Goal: Task Accomplishment & Management: Manage account settings

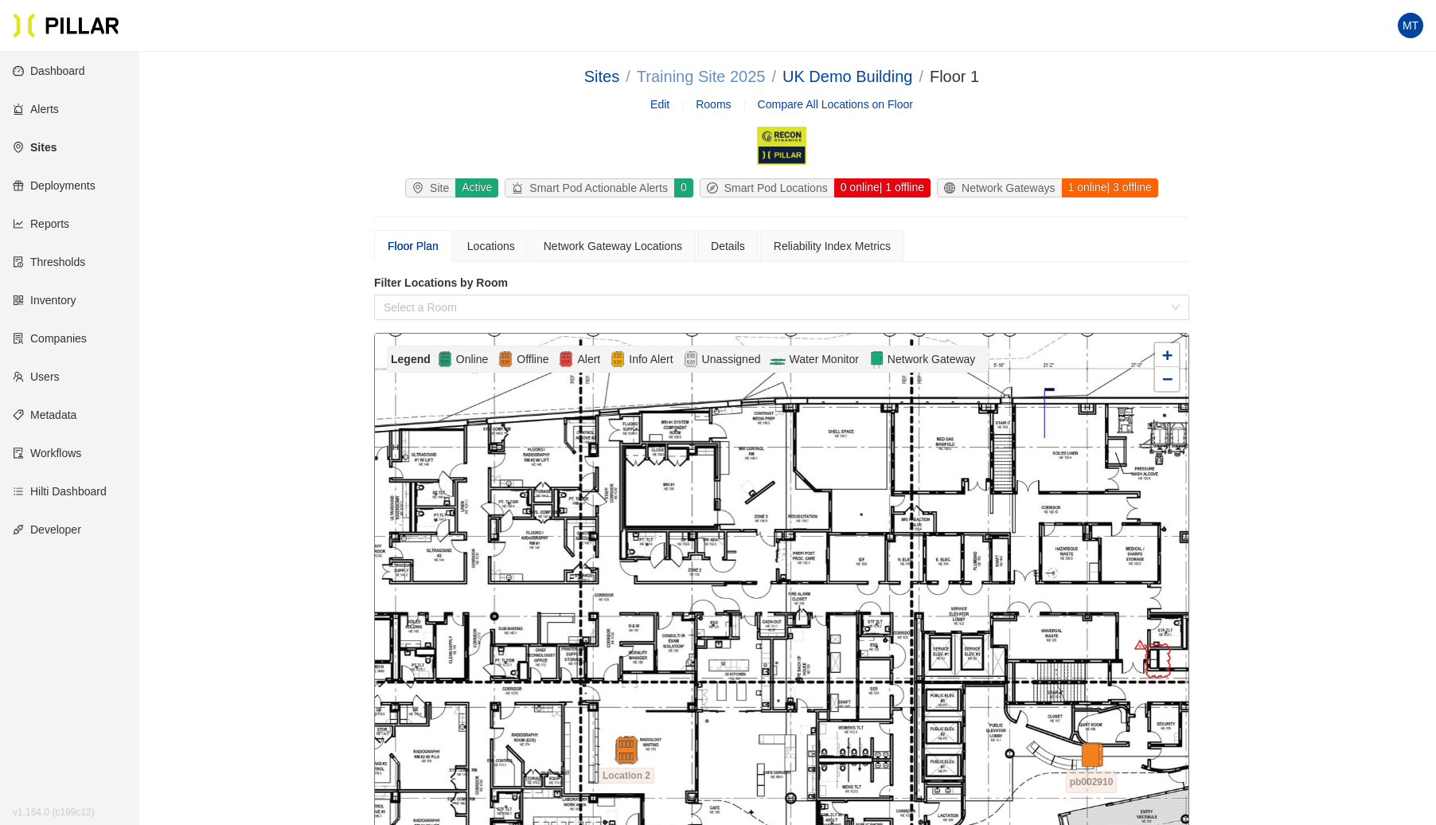
click at [724, 82] on link "Training Site 2025" at bounding box center [701, 77] width 129 height 18
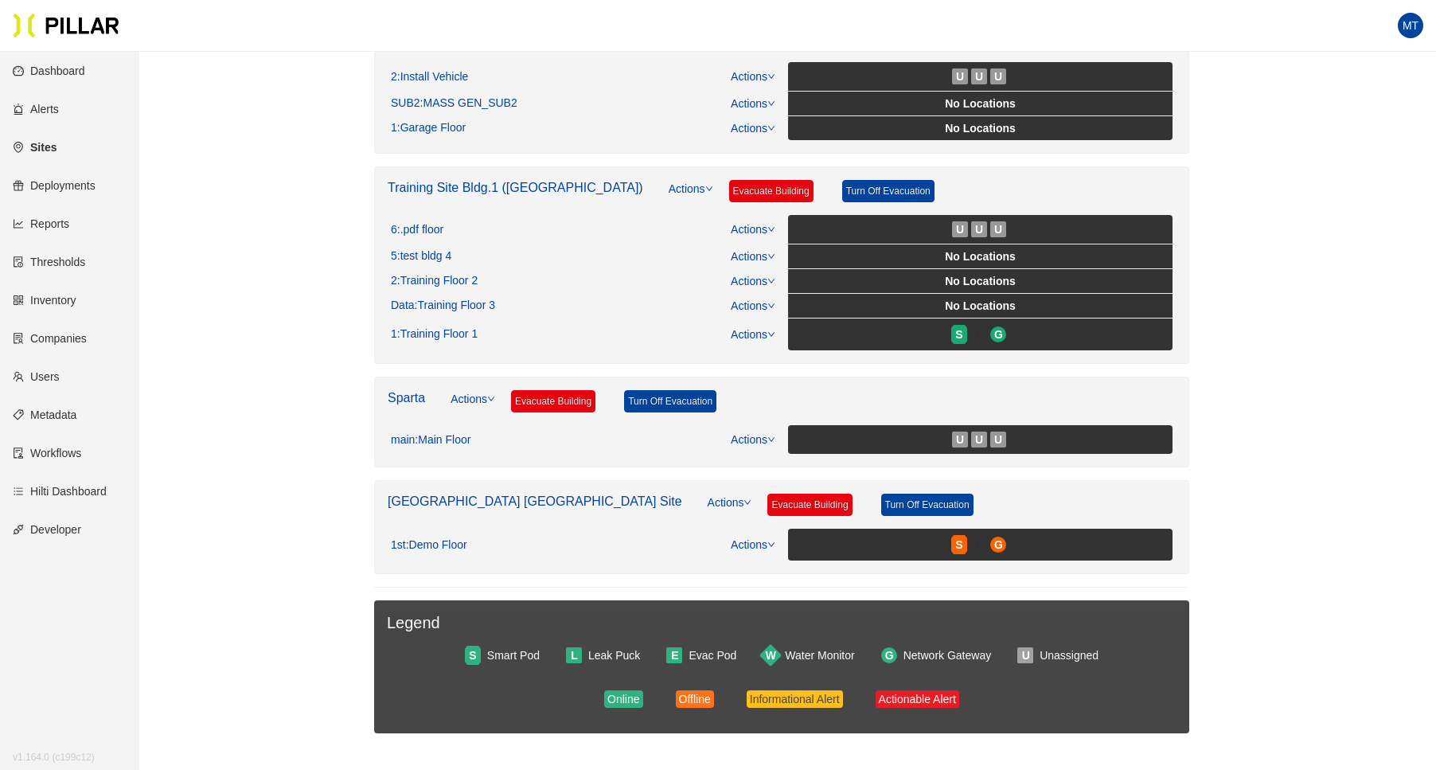
scroll to position [606, 0]
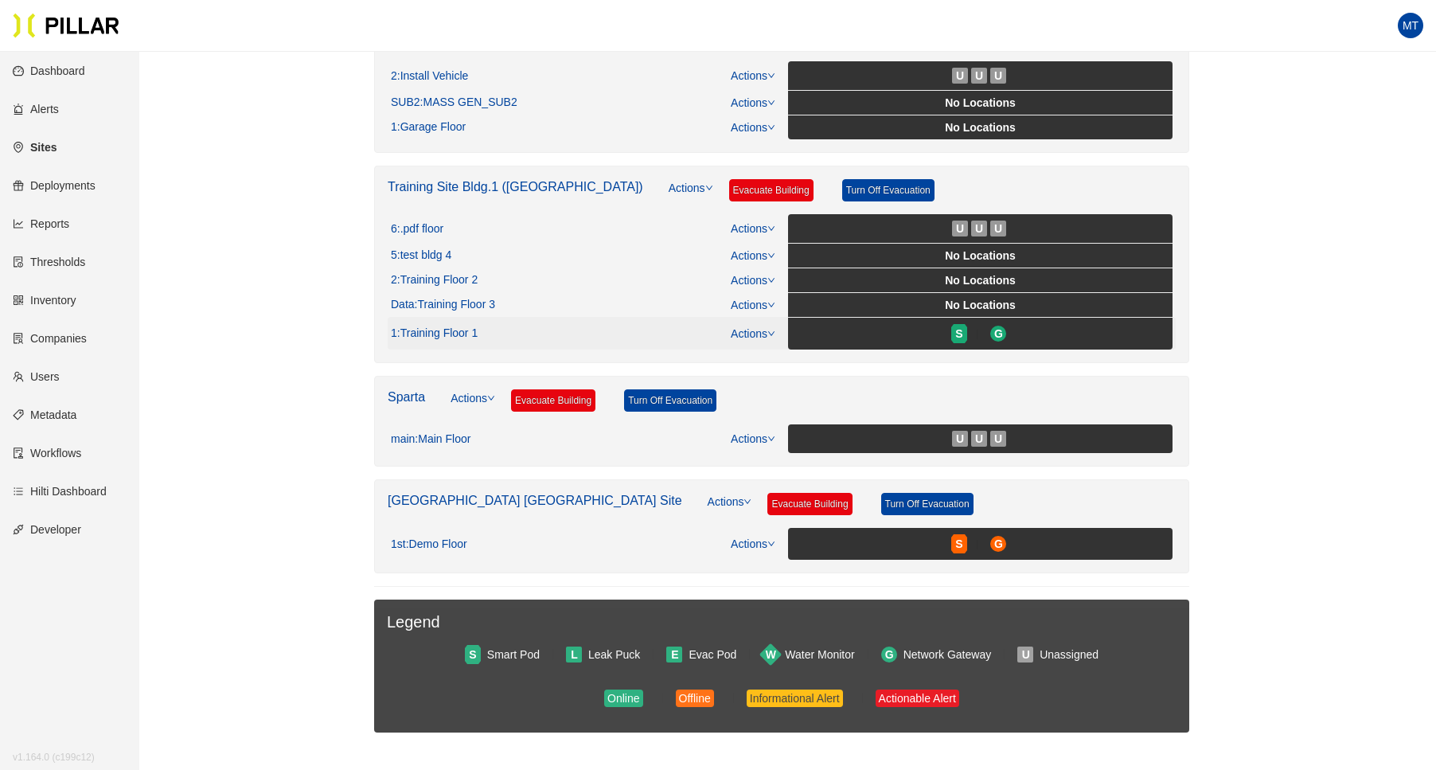
click at [764, 327] on link "Actions" at bounding box center [753, 333] width 45 height 13
click at [764, 342] on link "View/Edit Floor Plan" at bounding box center [787, 351] width 100 height 18
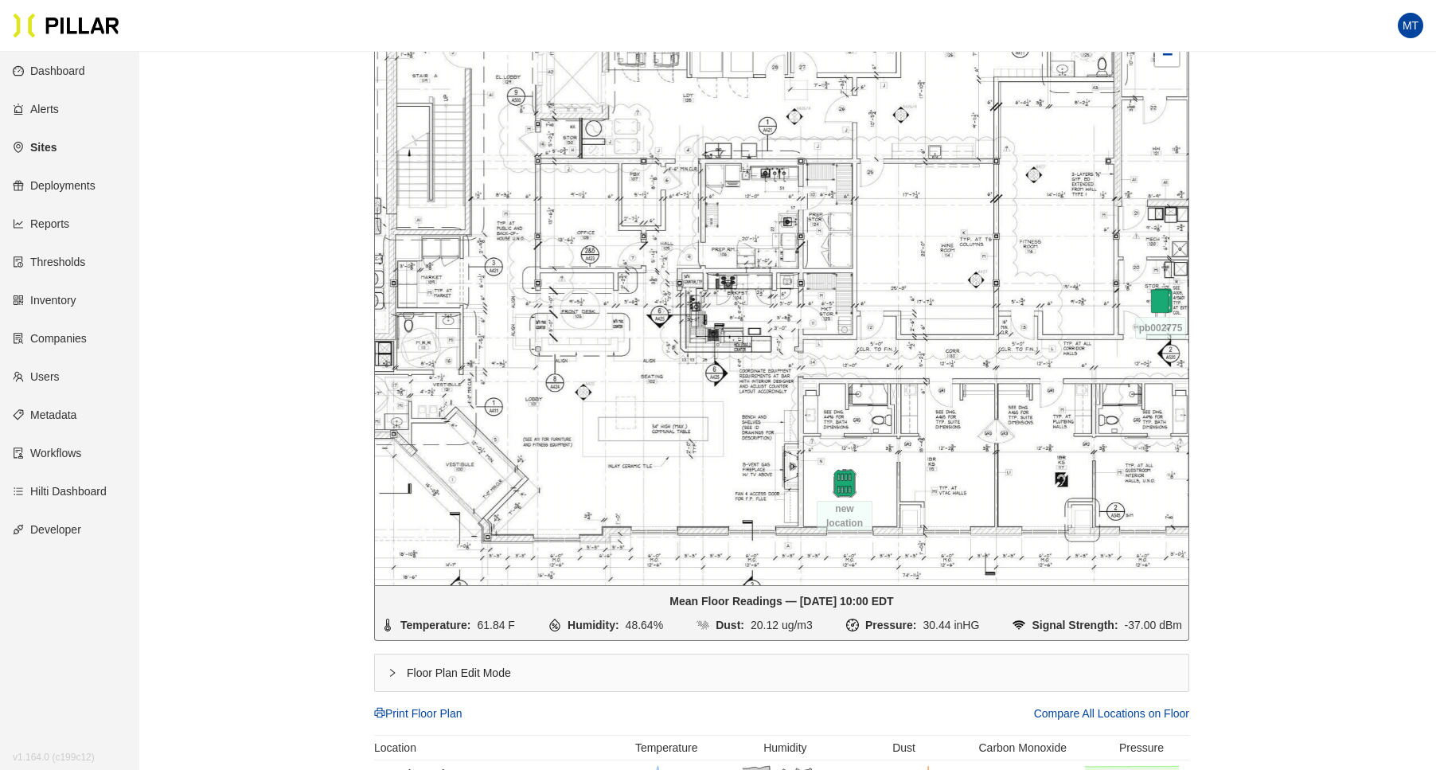
scroll to position [309, 0]
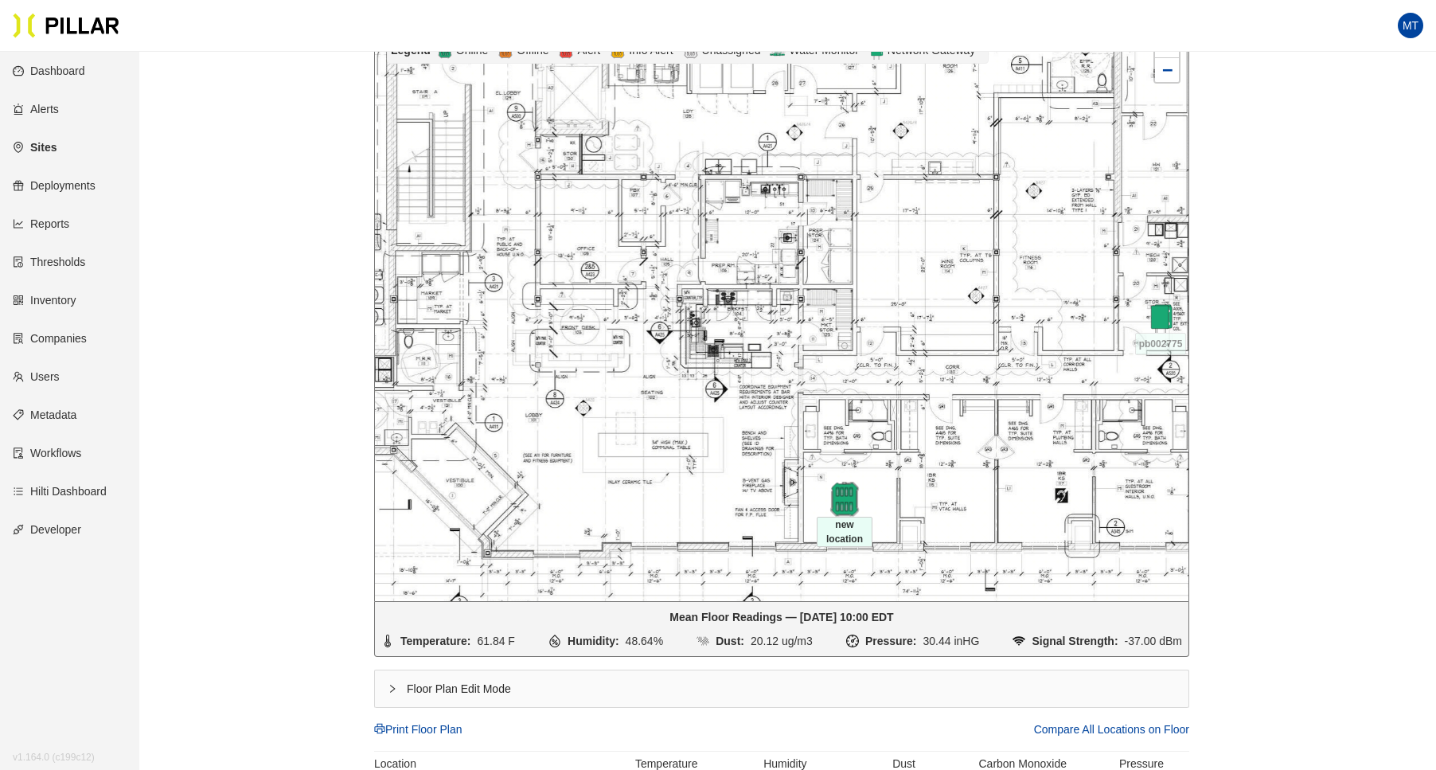
click at [842, 500] on img at bounding box center [844, 500] width 34 height 34
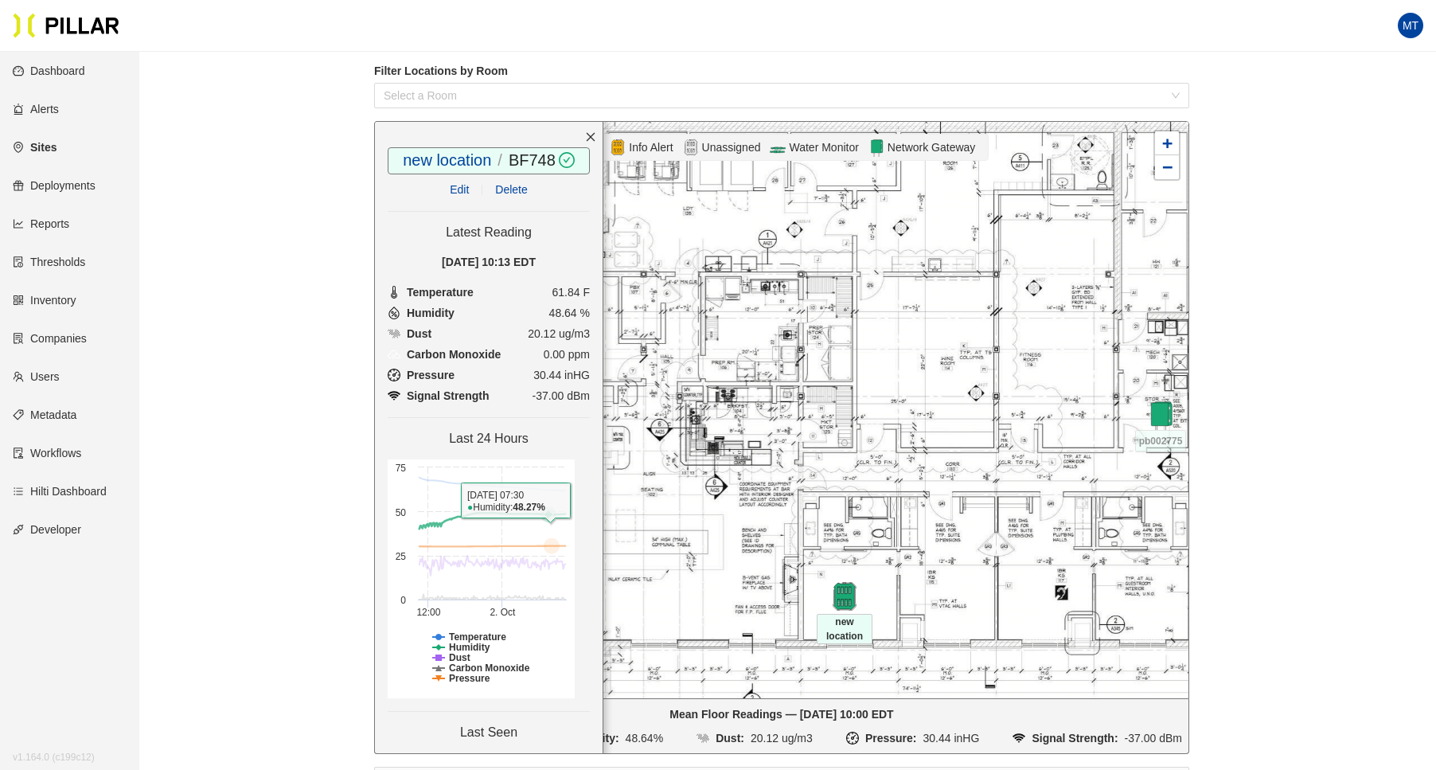
scroll to position [212, 0]
click at [514, 158] on link "BF748" at bounding box center [532, 160] width 47 height 18
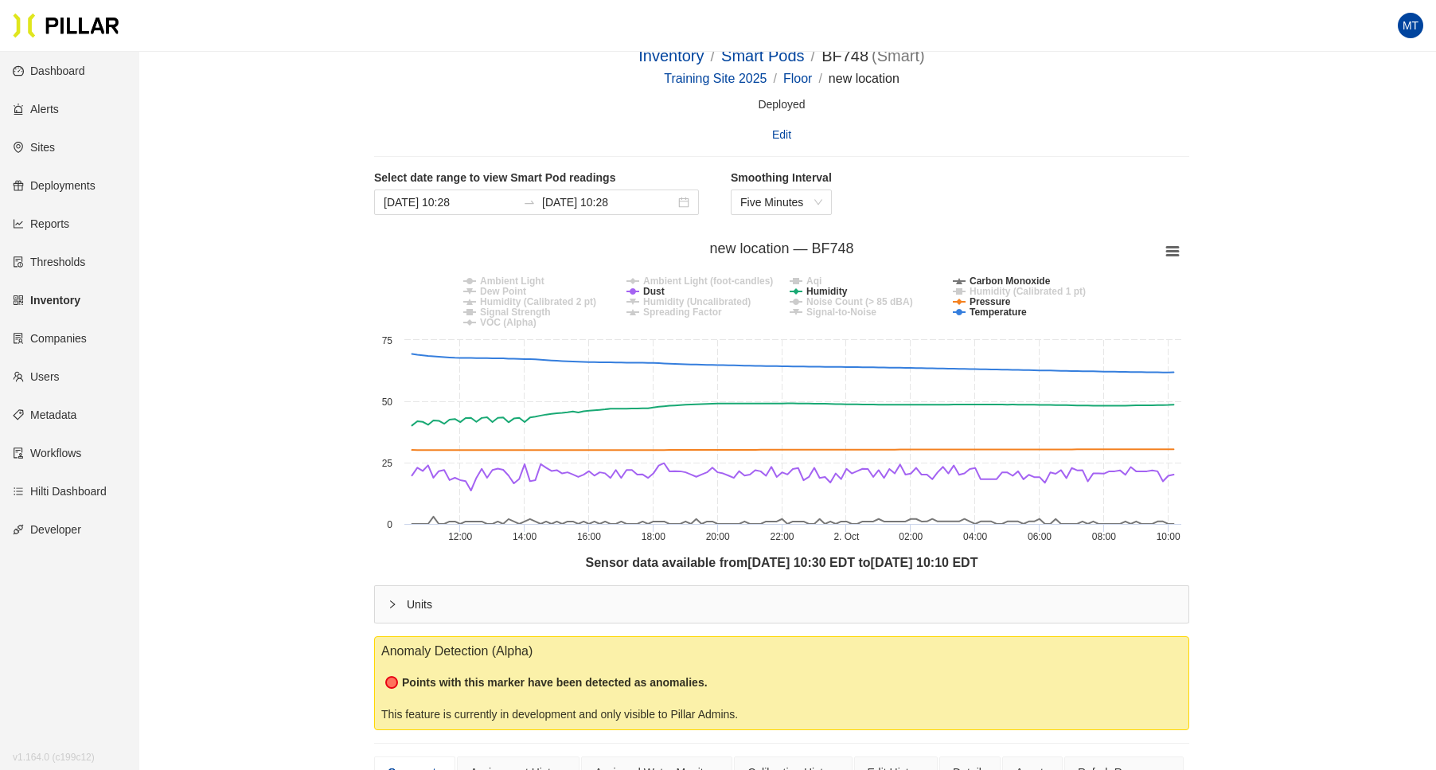
scroll to position [68, 0]
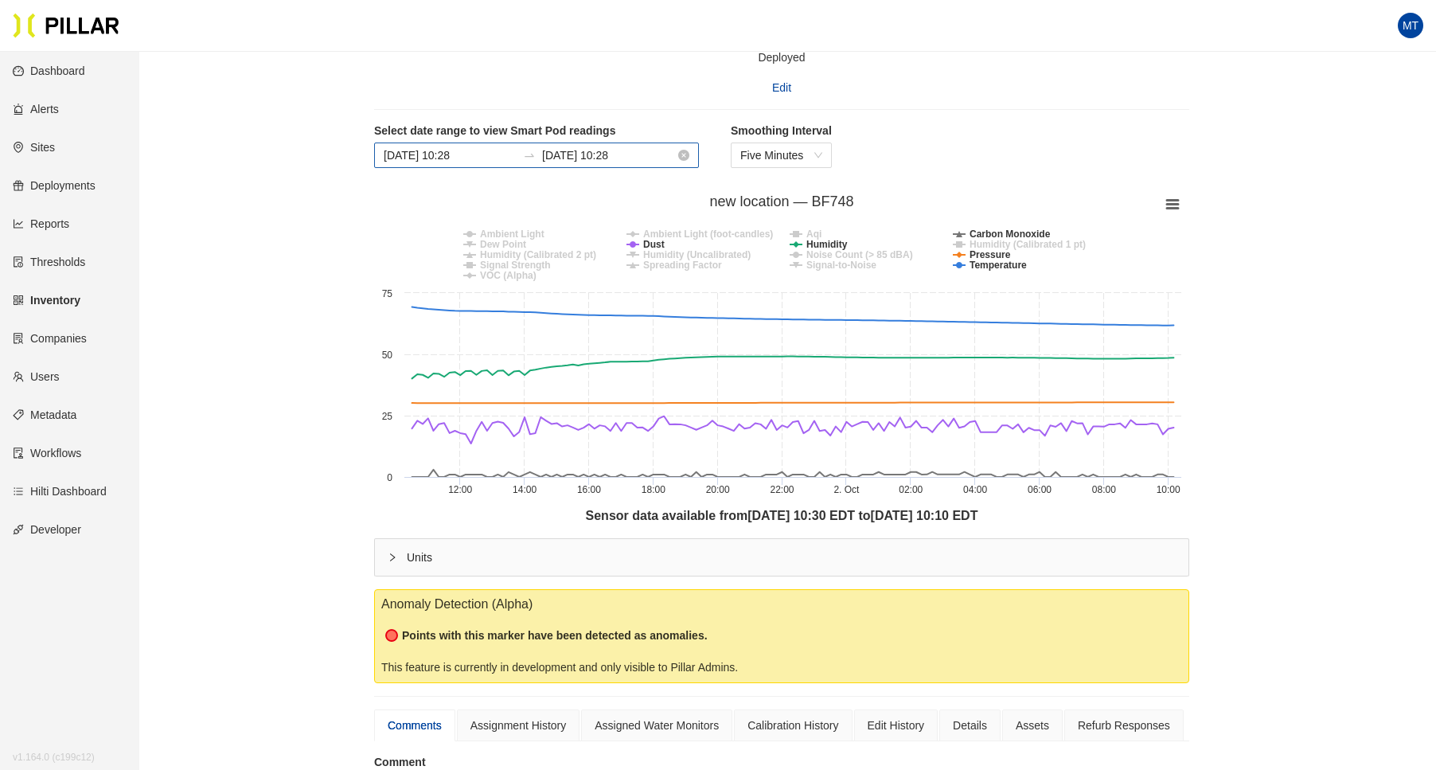
click at [453, 158] on input "[DATE] 10:28" at bounding box center [450, 156] width 133 height 18
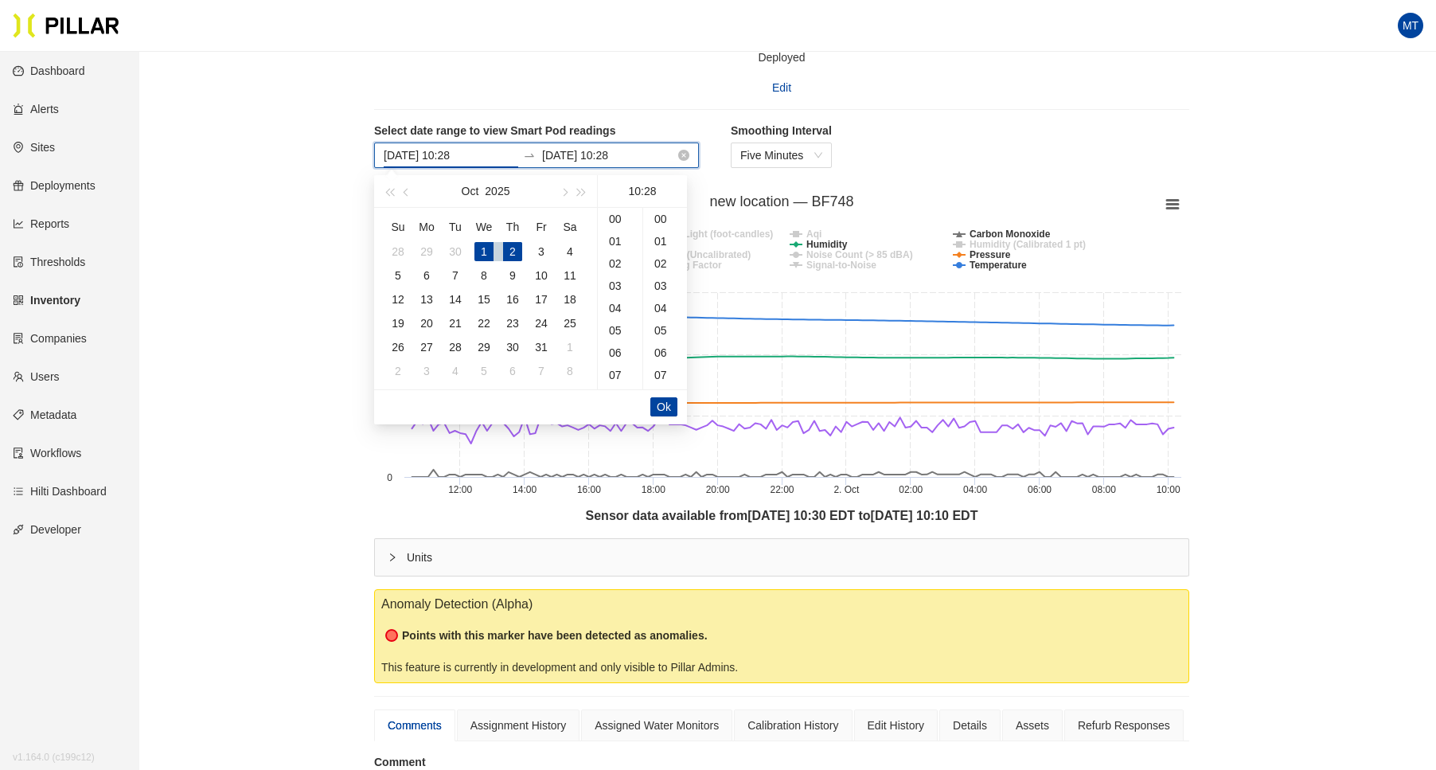
scroll to position [624, 0]
click at [406, 191] on span "button" at bounding box center [408, 192] width 8 height 8
click at [445, 342] on td "30" at bounding box center [455, 346] width 29 height 24
type input "[DATE] 10:28"
click at [665, 410] on span "Ok" at bounding box center [664, 406] width 14 height 18
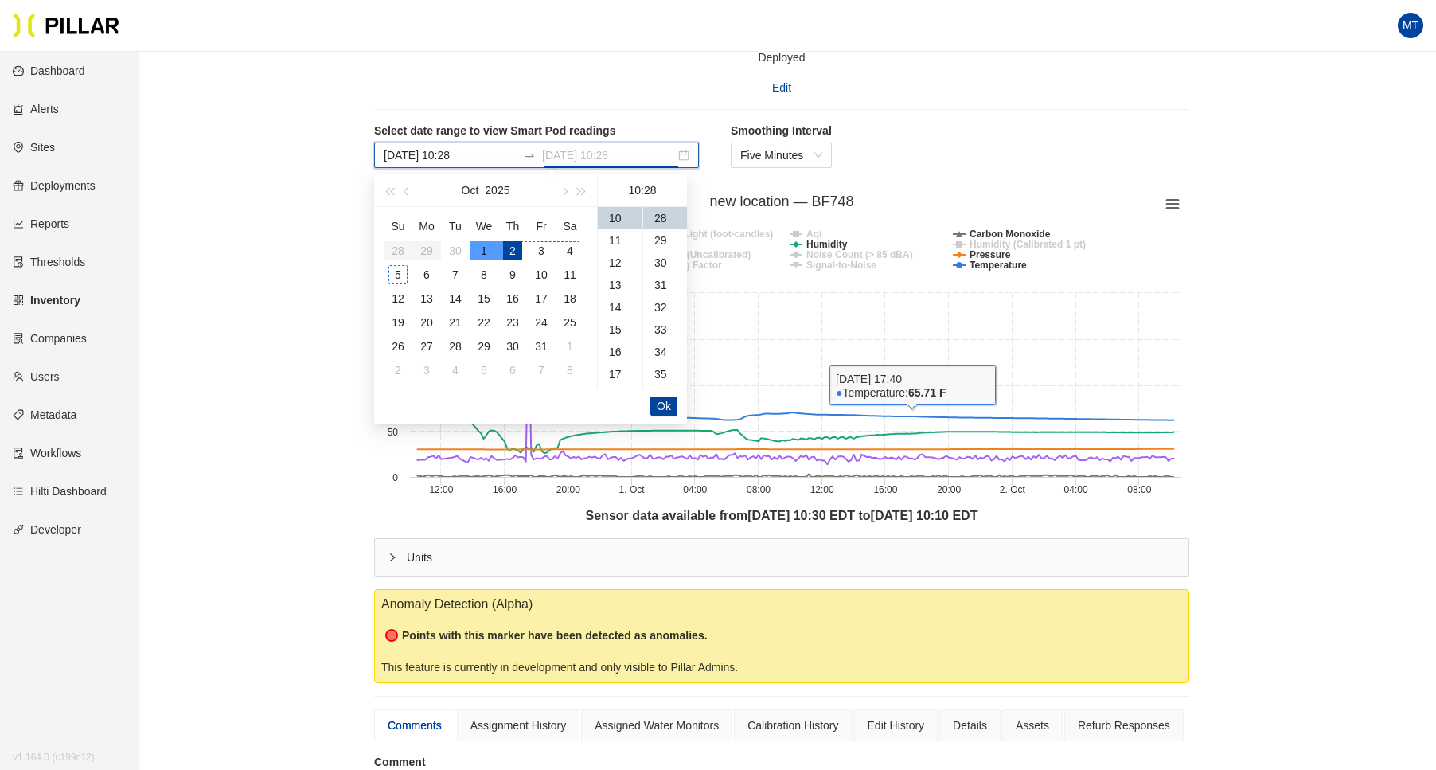
type input "[DATE] 10:28"
click at [322, 243] on div "Inventory / Smart Pods / BF748 ( Smart ) / Training Site 2025 / Floor / new loc…" at bounding box center [781, 569] width 1207 height 1145
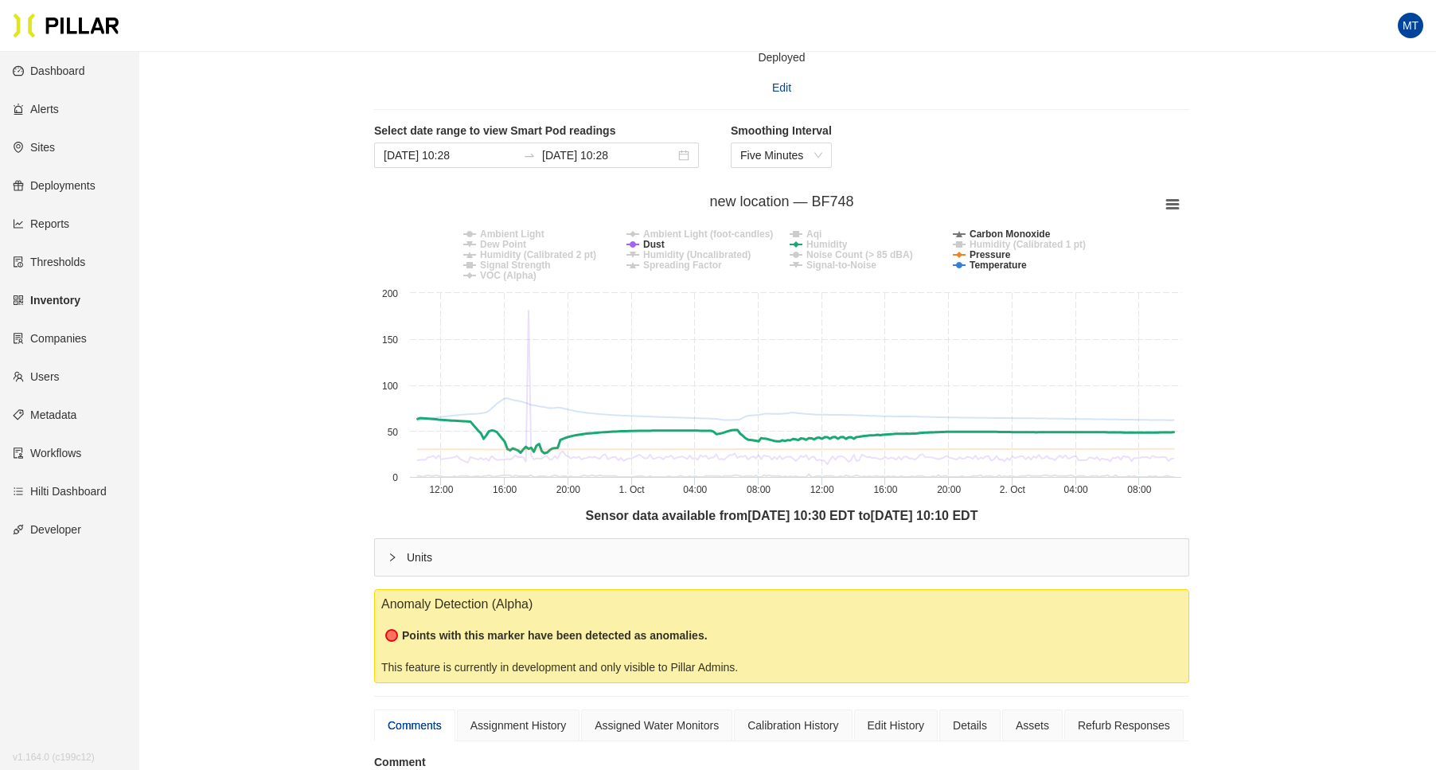
click at [821, 239] on tspan "Humidity" at bounding box center [827, 244] width 41 height 11
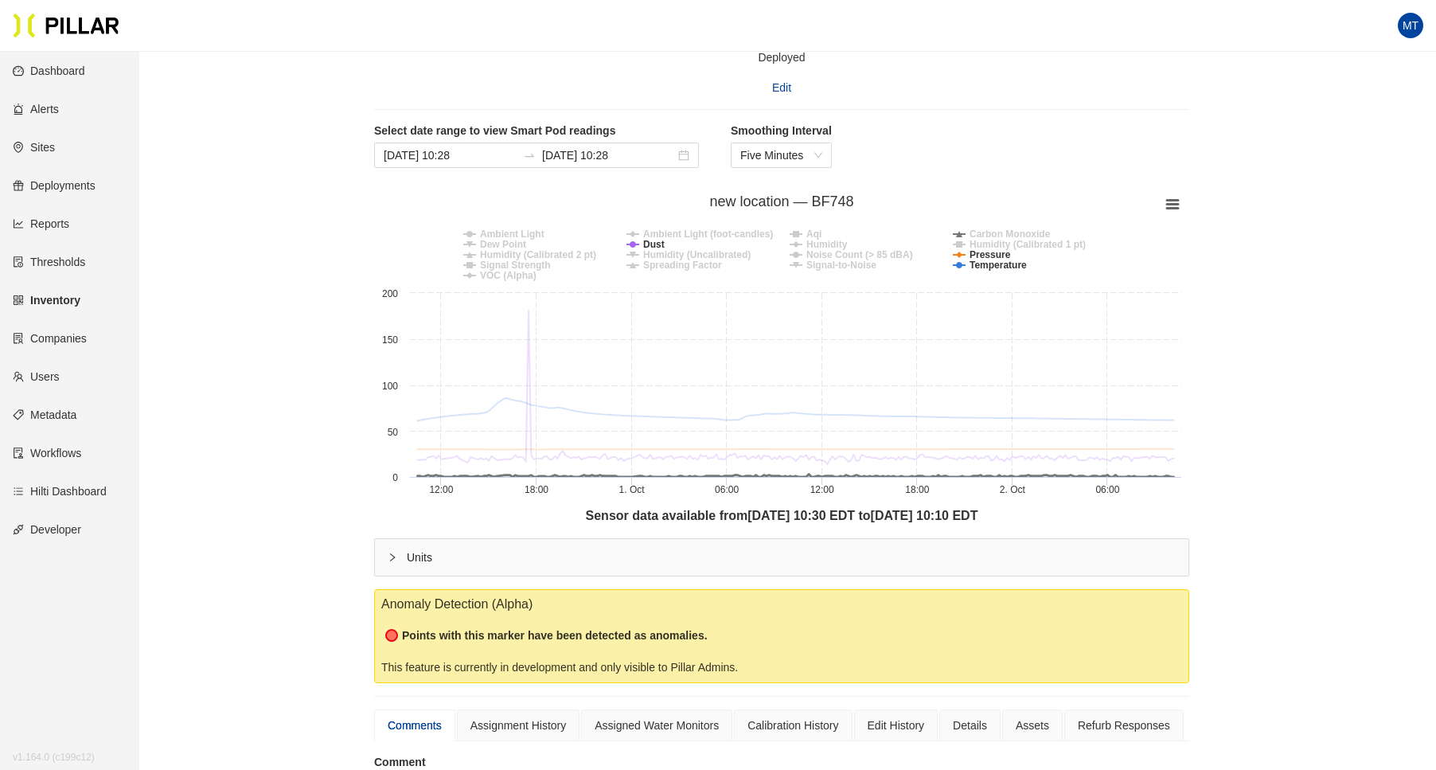
click at [975, 230] on tspan "Carbon Monoxide" at bounding box center [1010, 234] width 81 height 11
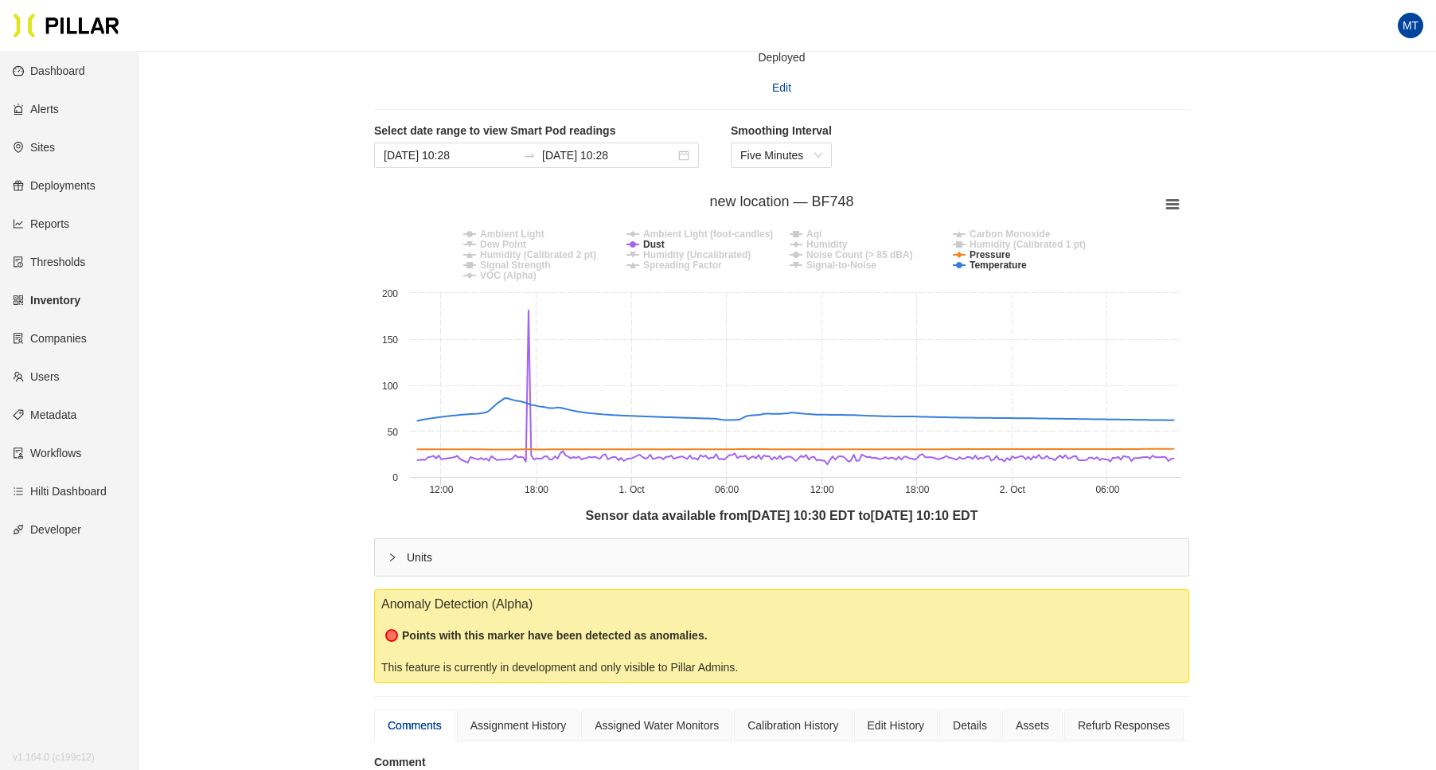
click at [968, 251] on rect at bounding box center [781, 346] width 815 height 319
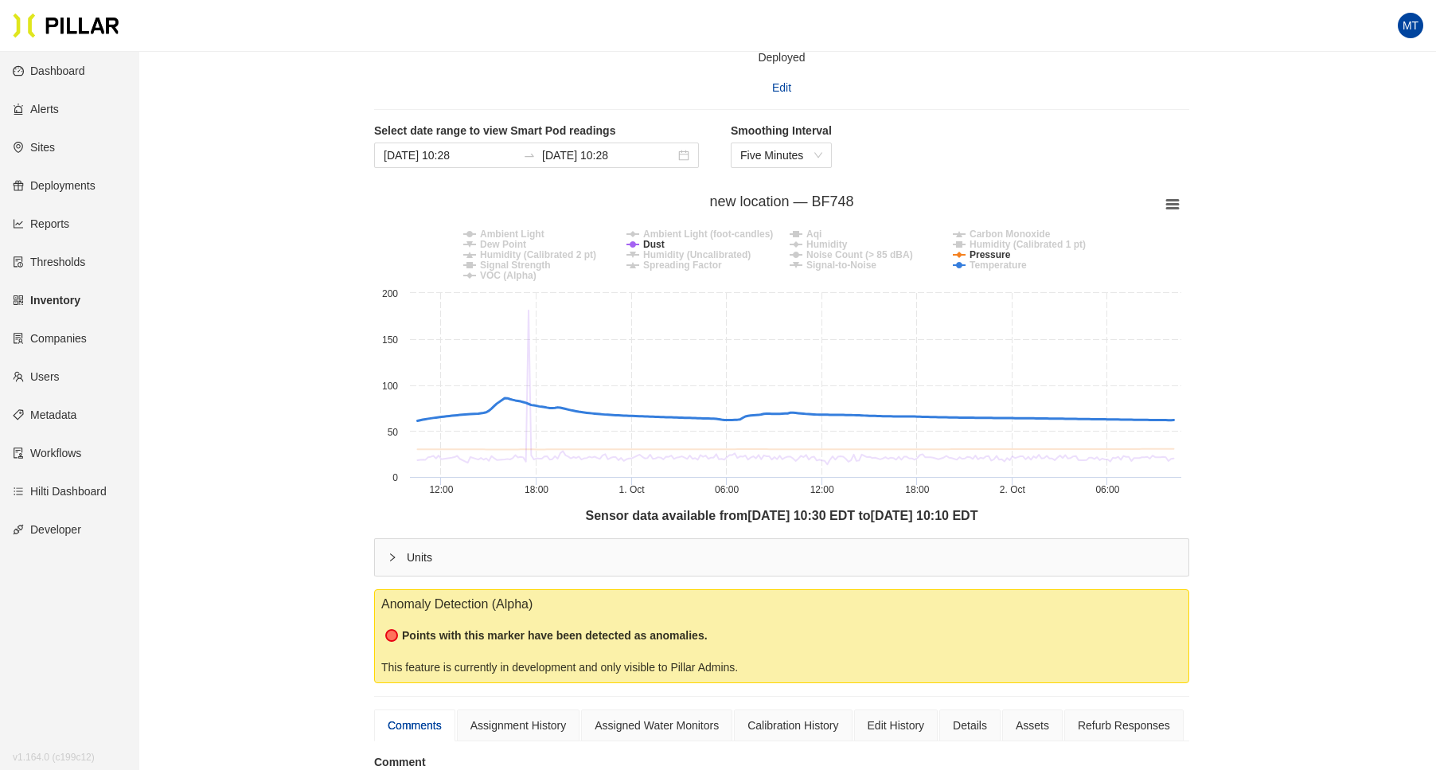
click at [978, 263] on tspan "Temperature" at bounding box center [998, 265] width 57 height 11
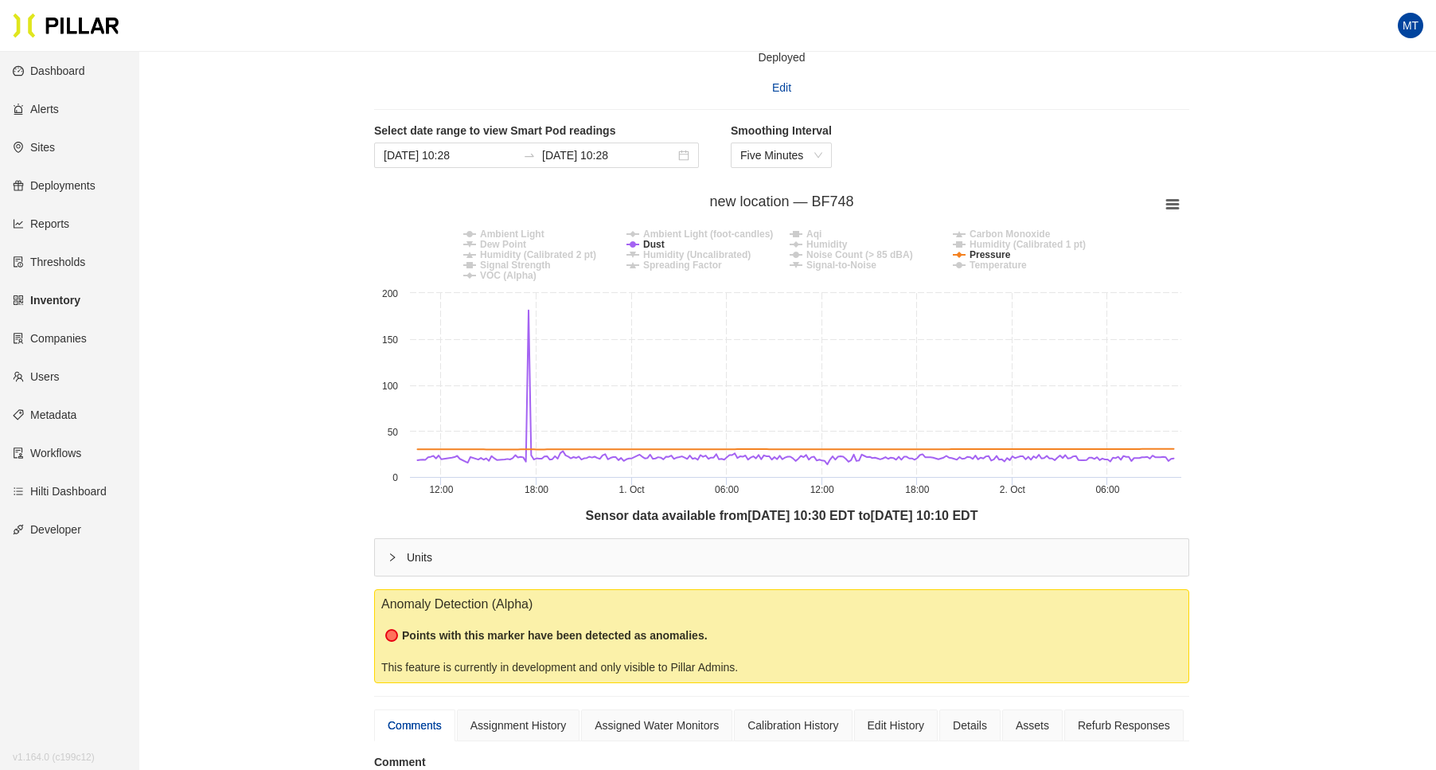
click at [986, 247] on tspan "Humidity (Calibrated 1 pt)" at bounding box center [1028, 244] width 116 height 11
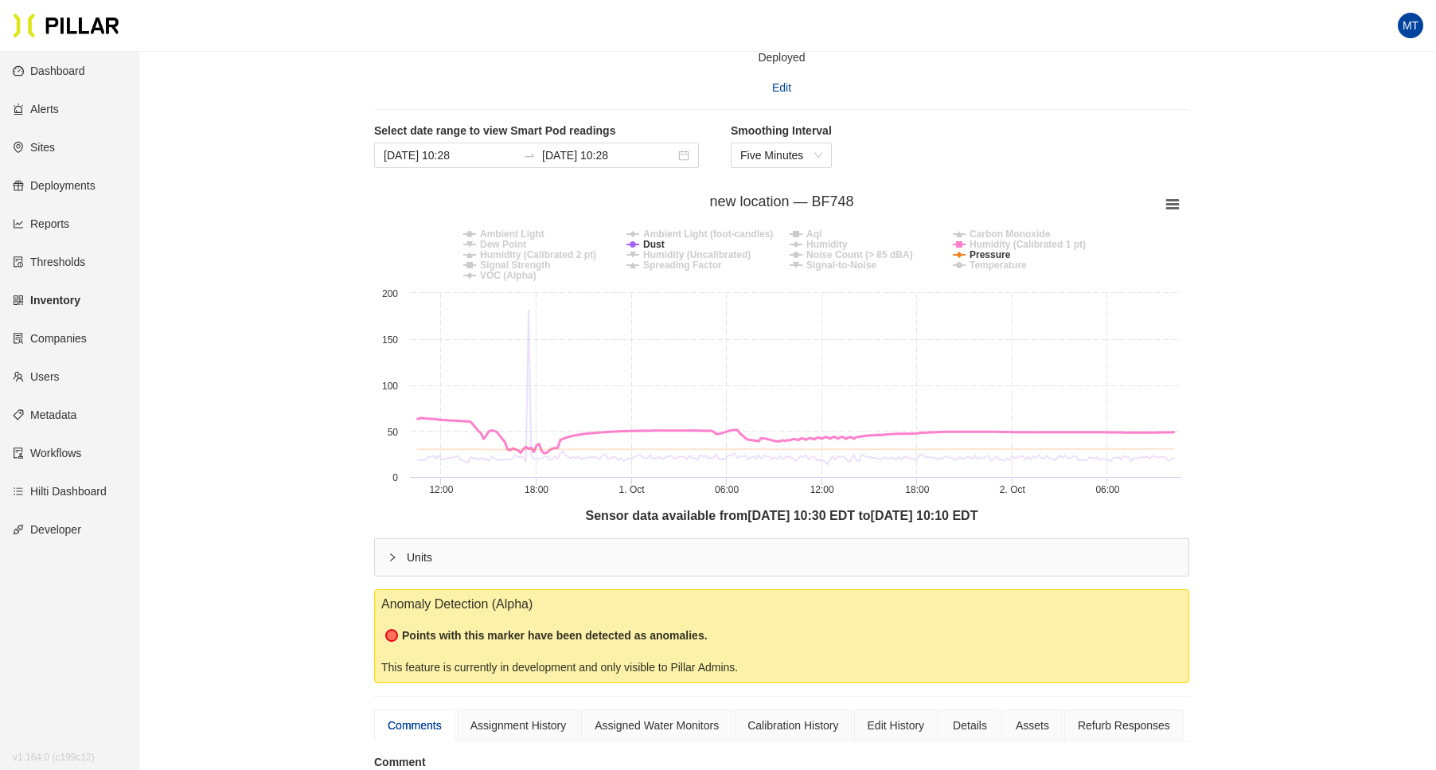
click at [986, 247] on tspan "Humidity (Calibrated 1 pt)" at bounding box center [1028, 244] width 116 height 11
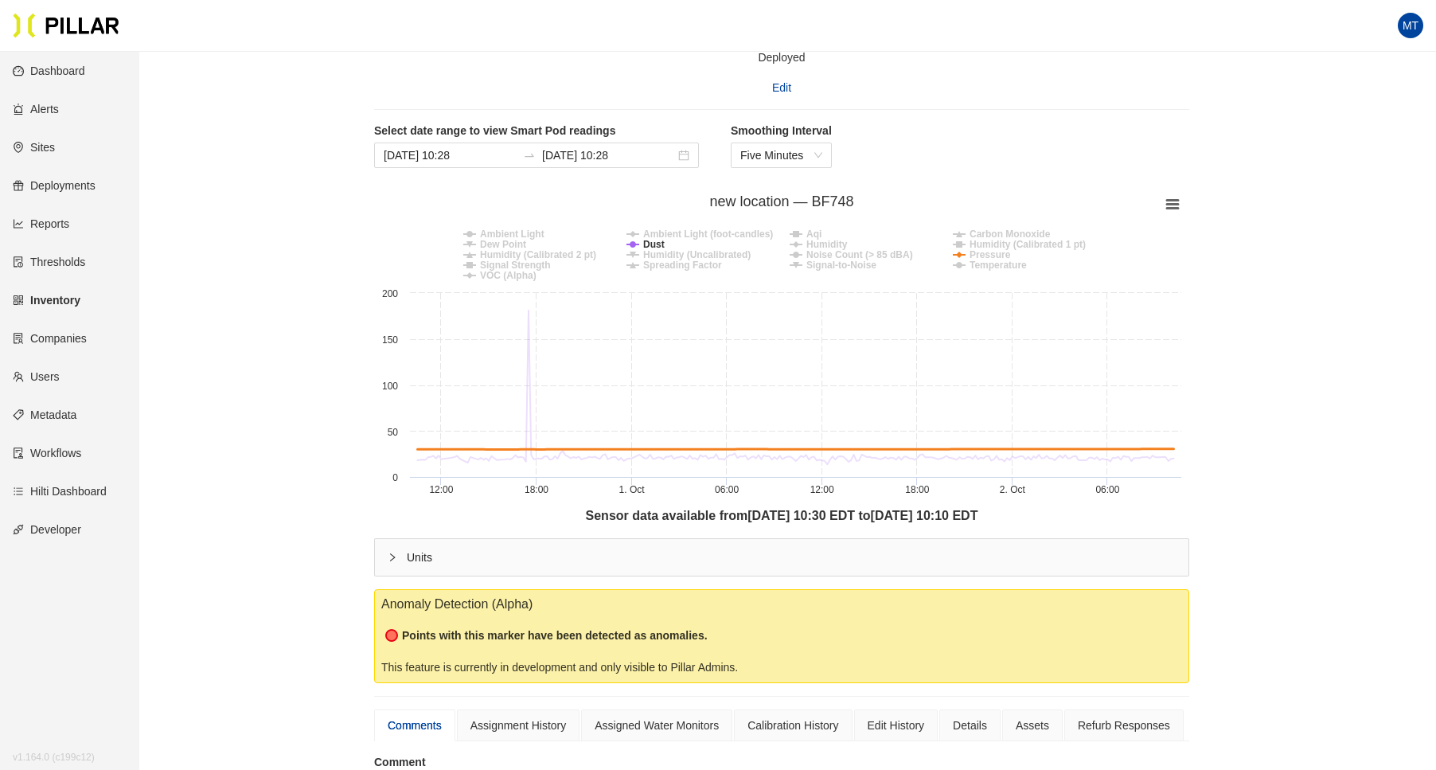
click at [985, 252] on tspan "Pressure" at bounding box center [990, 254] width 41 height 11
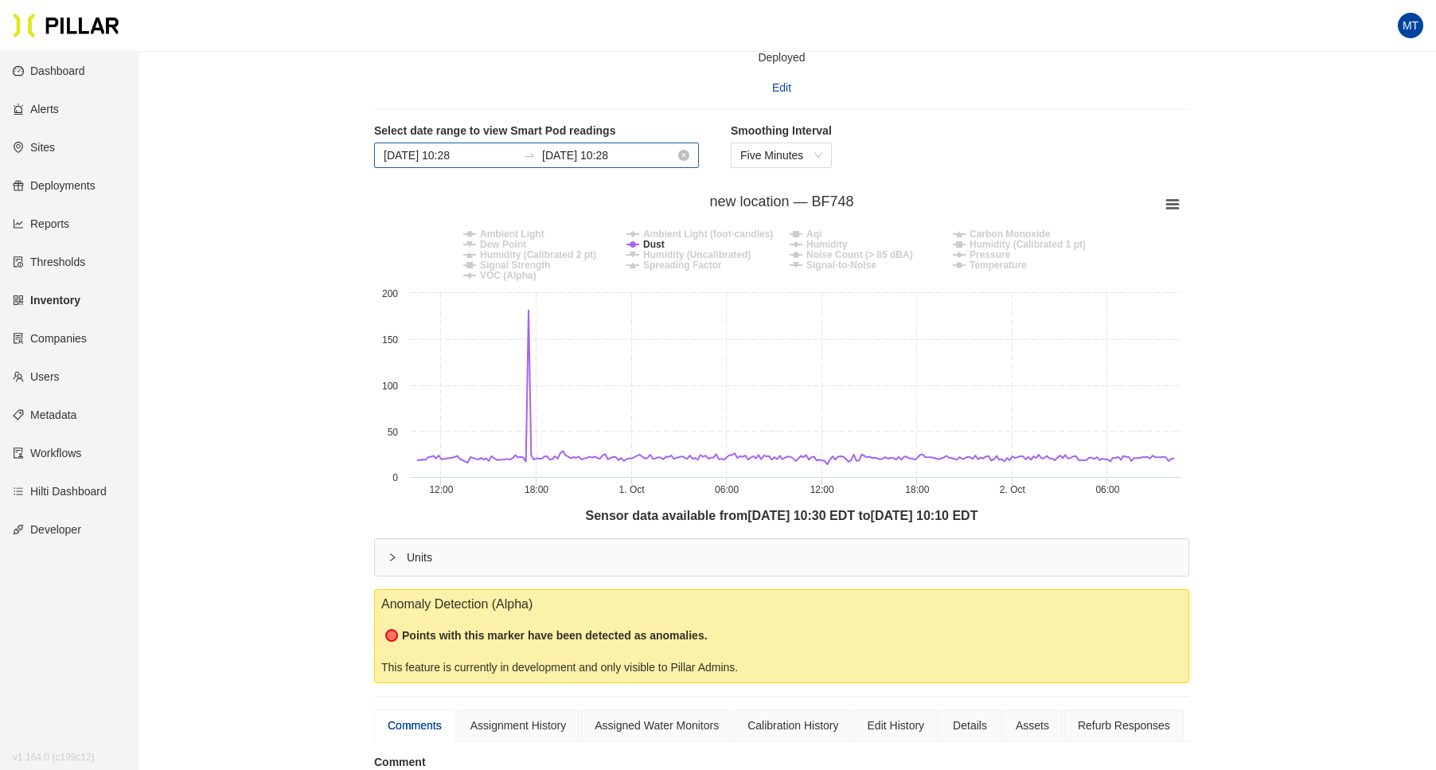
click at [429, 152] on input "[DATE] 10:28" at bounding box center [450, 156] width 133 height 18
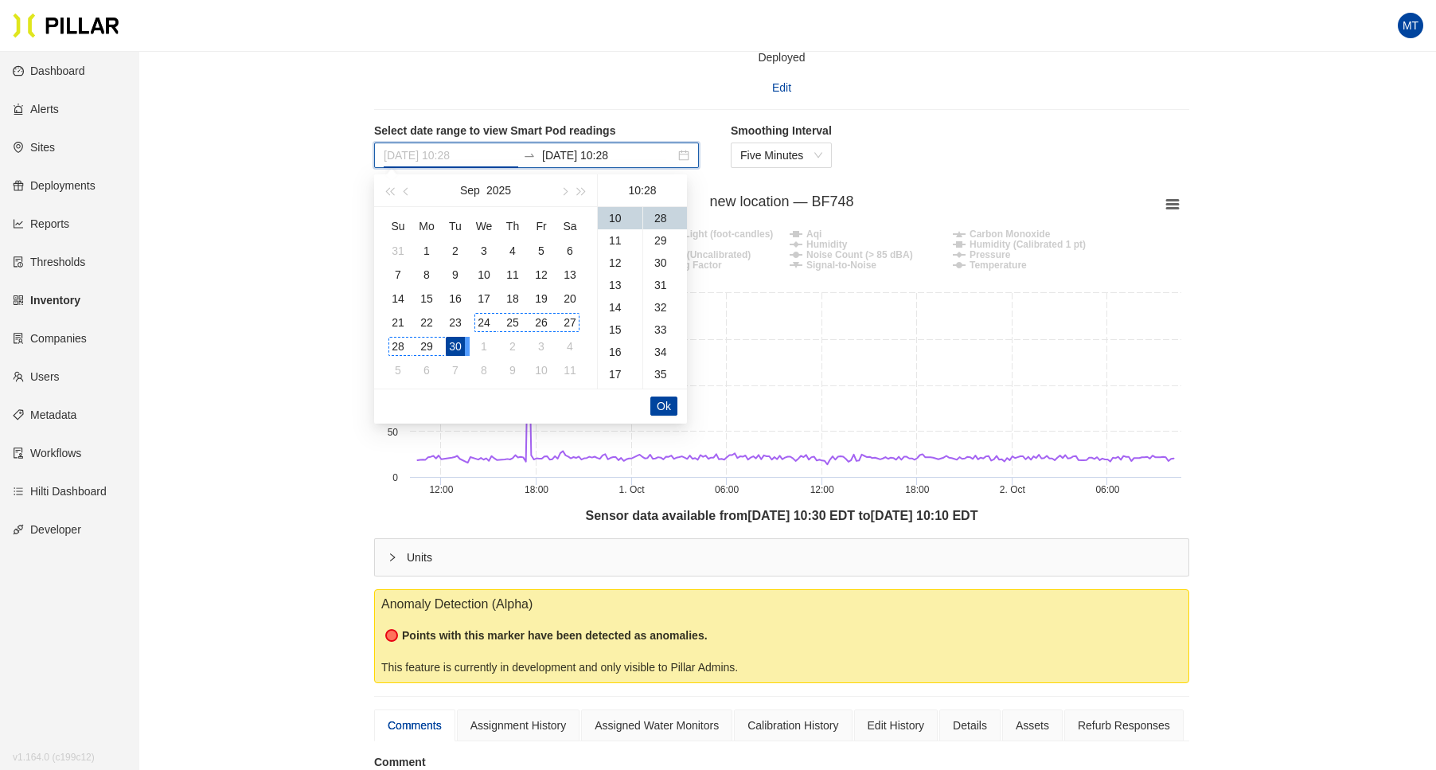
click at [479, 317] on div "24" at bounding box center [484, 322] width 19 height 19
type input "[DATE] 10:28"
click at [675, 405] on button "Ok" at bounding box center [664, 406] width 27 height 19
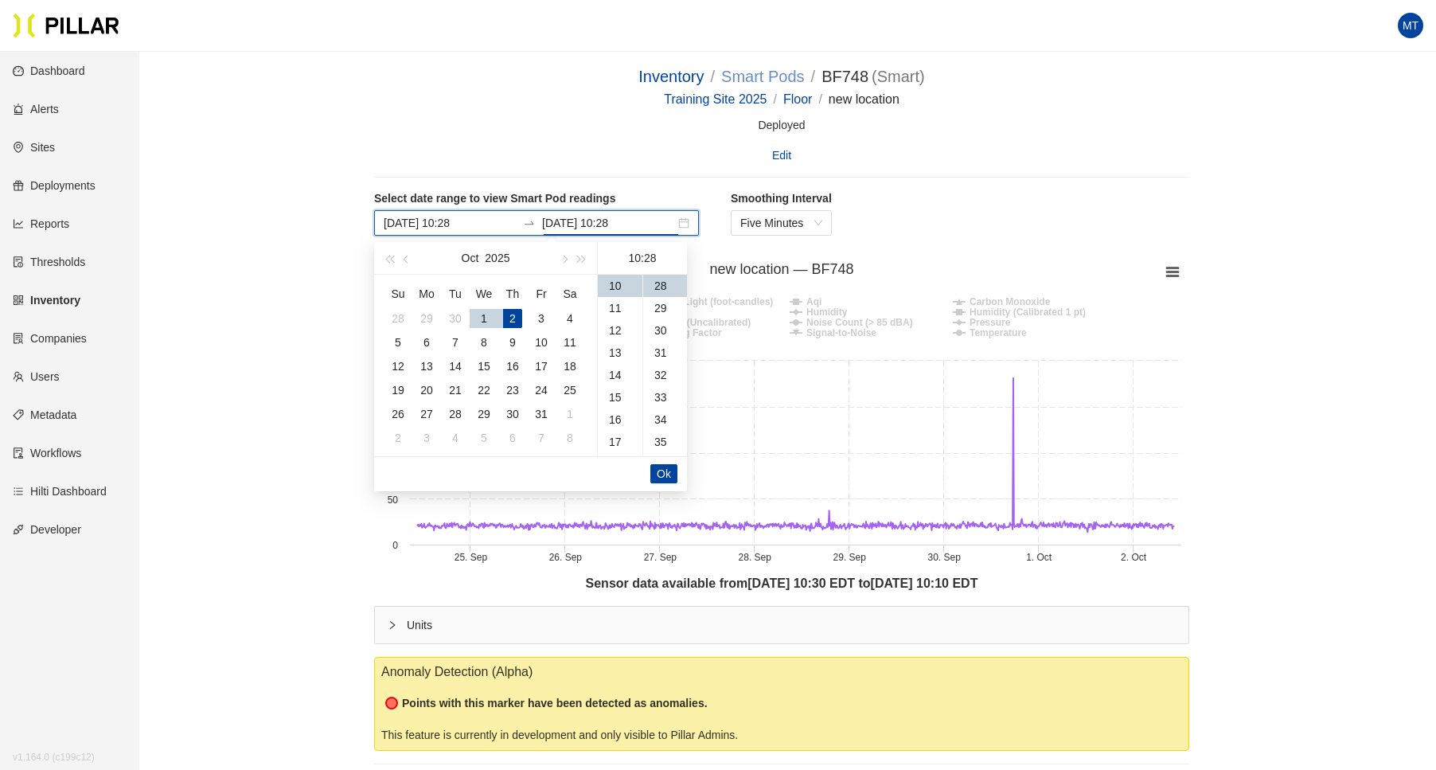
click at [761, 75] on link "Smart Pods" at bounding box center [762, 77] width 83 height 18
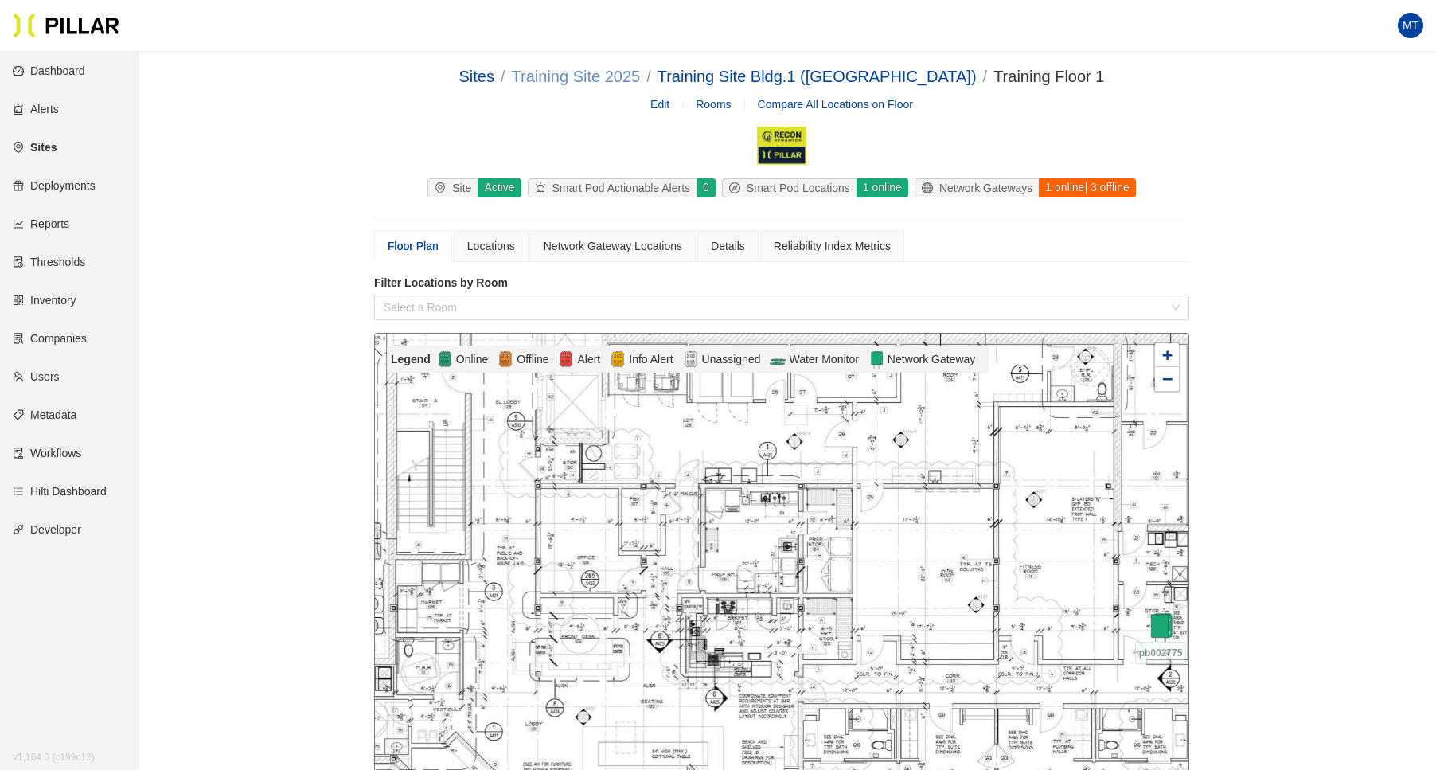
click at [641, 82] on link "Training Site 2025" at bounding box center [576, 77] width 129 height 18
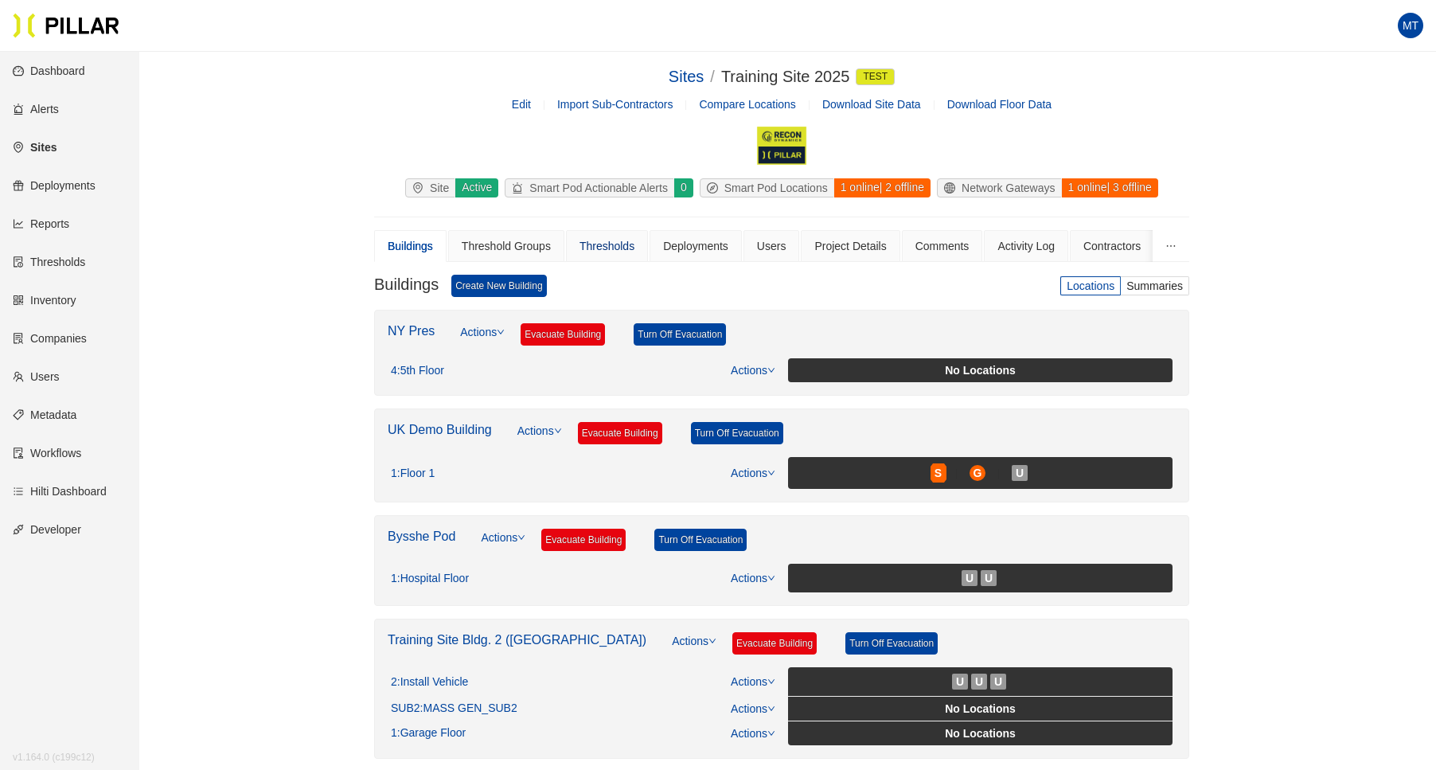
click at [614, 244] on div "Thresholds" at bounding box center [607, 246] width 55 height 18
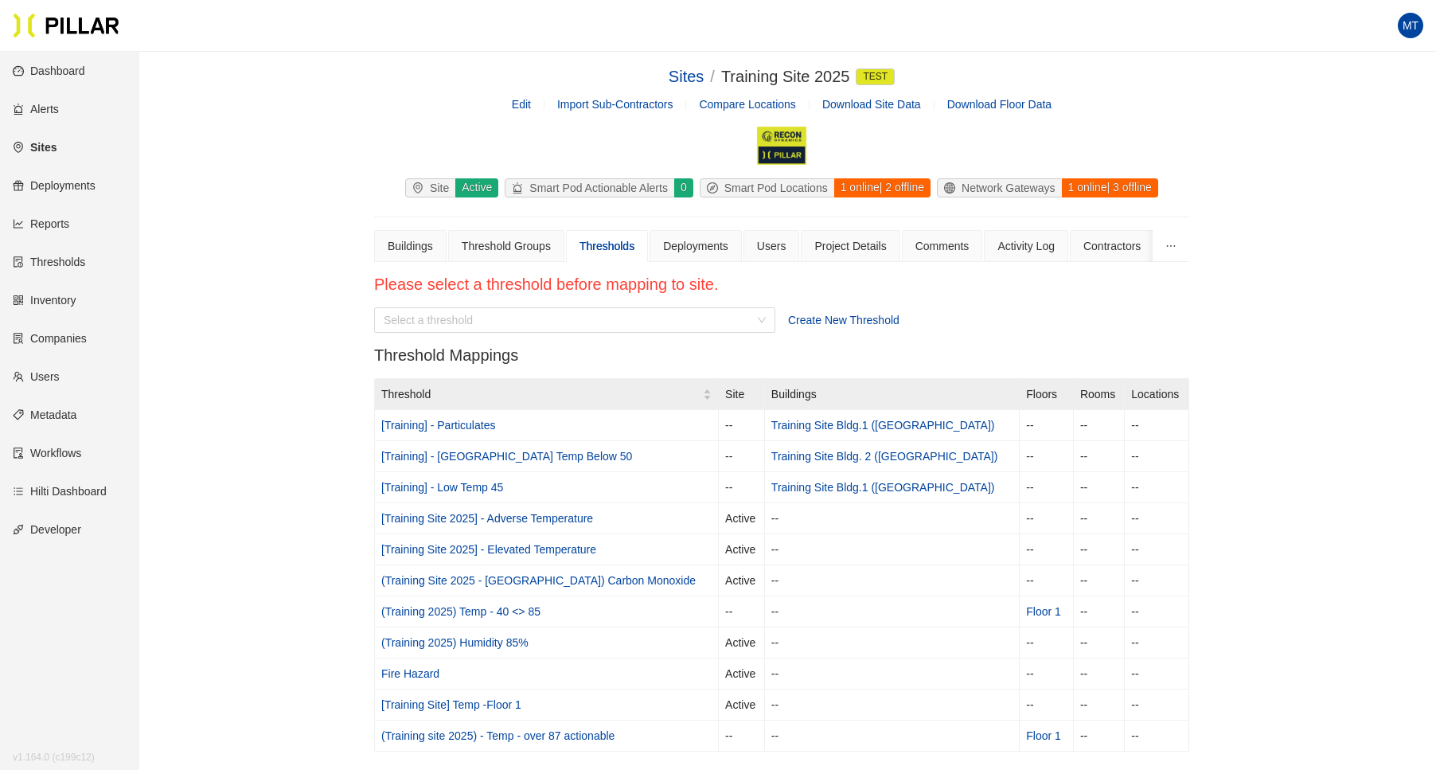
click at [844, 321] on span "Create New Threshold" at bounding box center [843, 320] width 111 height 13
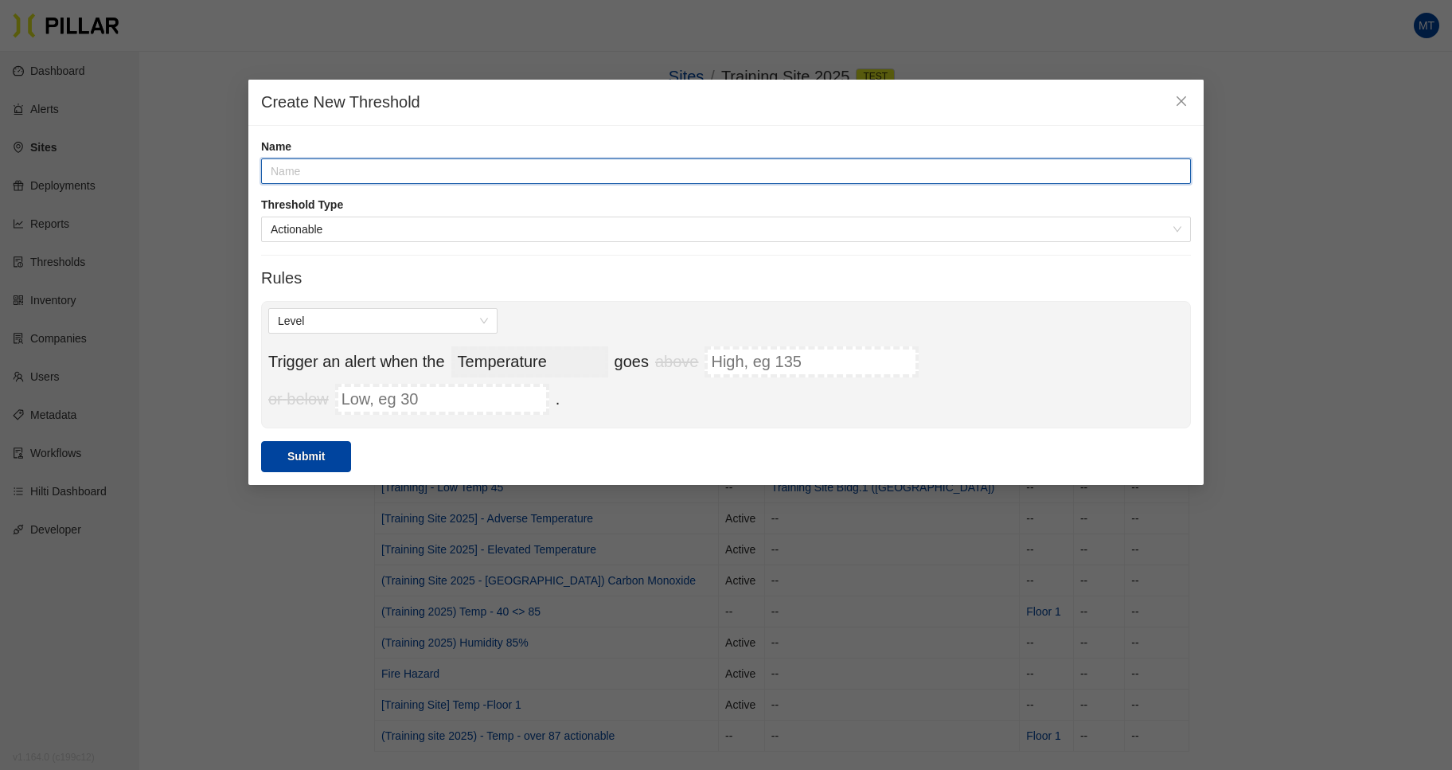
click at [384, 176] on input "text" at bounding box center [726, 170] width 930 height 25
click at [415, 226] on span "Actionable" at bounding box center [726, 229] width 911 height 24
type input "[Training] temp"
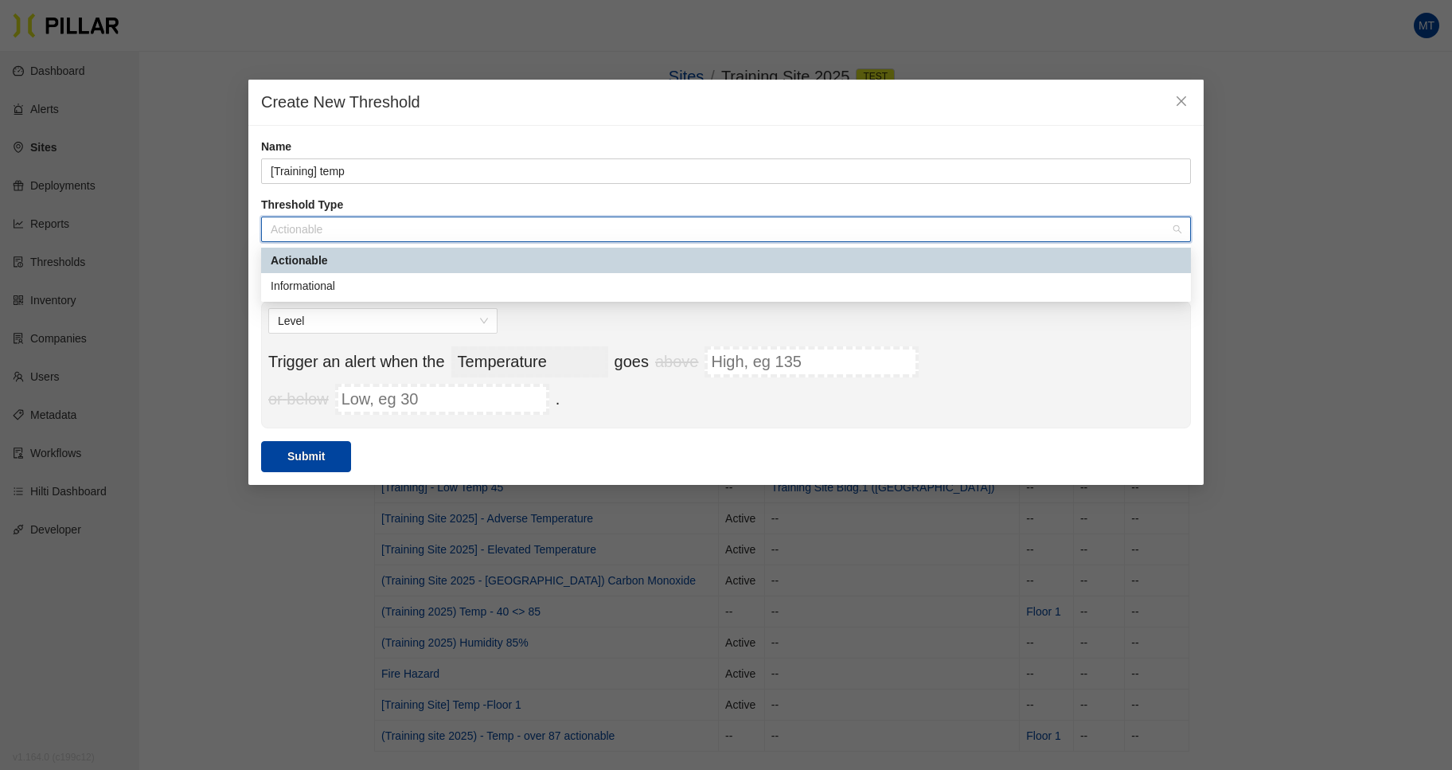
click at [371, 269] on div "Actionable" at bounding box center [726, 260] width 930 height 25
click at [361, 229] on span "Actionable" at bounding box center [726, 229] width 911 height 24
click at [350, 279] on div "Informational" at bounding box center [726, 286] width 911 height 18
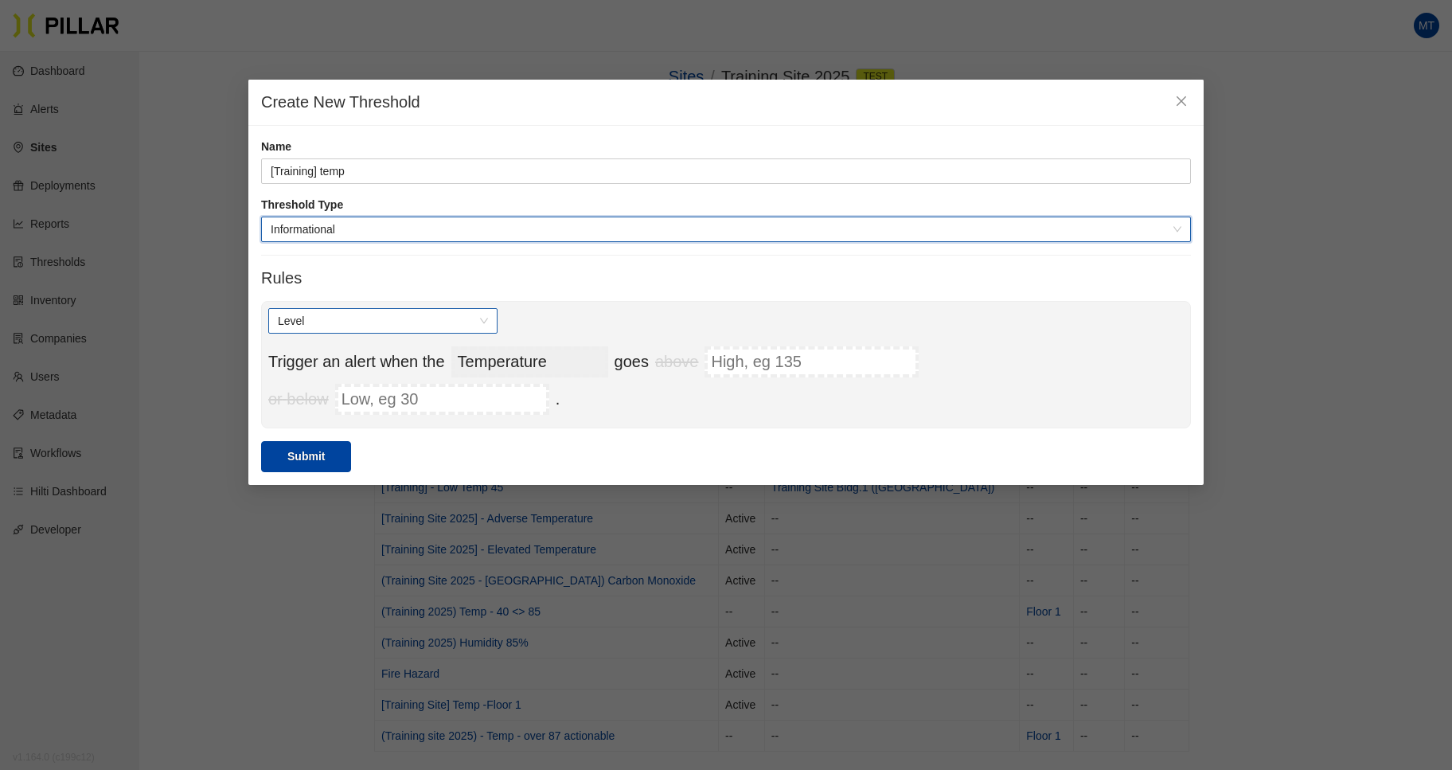
click at [353, 309] on span "Level" at bounding box center [383, 321] width 210 height 24
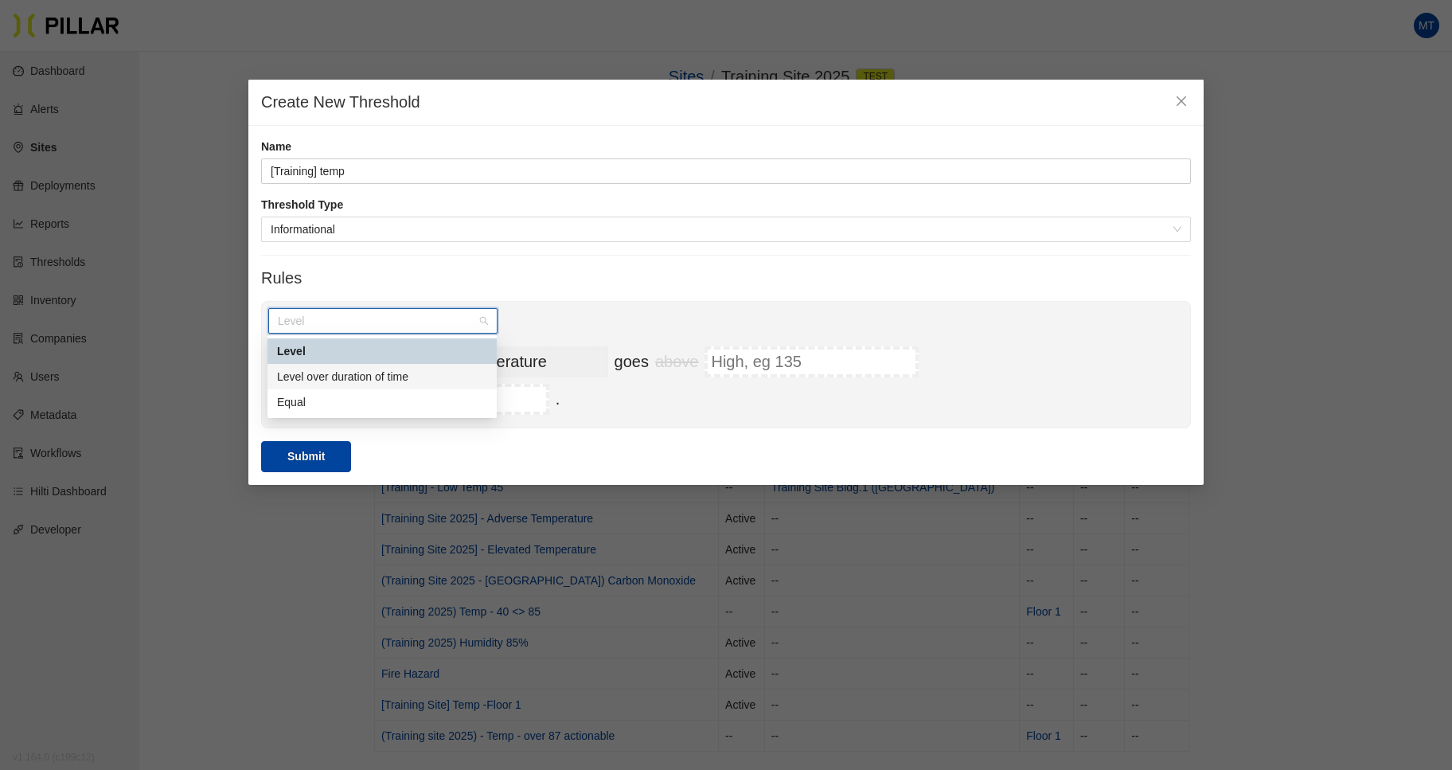
click at [384, 374] on div "Level over duration of time" at bounding box center [382, 377] width 210 height 18
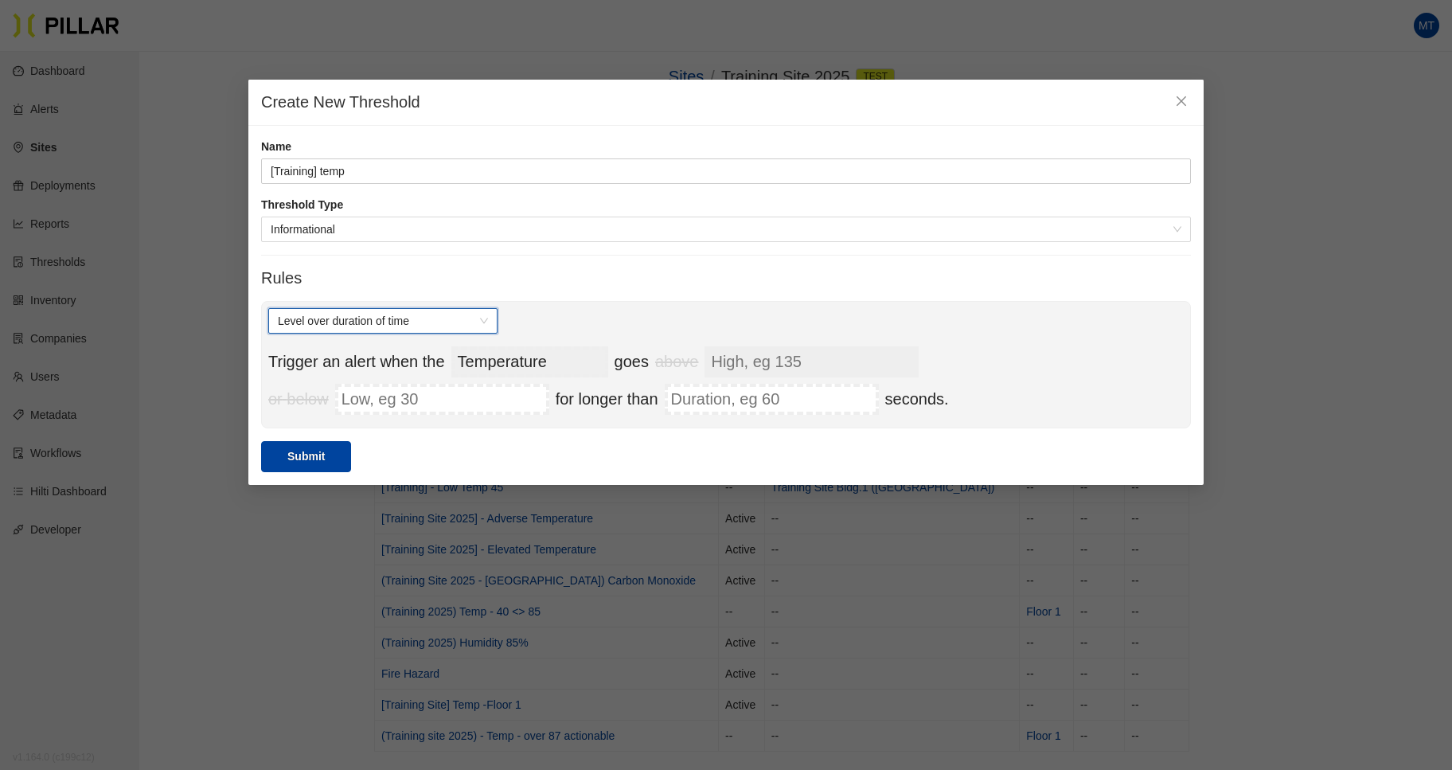
click at [787, 362] on input "High, eg 135" at bounding box center [812, 361] width 214 height 31
type input "40"
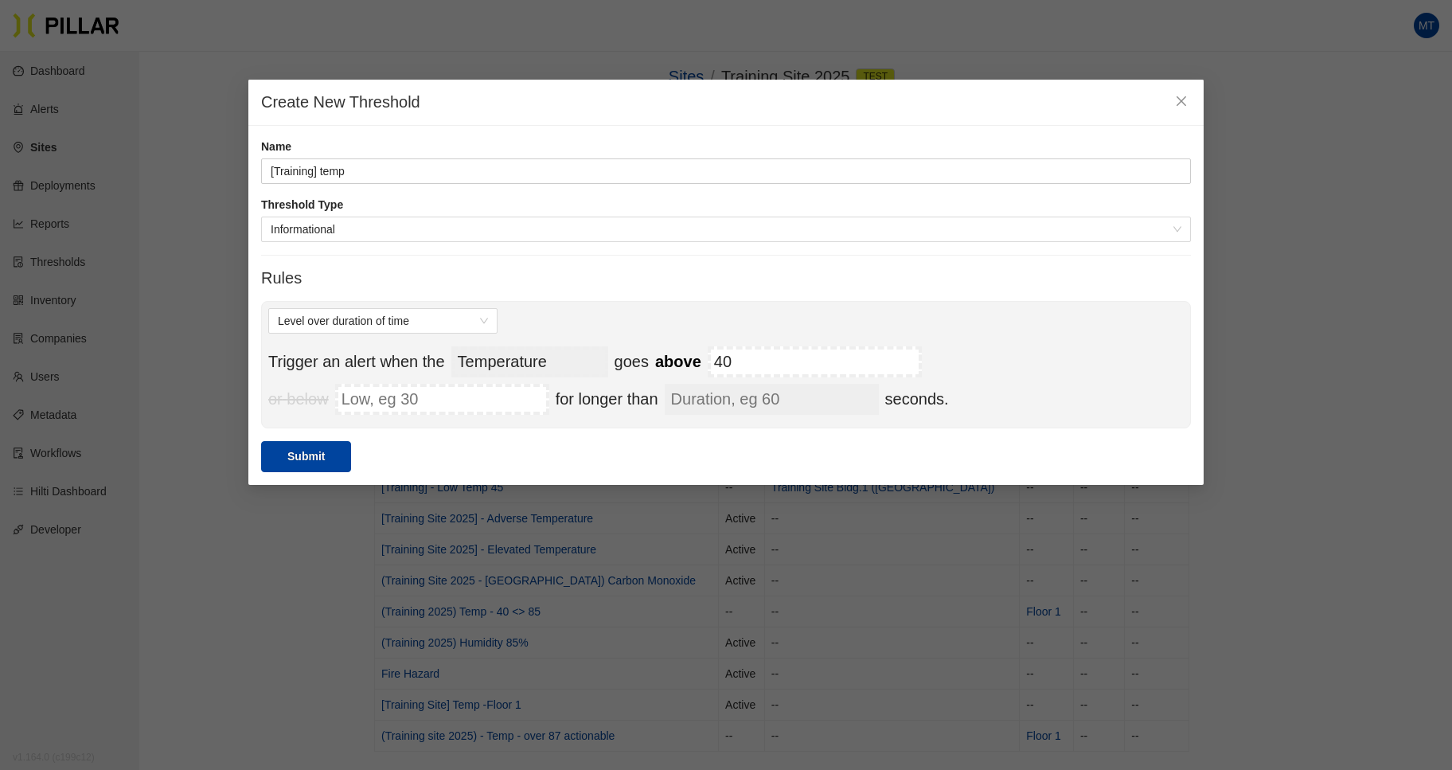
click at [727, 401] on input "Duration, eg 60" at bounding box center [772, 399] width 214 height 31
type input "1800"
click at [298, 452] on button "Submit" at bounding box center [306, 456] width 90 height 31
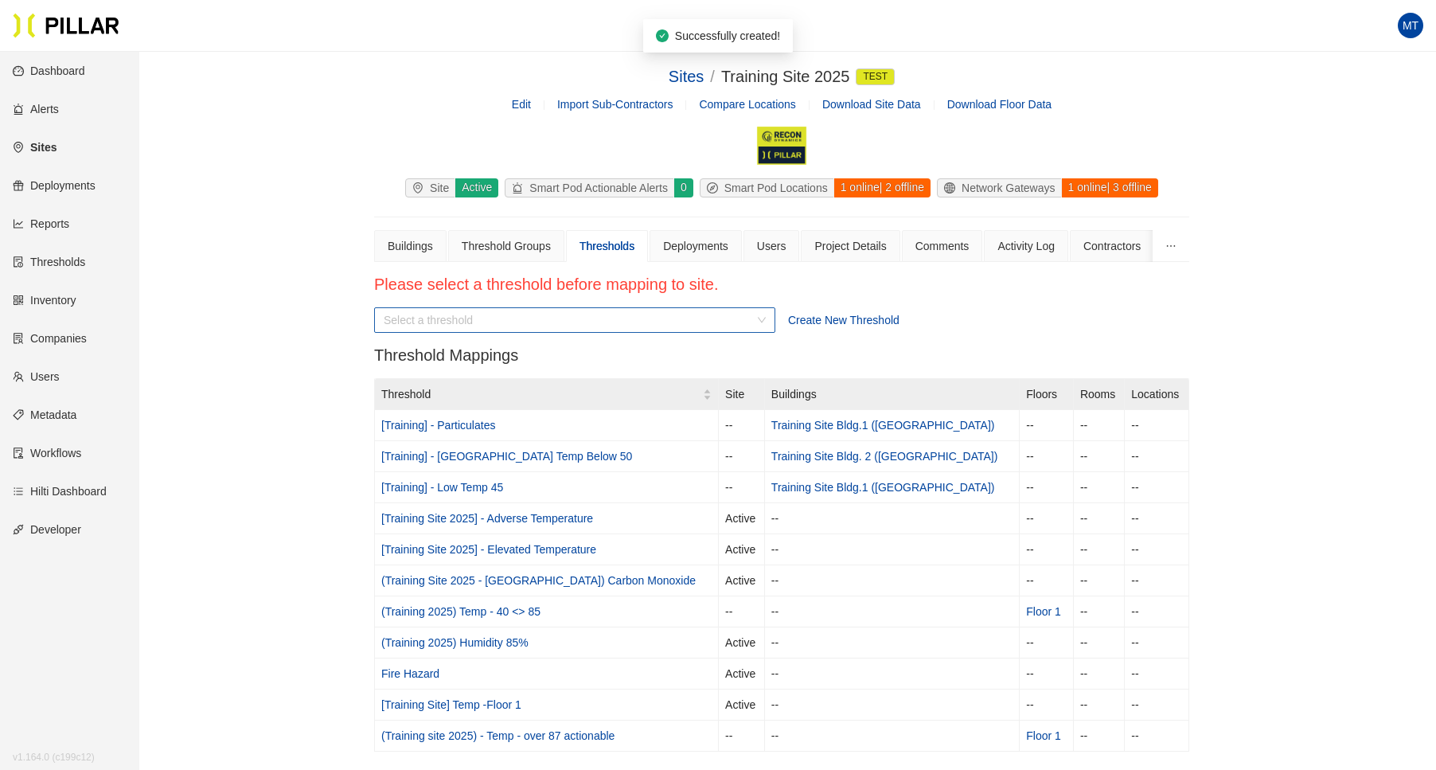
click at [759, 325] on div "Select a threshold" at bounding box center [574, 319] width 401 height 25
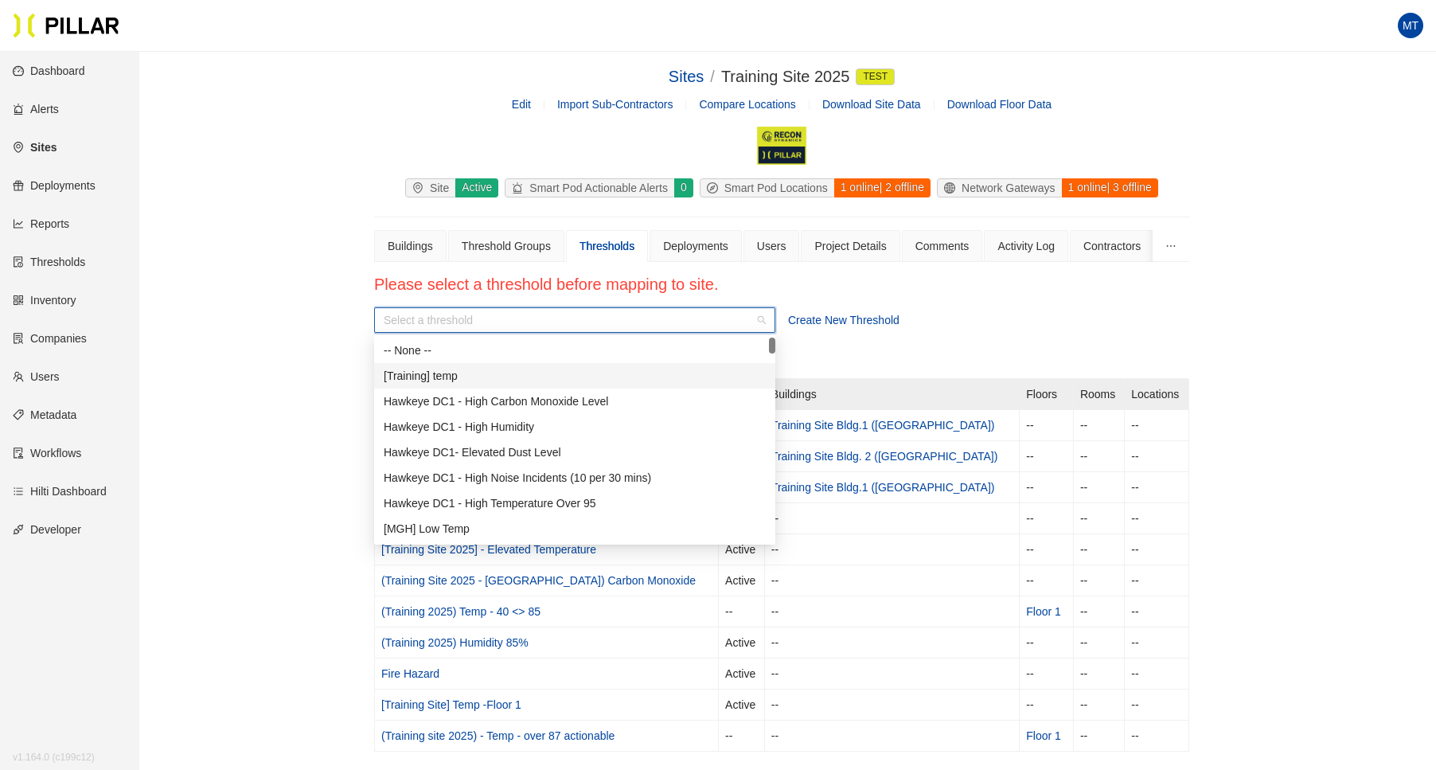
click at [444, 373] on div "[Training] temp" at bounding box center [575, 376] width 382 height 18
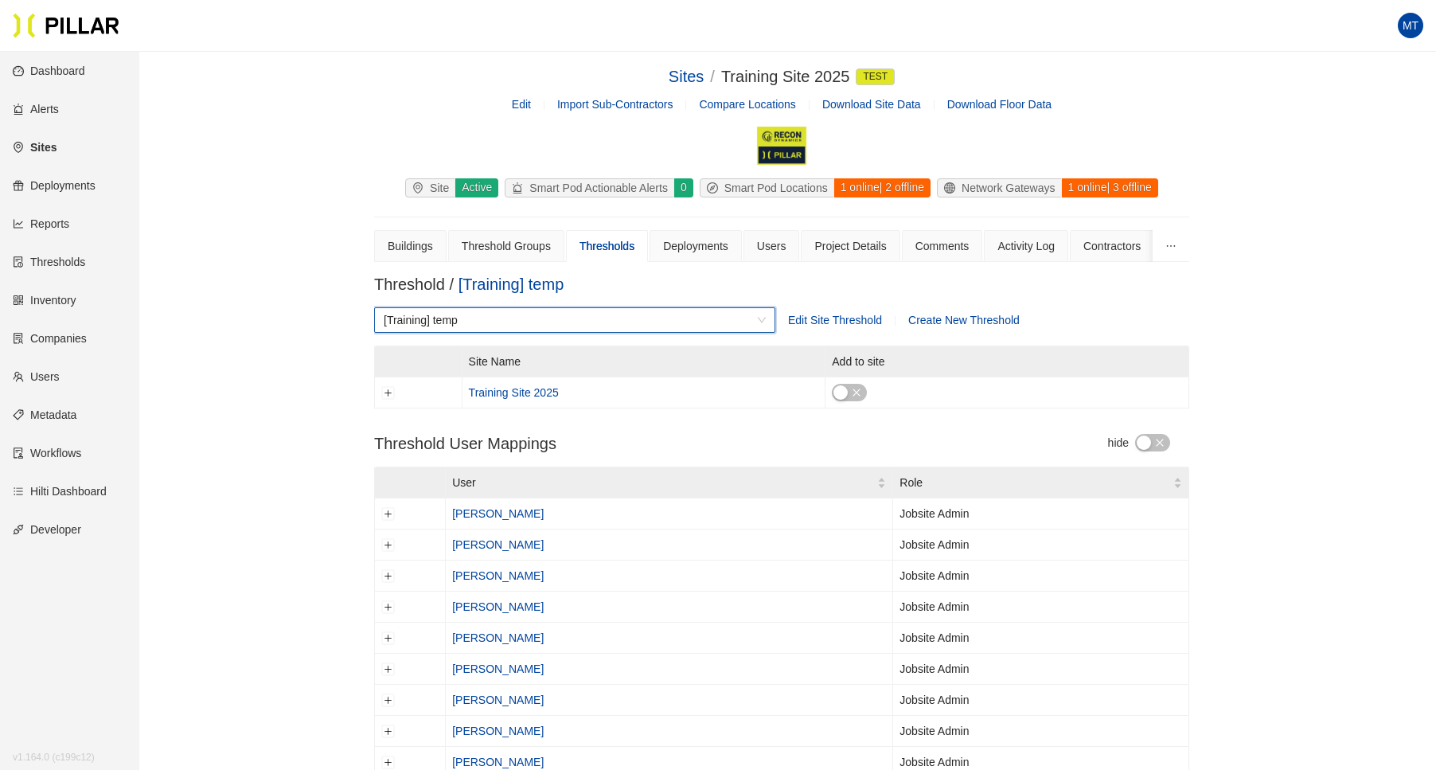
scroll to position [276, 0]
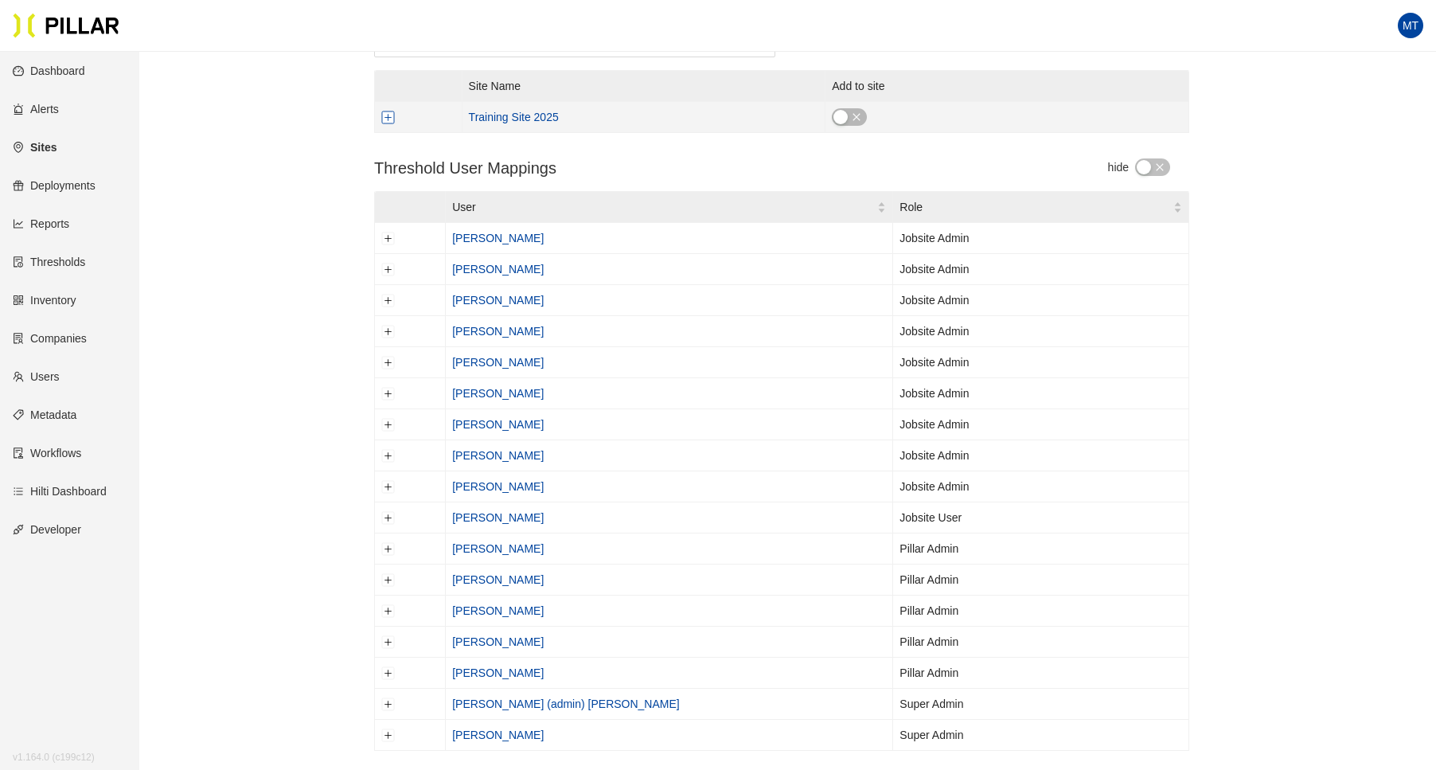
click at [389, 114] on button "Expand row" at bounding box center [388, 117] width 13 height 13
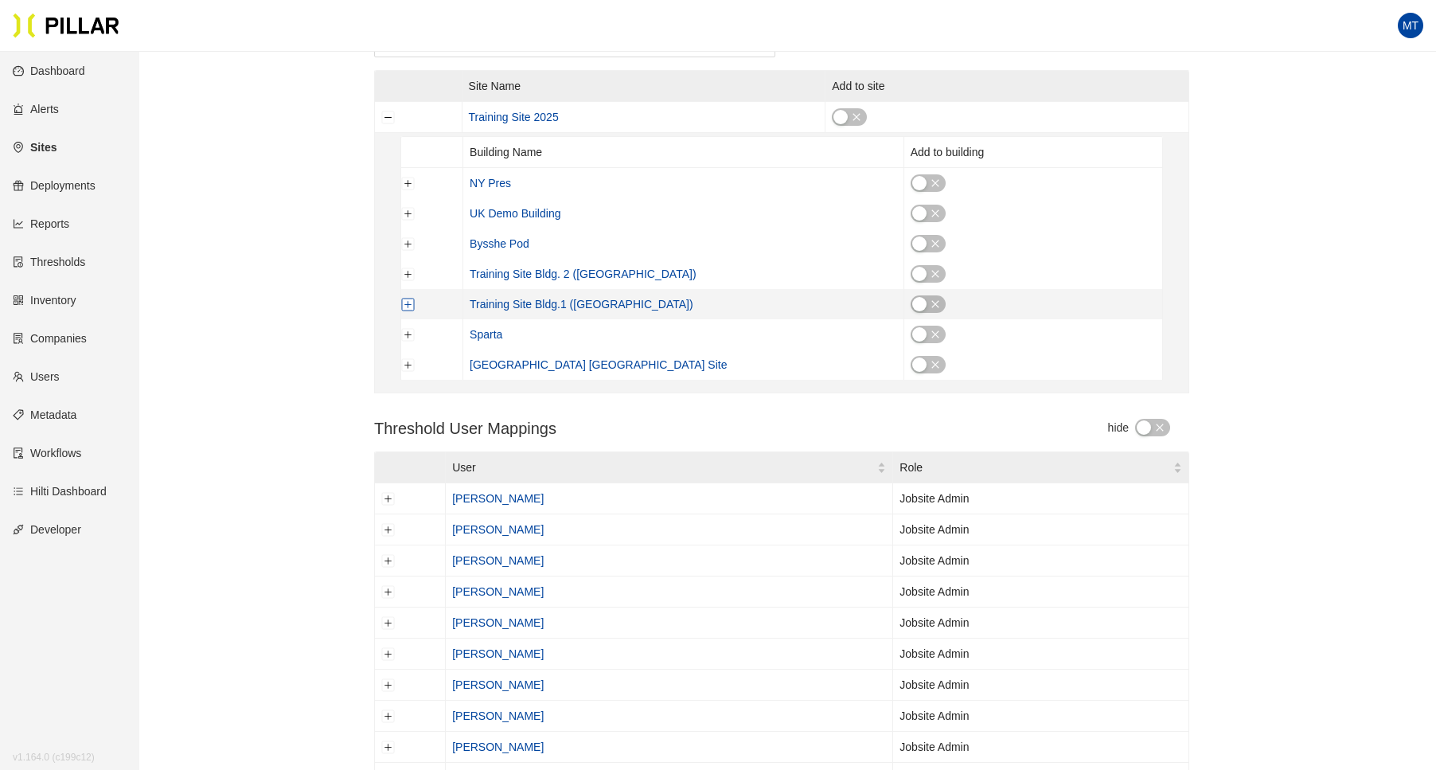
click at [408, 299] on button "Expand row" at bounding box center [408, 304] width 13 height 13
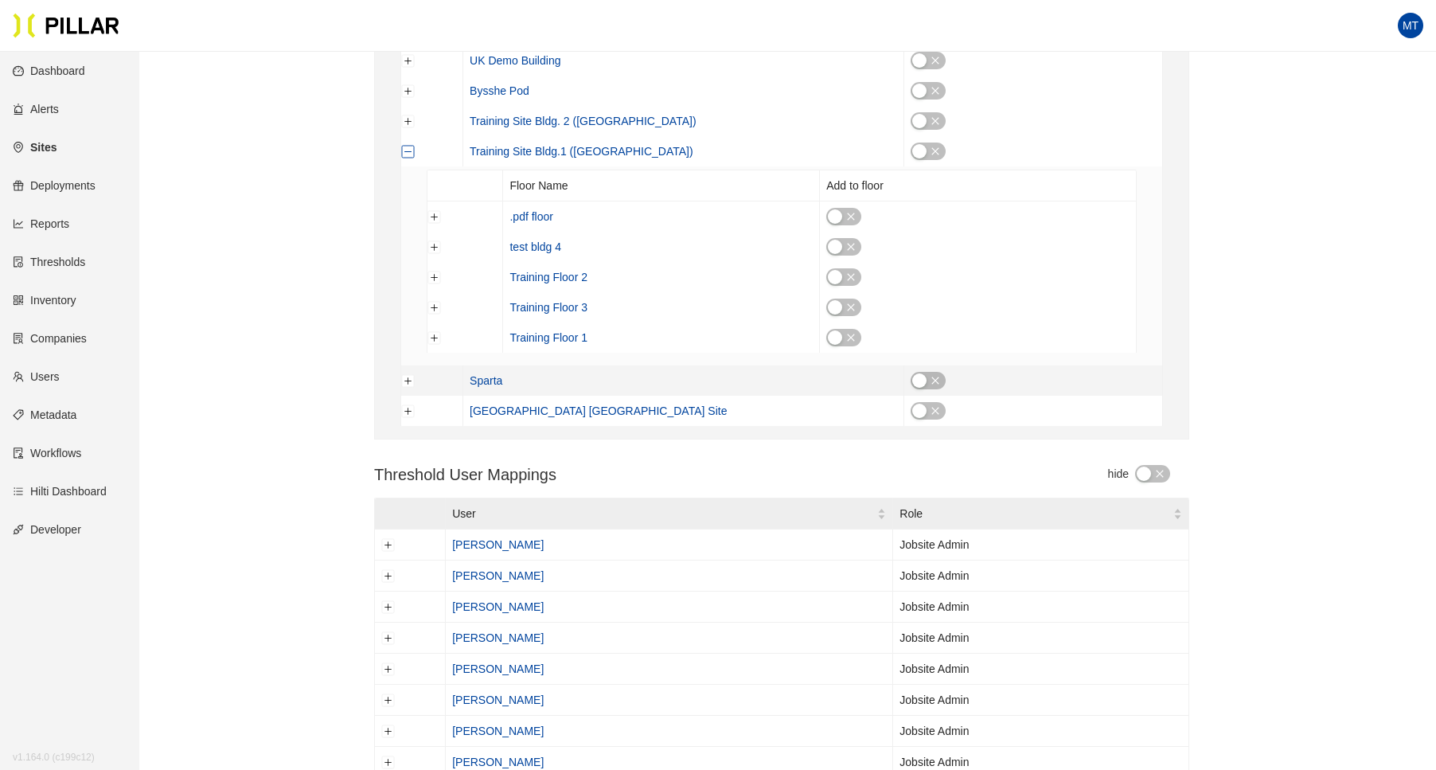
scroll to position [461, 0]
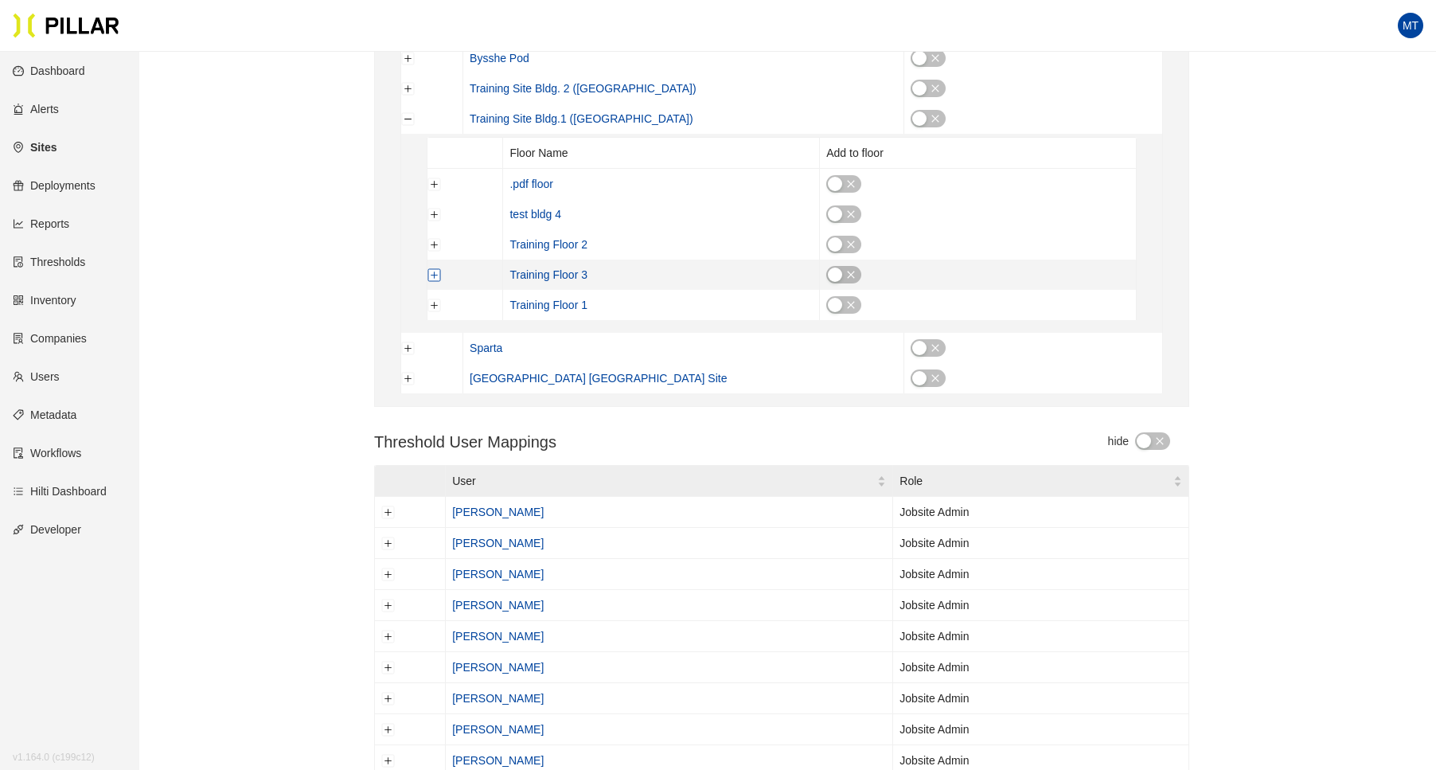
click at [432, 271] on button "Expand row" at bounding box center [434, 274] width 13 height 13
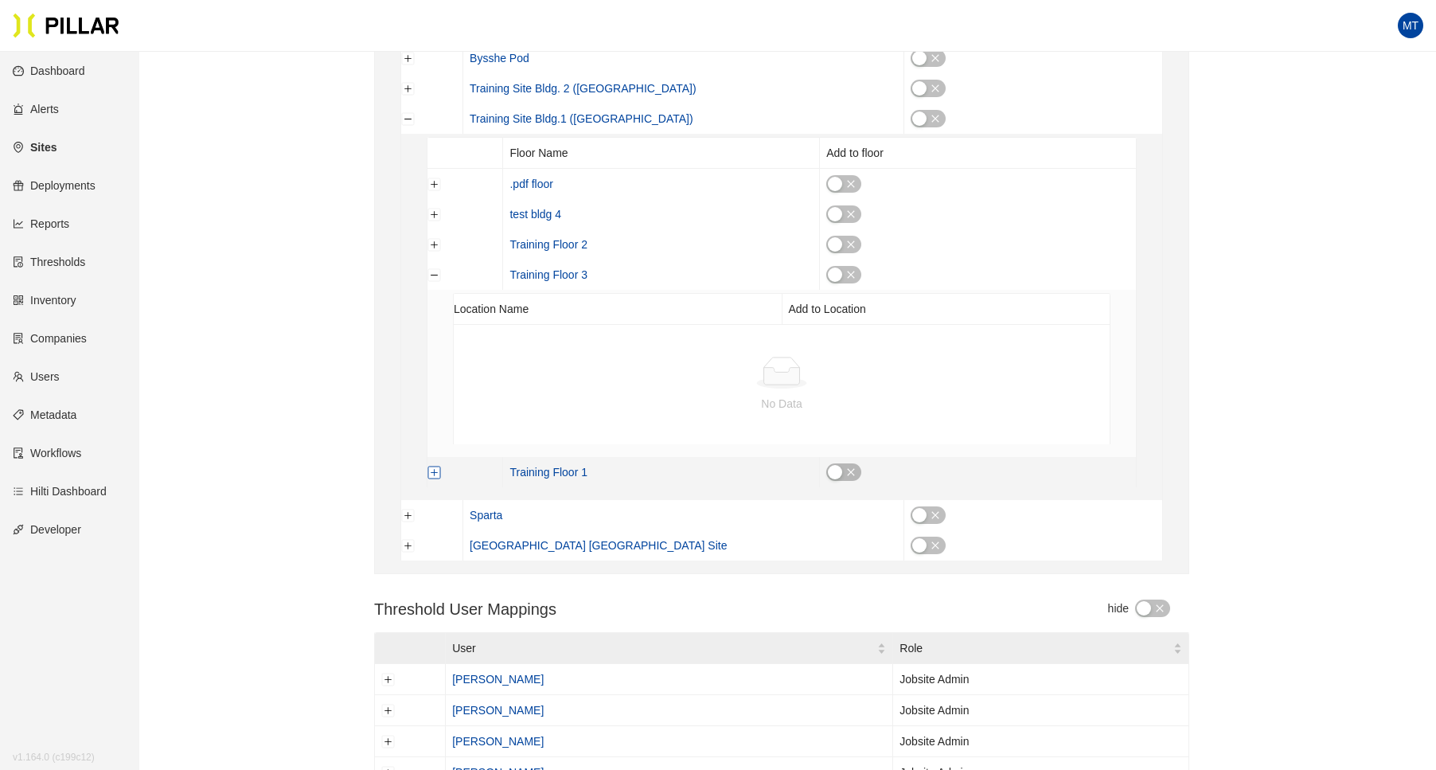
click at [429, 467] on button "Expand row" at bounding box center [434, 472] width 13 height 13
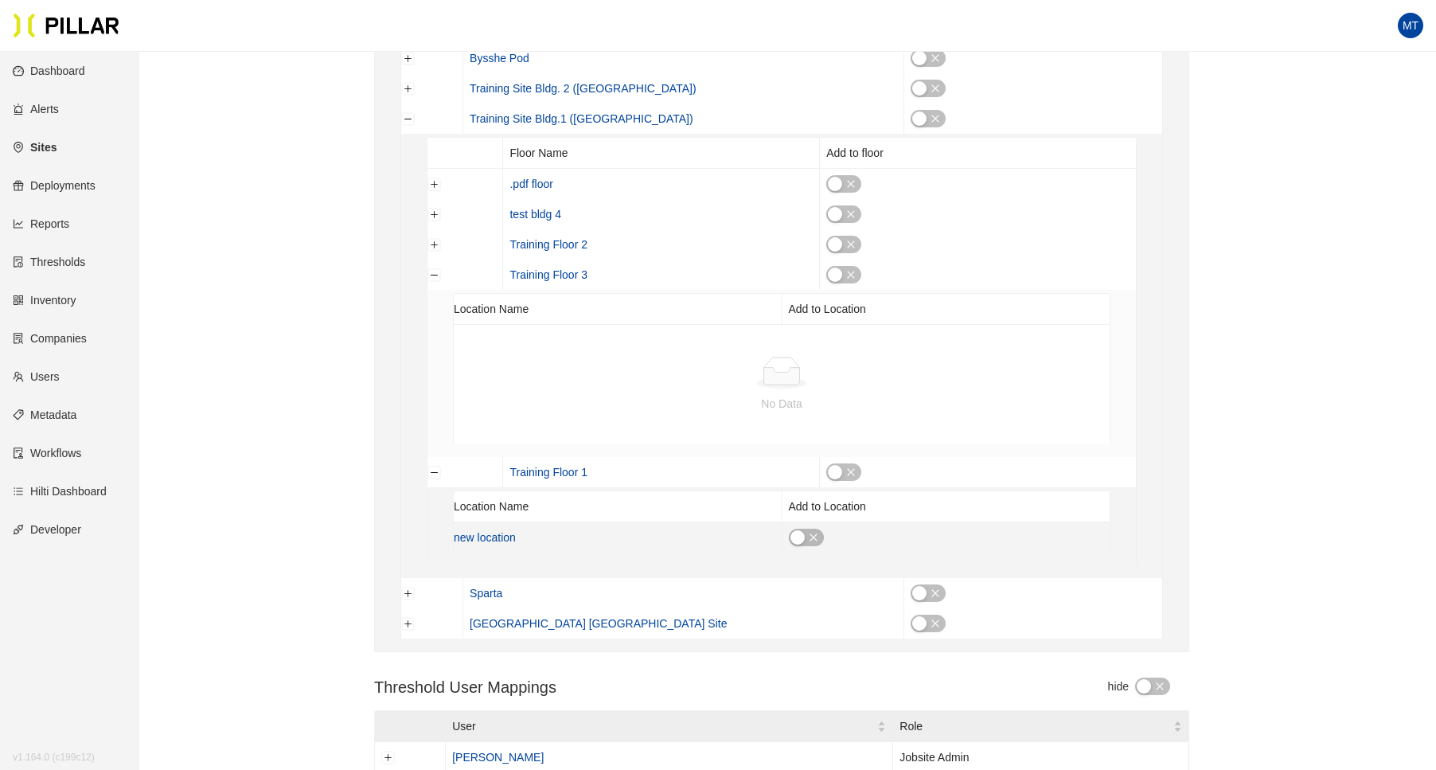
click at [795, 533] on div "button" at bounding box center [798, 537] width 14 height 14
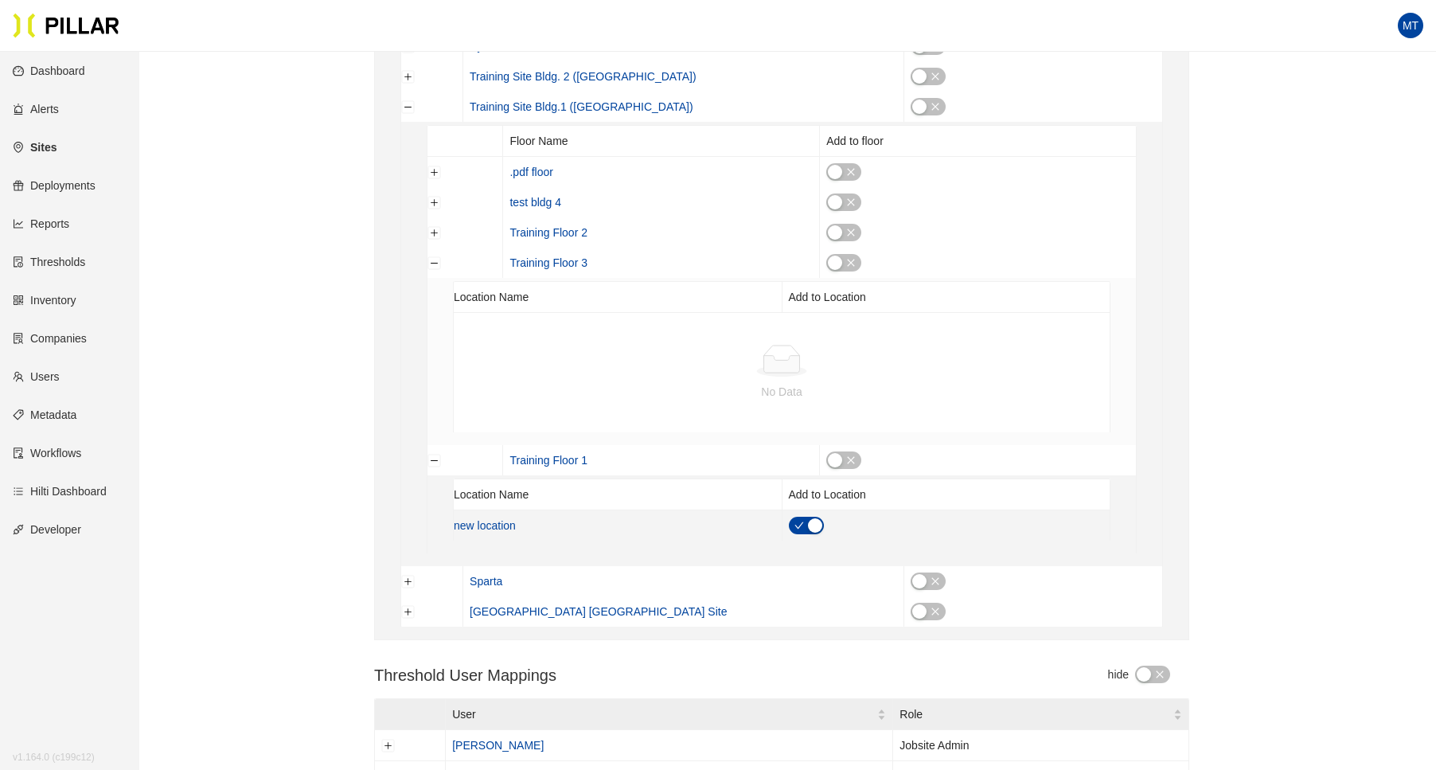
click at [798, 521] on icon "check" at bounding box center [800, 526] width 10 height 10
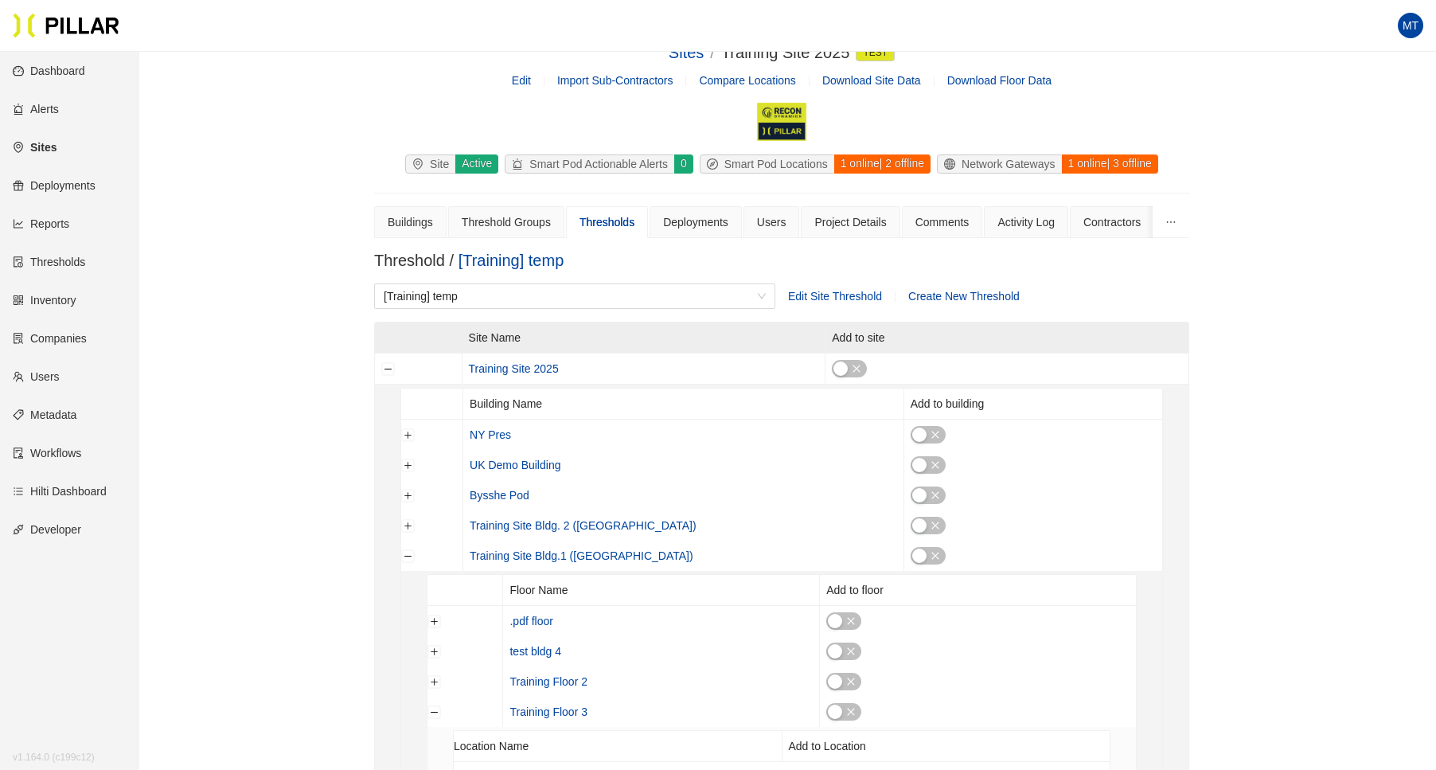
scroll to position [0, 0]
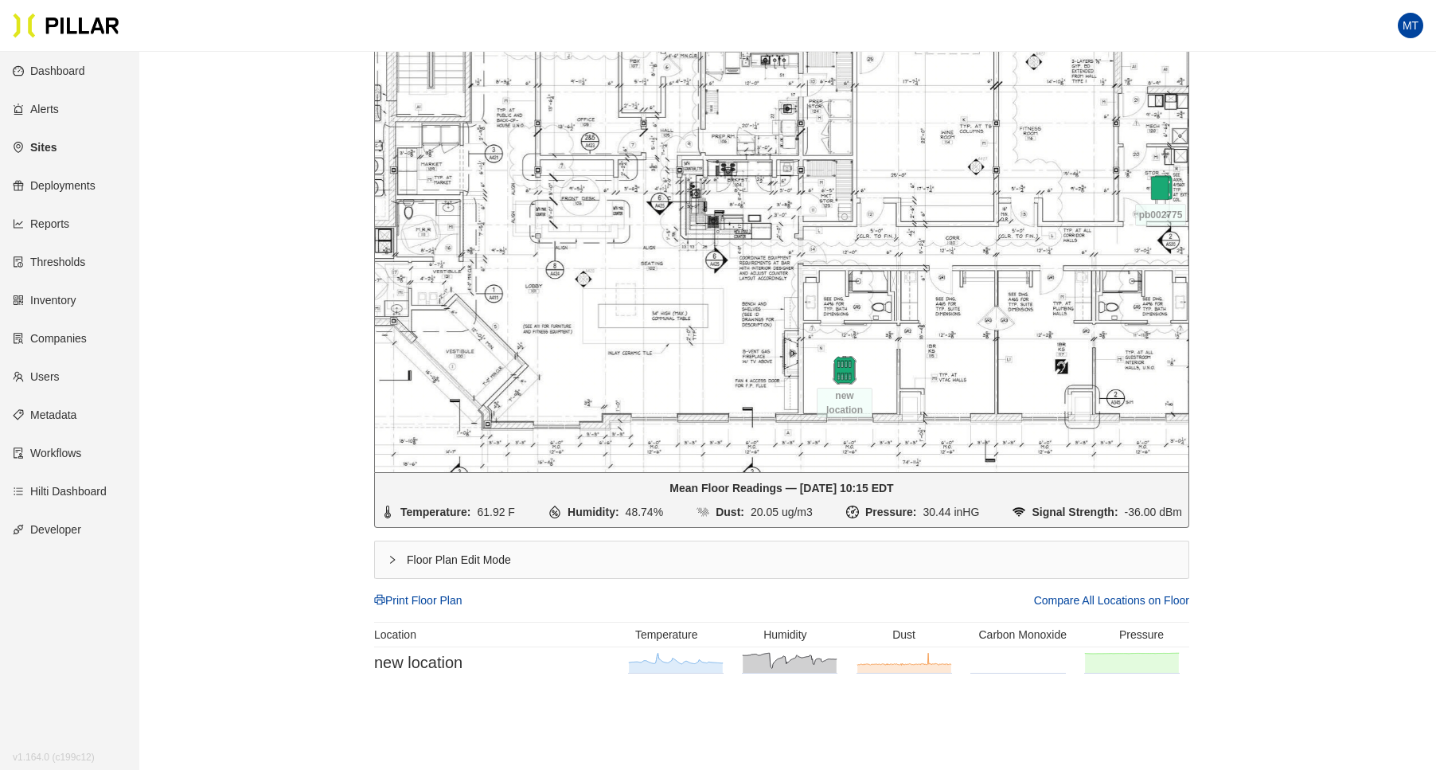
scroll to position [448, 0]
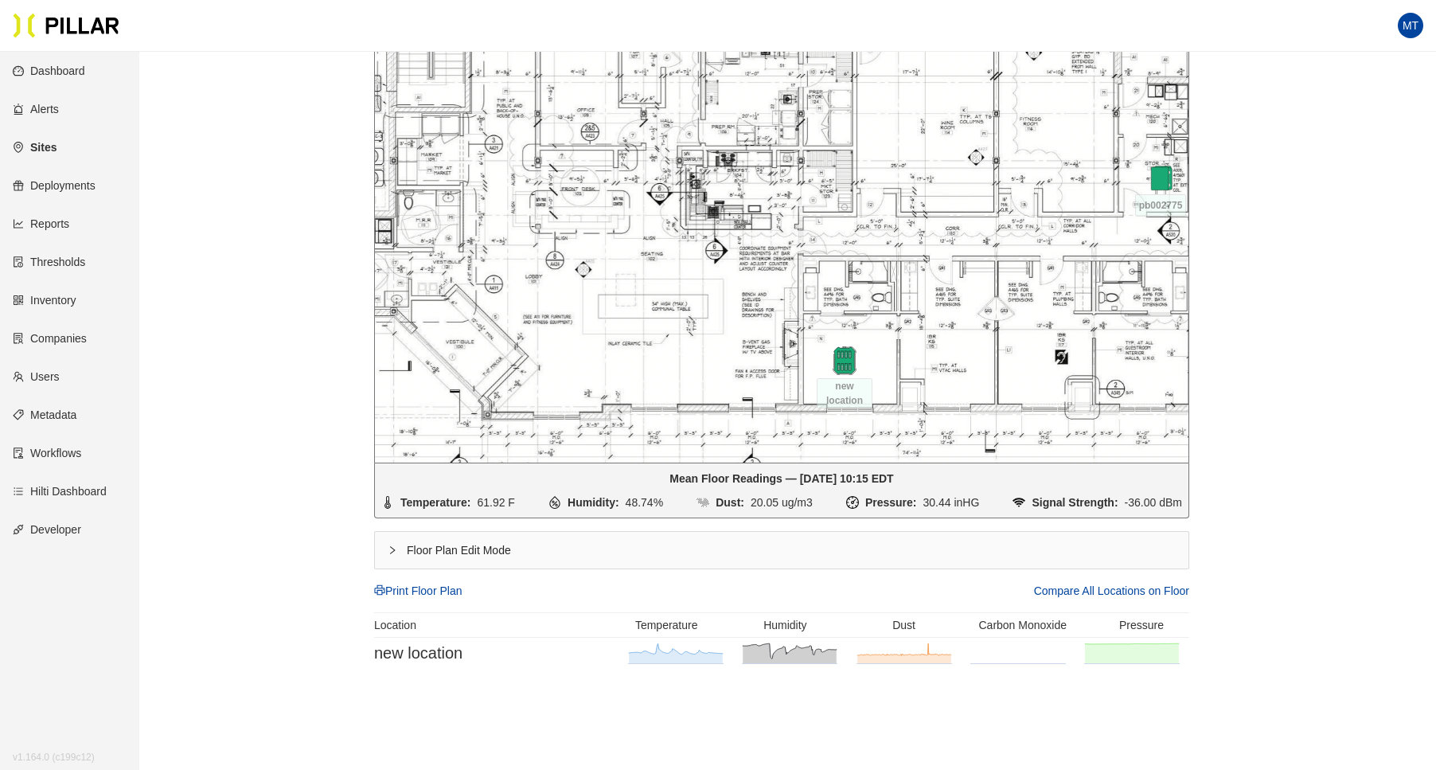
click at [388, 545] on icon "right" at bounding box center [393, 550] width 10 height 10
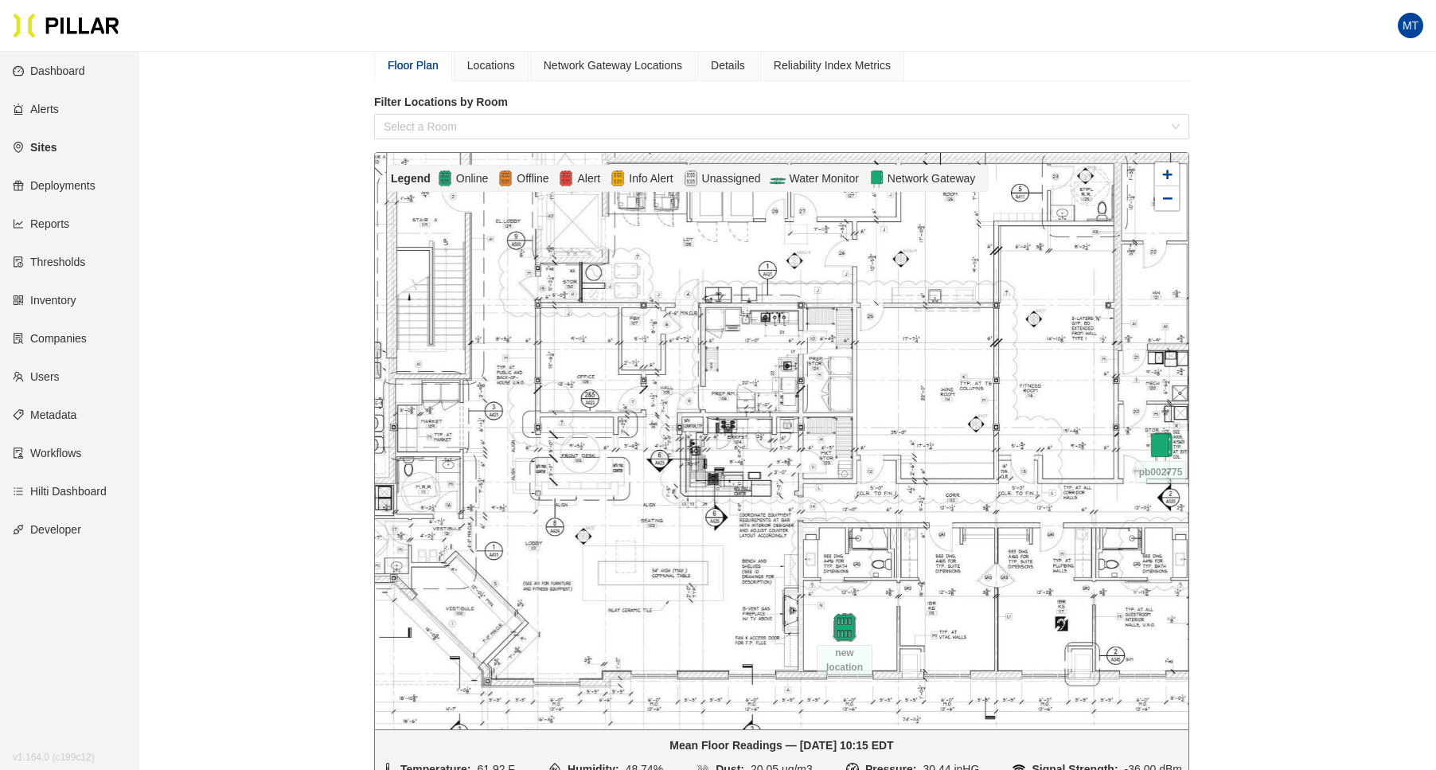
scroll to position [180, 0]
click at [561, 338] on div at bounding box center [782, 442] width 814 height 576
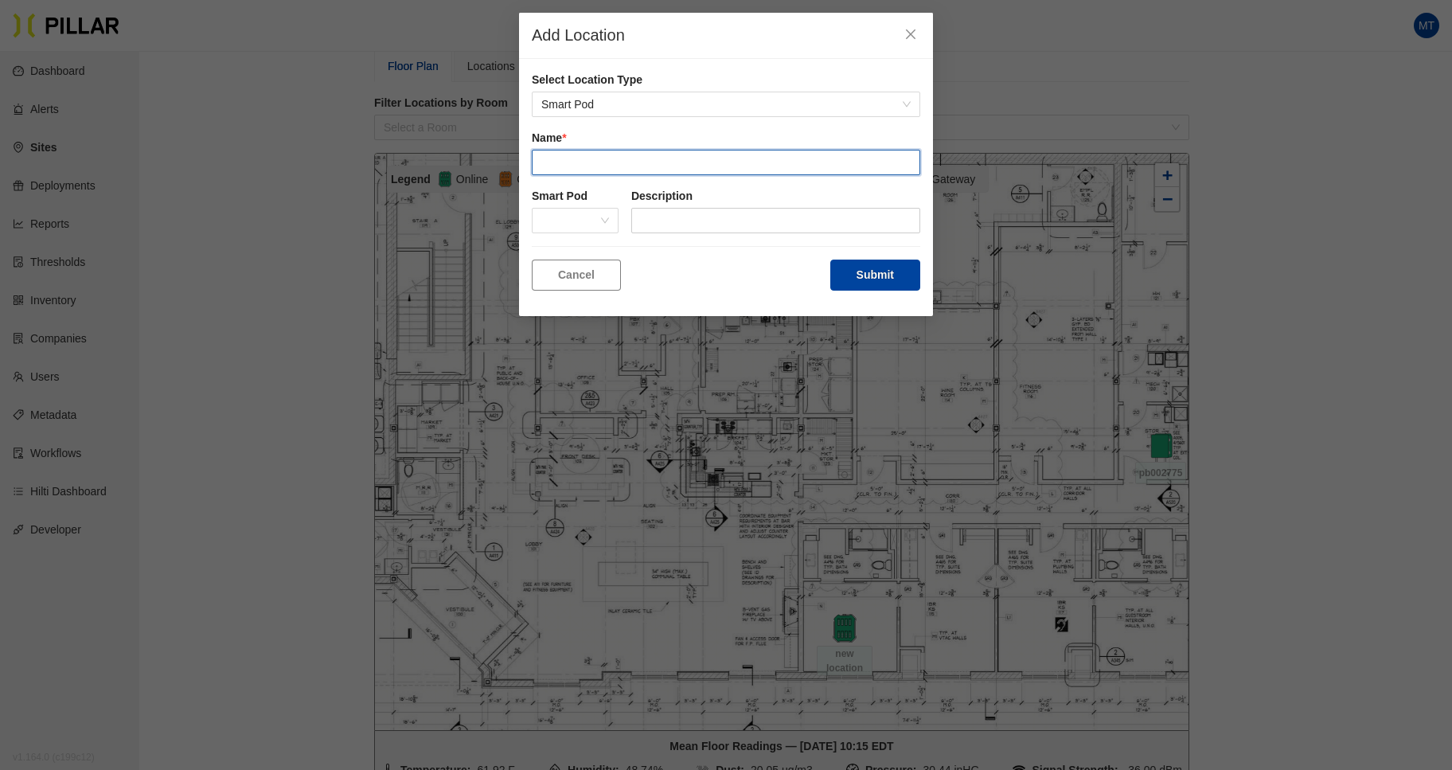
click at [577, 160] on input "text" at bounding box center [726, 162] width 389 height 25
type input "new location 13"
click at [692, 272] on div "Cancel Submit" at bounding box center [726, 275] width 389 height 31
click at [878, 280] on button "Submit" at bounding box center [876, 275] width 90 height 31
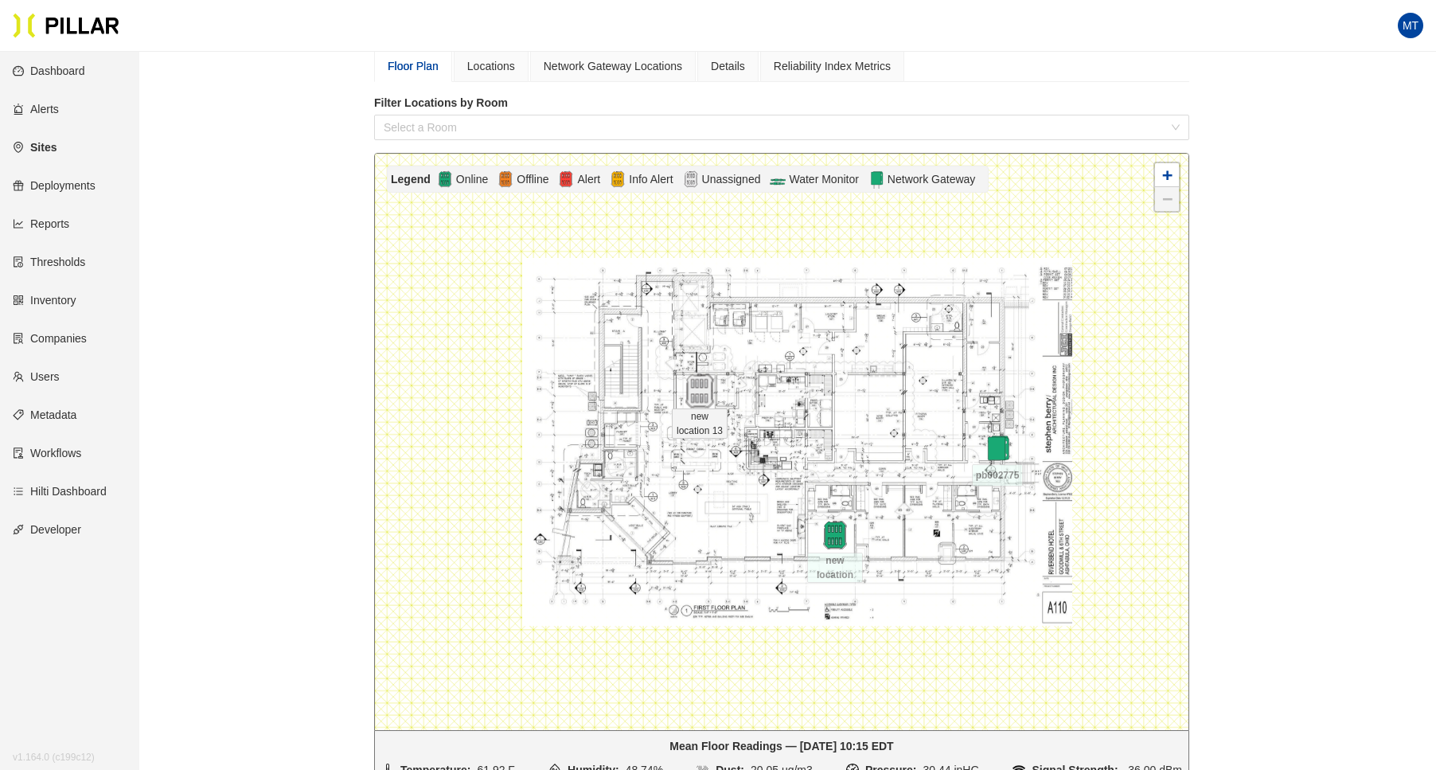
click at [694, 397] on img at bounding box center [699, 391] width 34 height 34
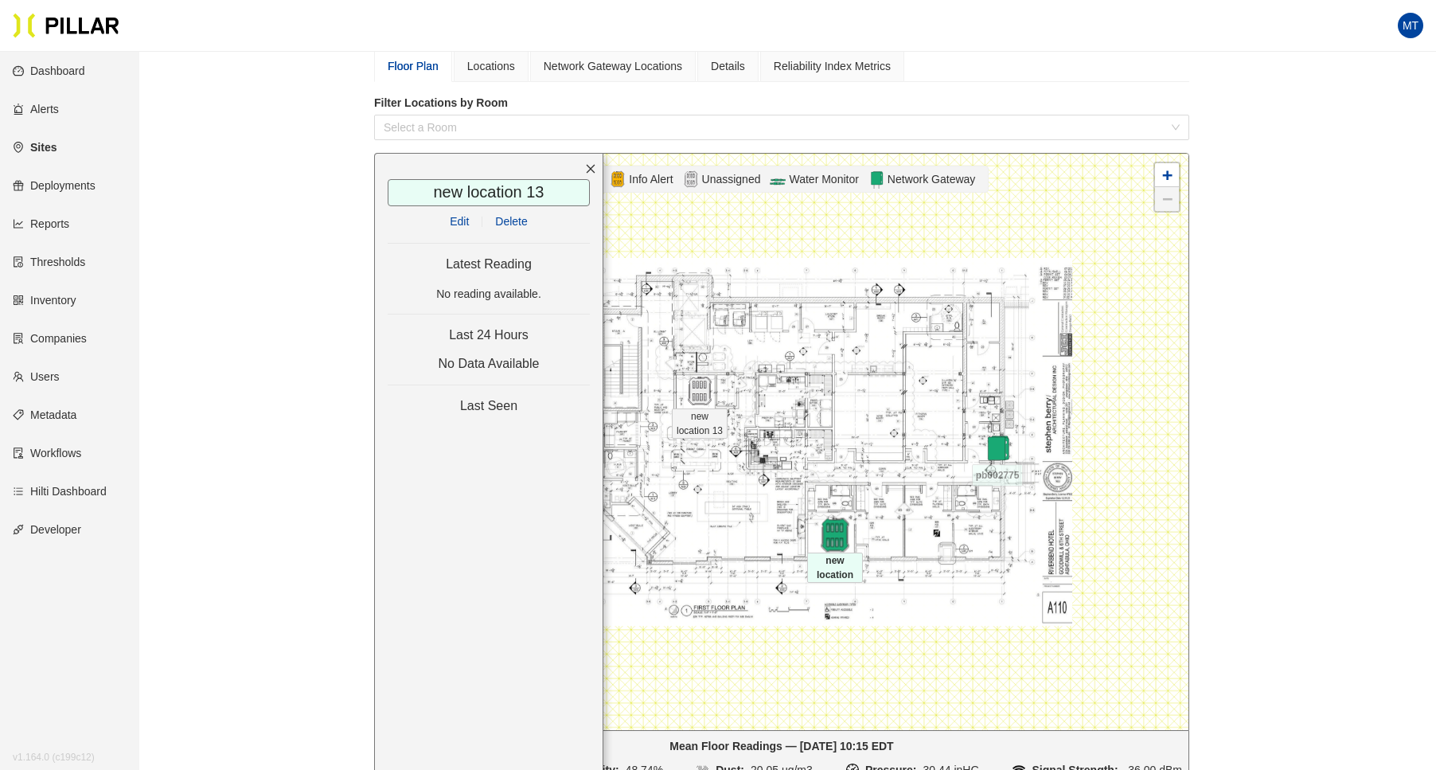
click at [839, 536] on img at bounding box center [835, 535] width 34 height 34
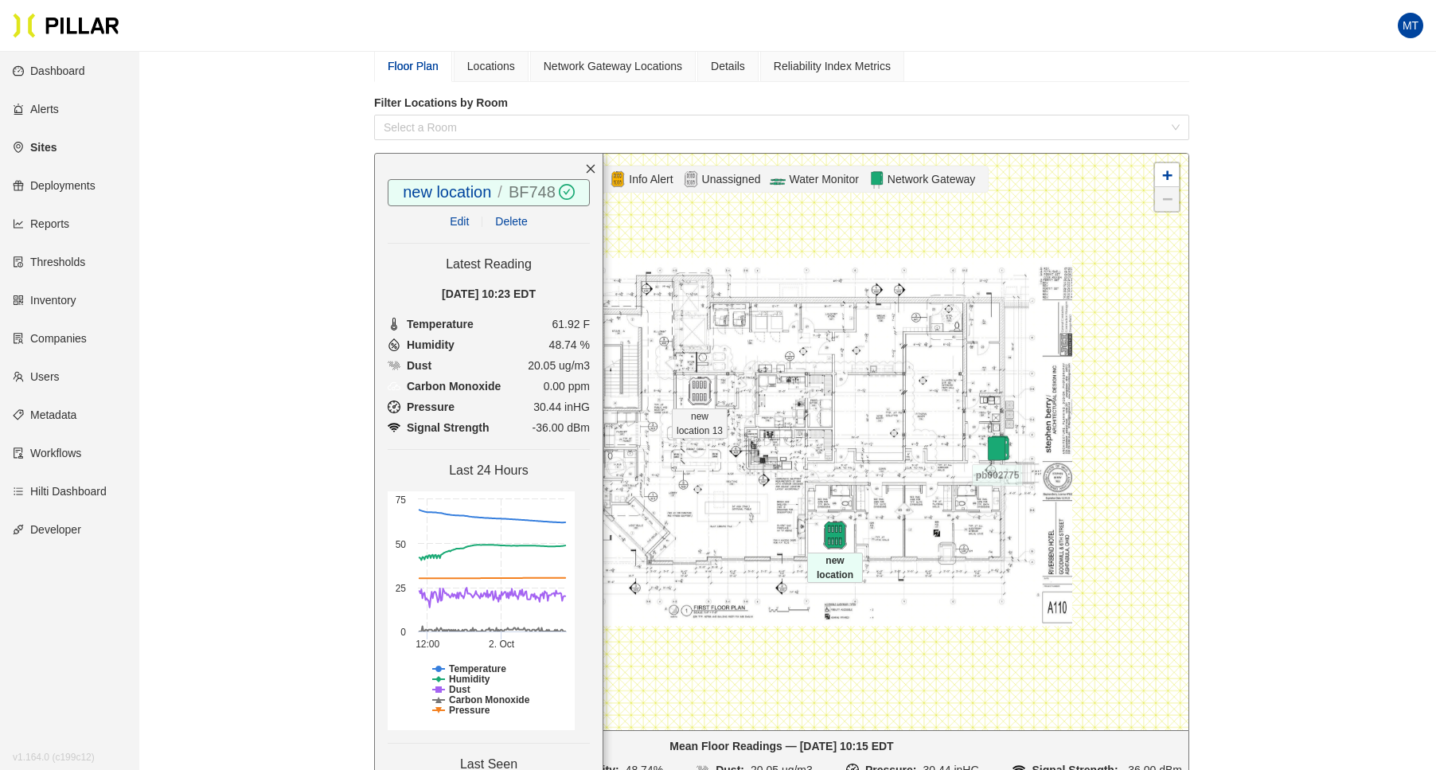
click at [514, 191] on link "BF748" at bounding box center [532, 192] width 47 height 18
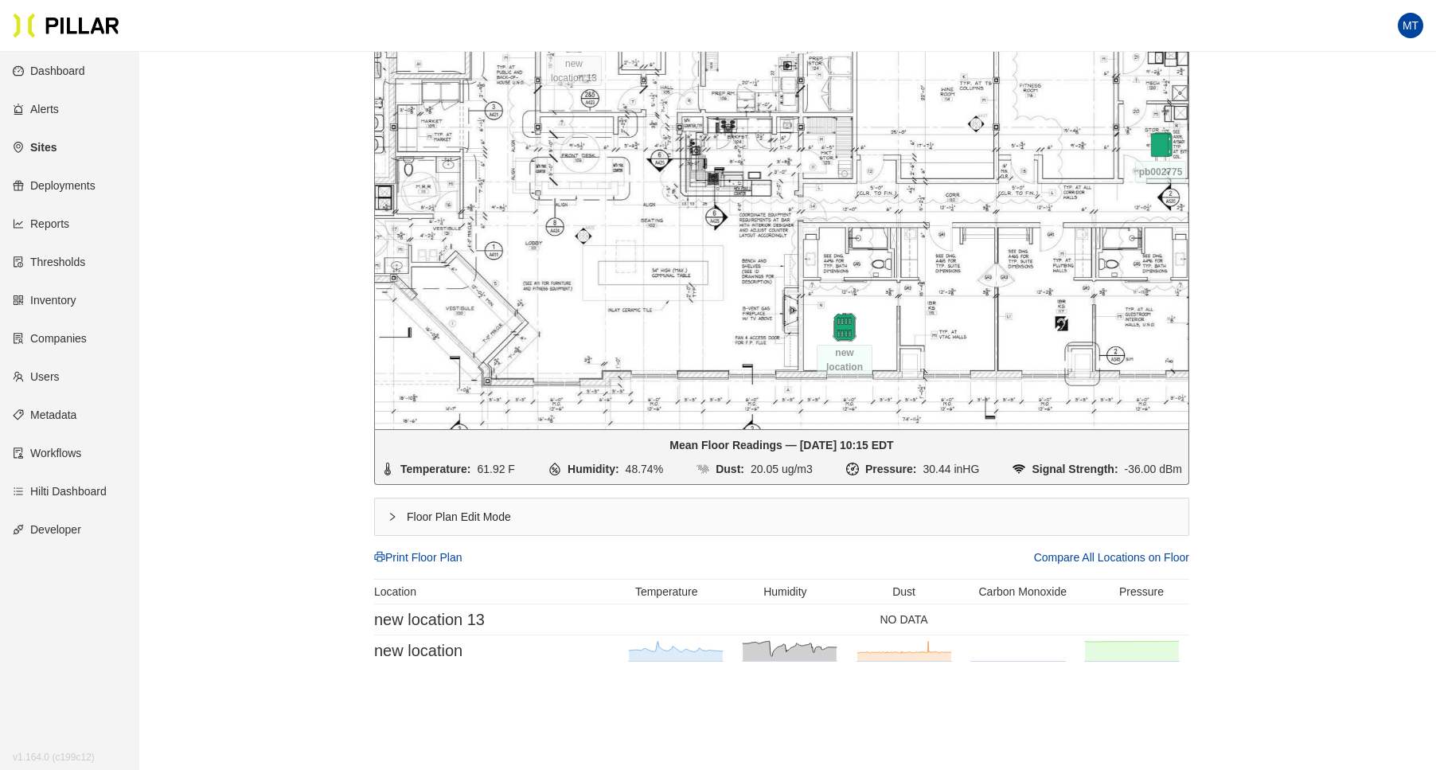
scroll to position [519, 0]
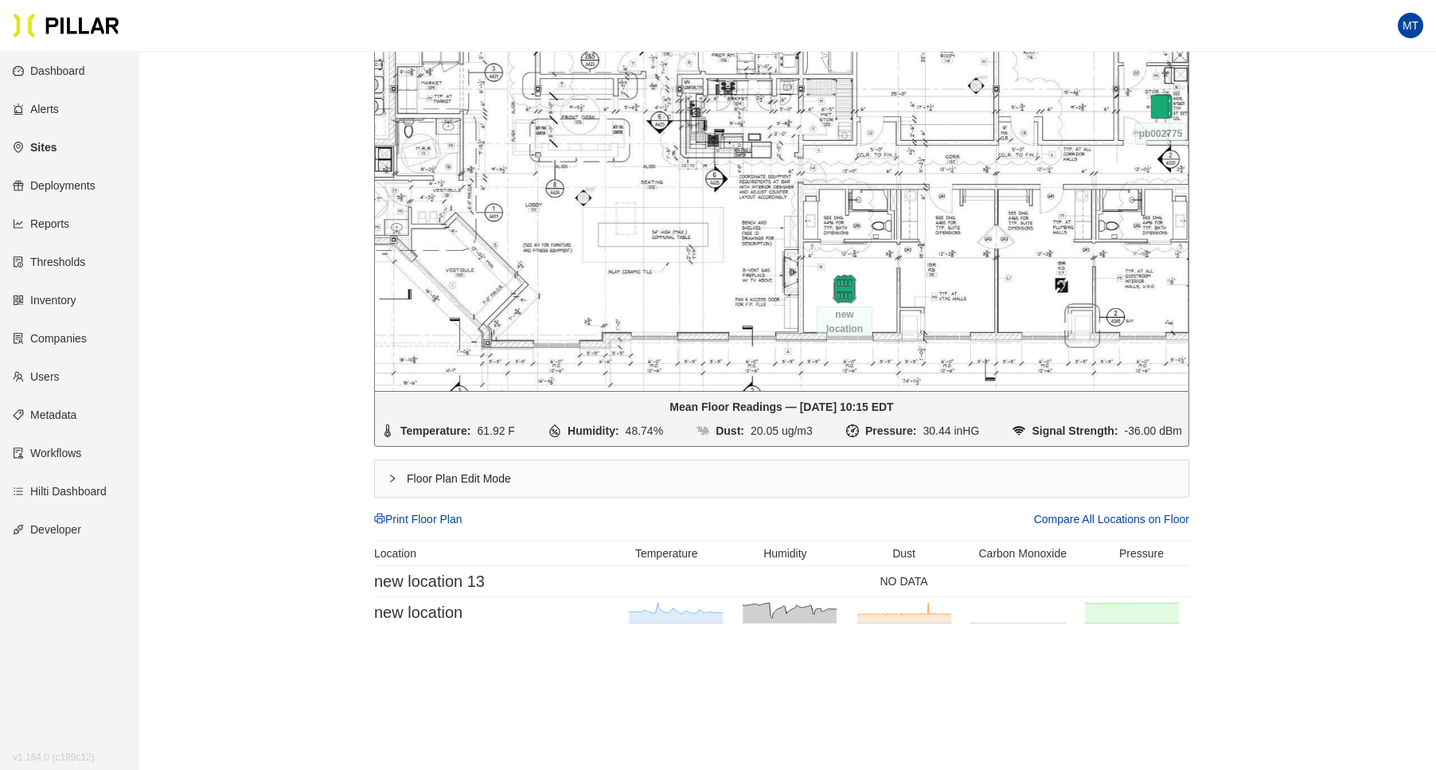
click at [385, 479] on div "Floor Plan Edit Mode" at bounding box center [782, 478] width 814 height 37
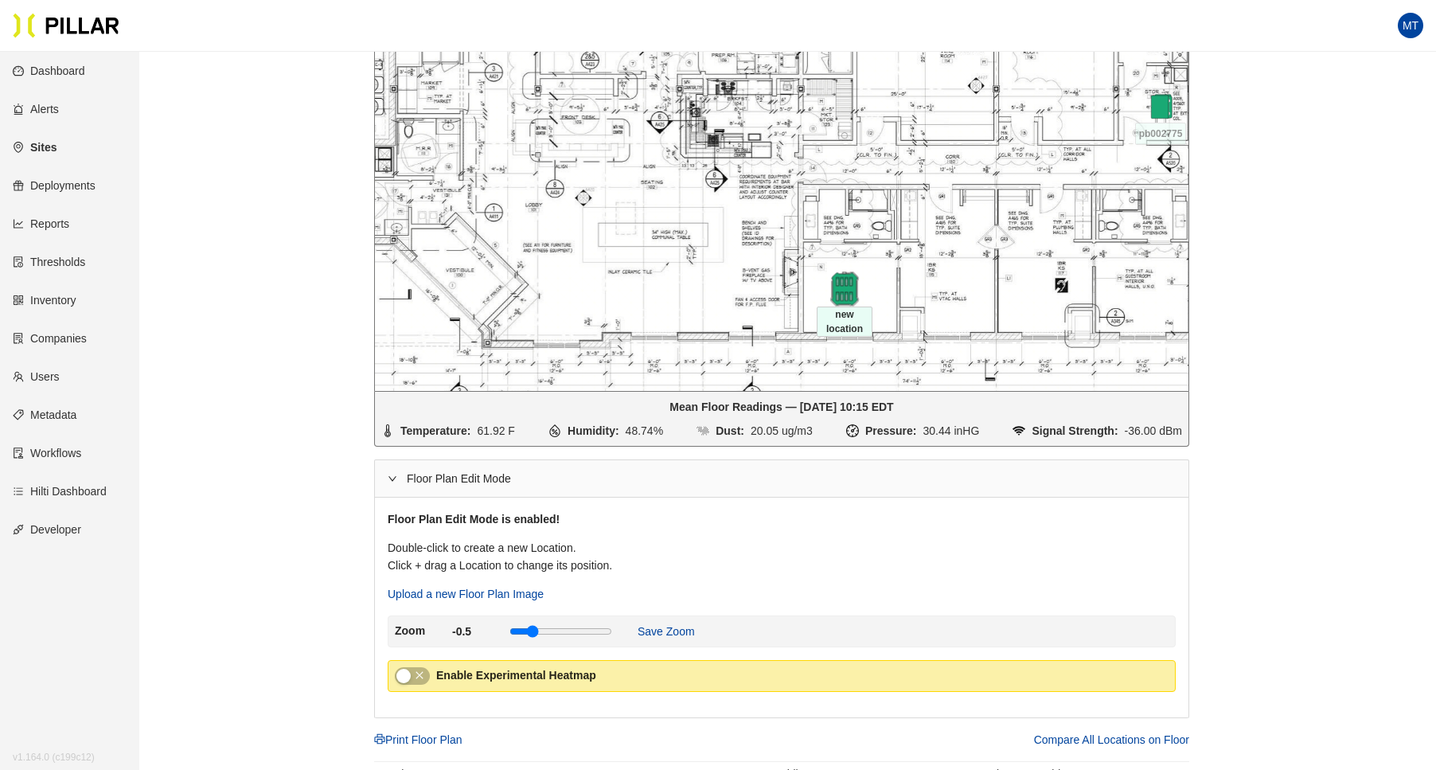
click at [838, 293] on img at bounding box center [844, 289] width 34 height 34
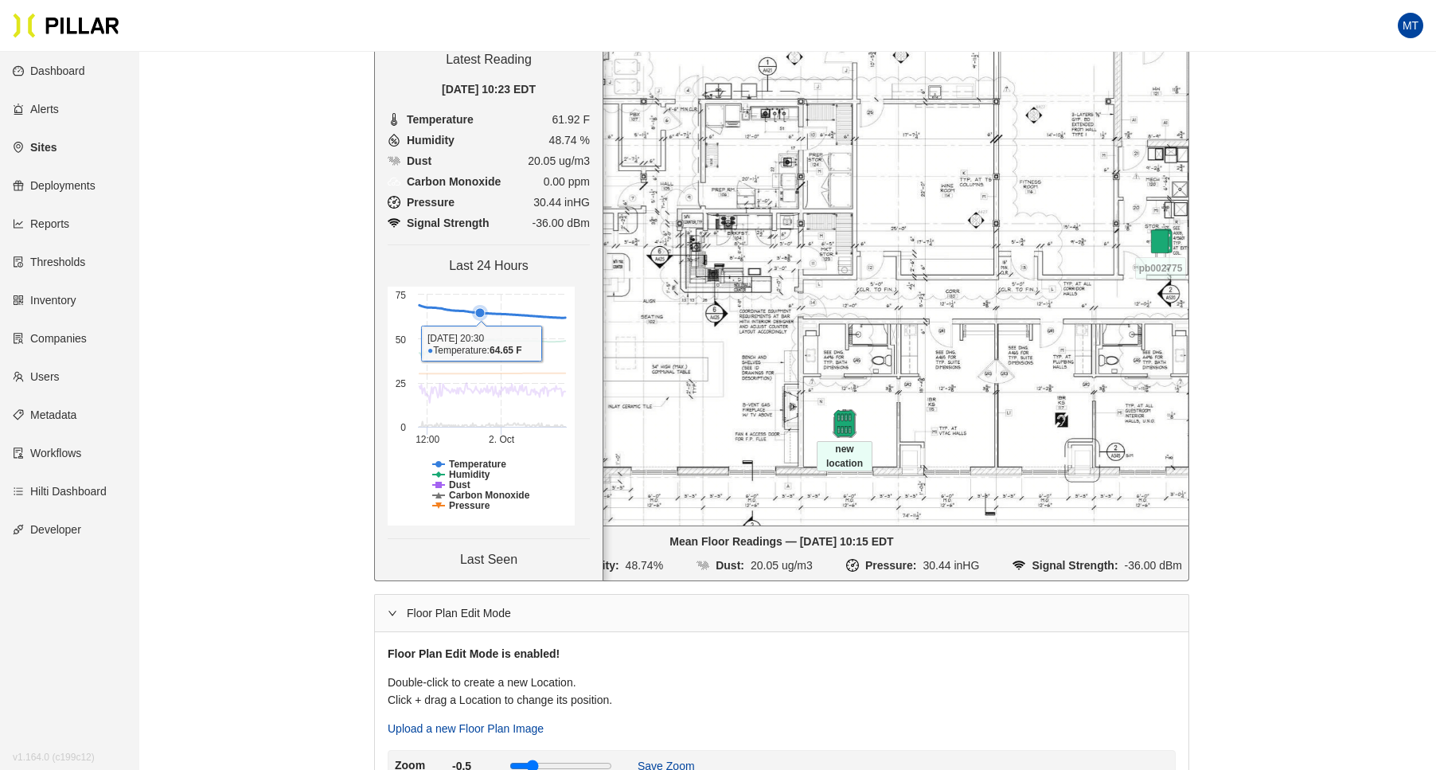
scroll to position [296, 0]
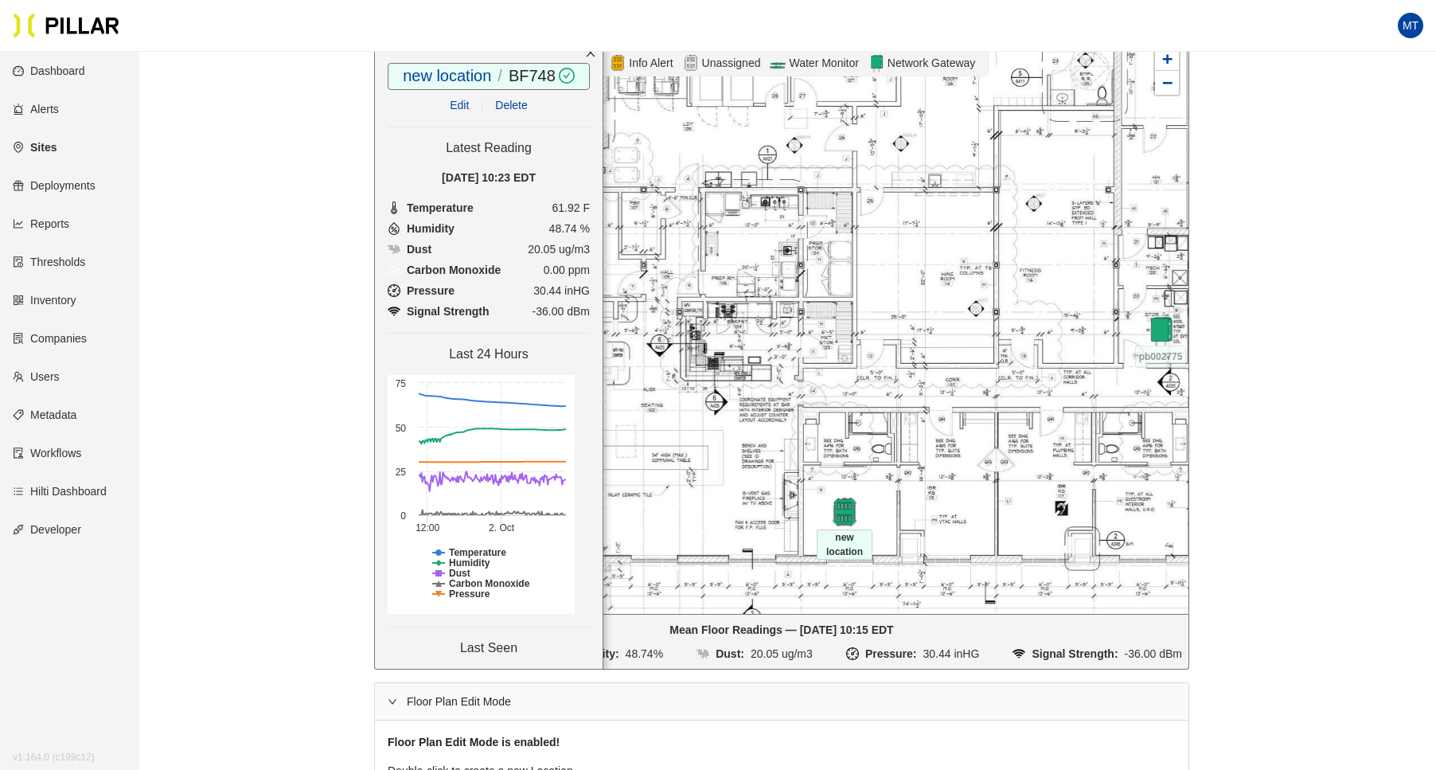
click at [455, 102] on link "Edit" at bounding box center [459, 105] width 19 height 13
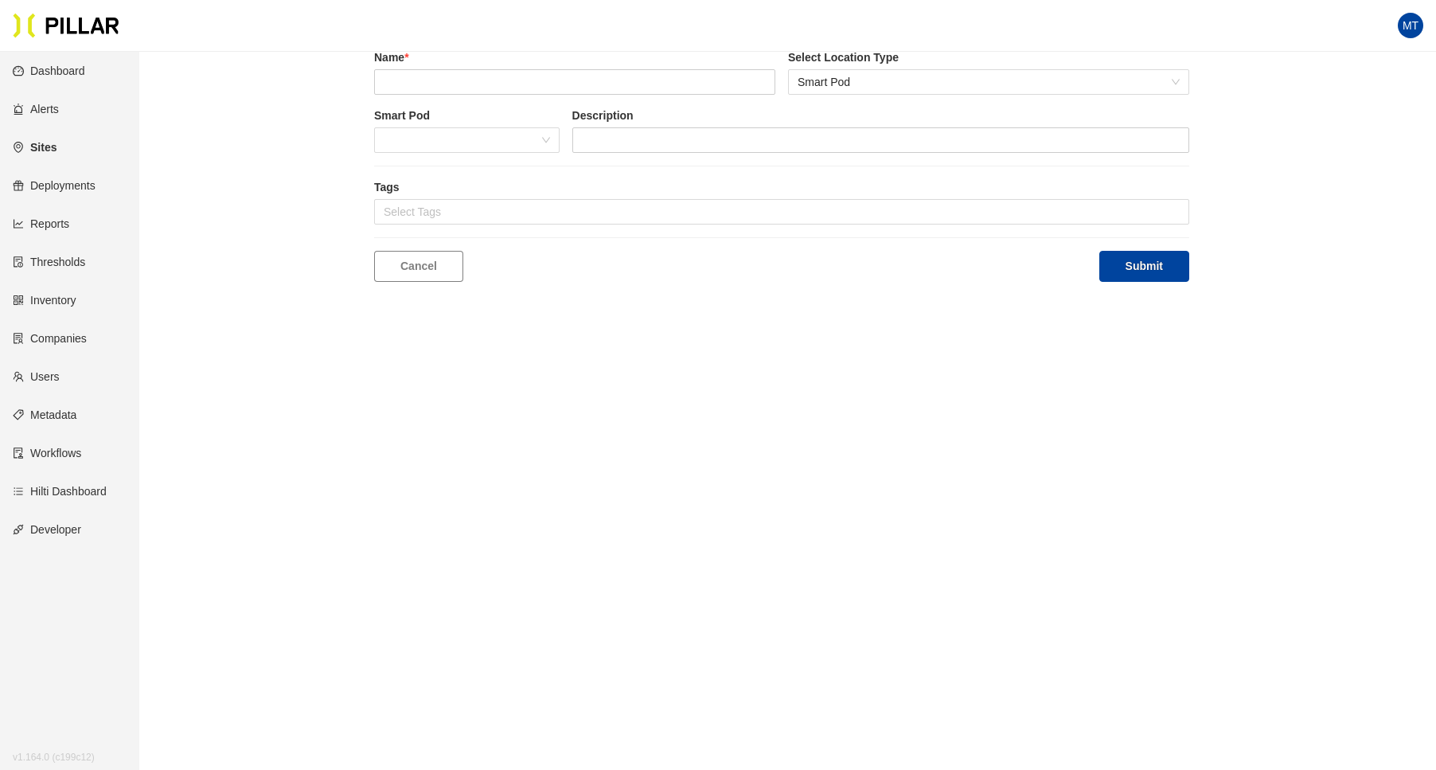
type input "new location"
click at [852, 83] on span "(remove)" at bounding box center [850, 81] width 45 height 18
click at [1159, 258] on button "Submit" at bounding box center [1145, 266] width 90 height 31
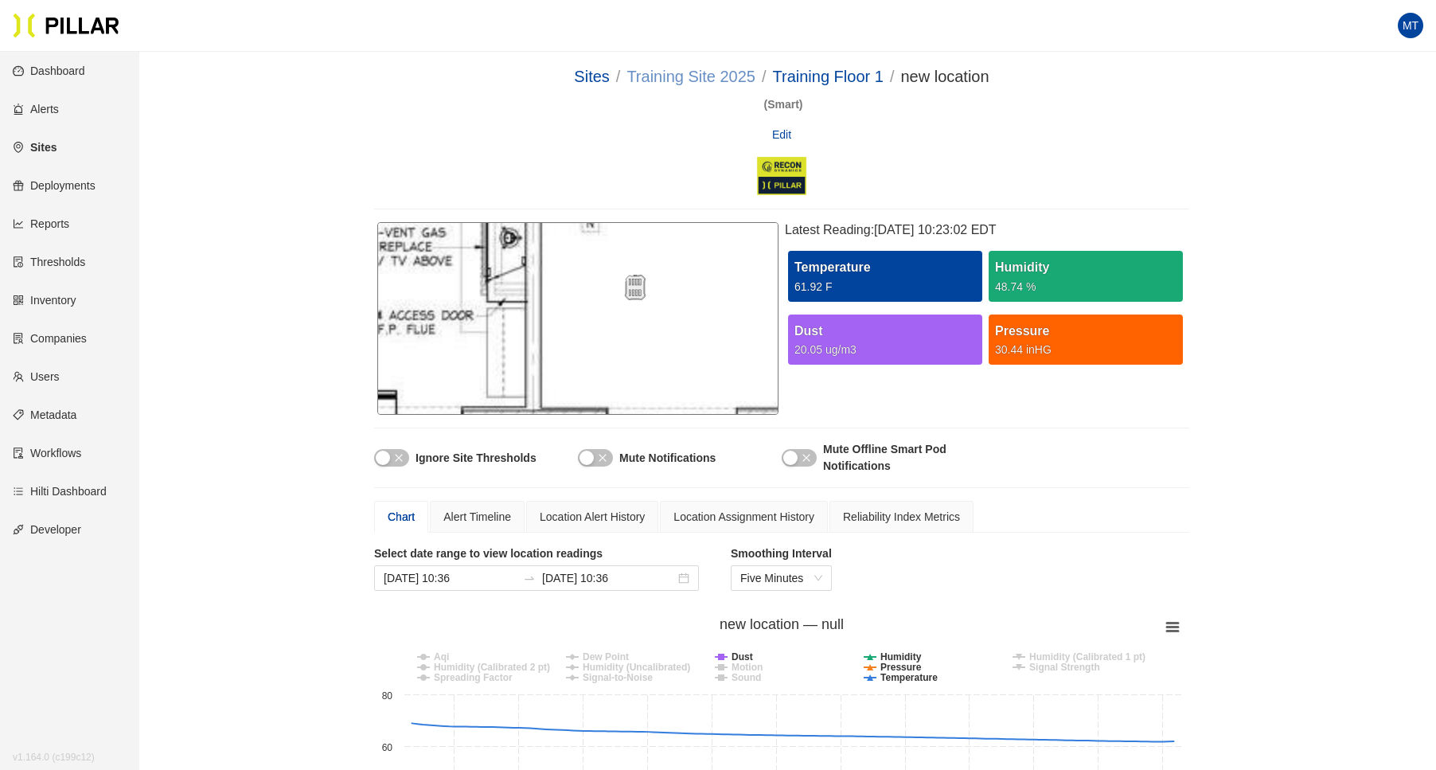
click at [682, 84] on link "Training Site 2025" at bounding box center [691, 77] width 129 height 18
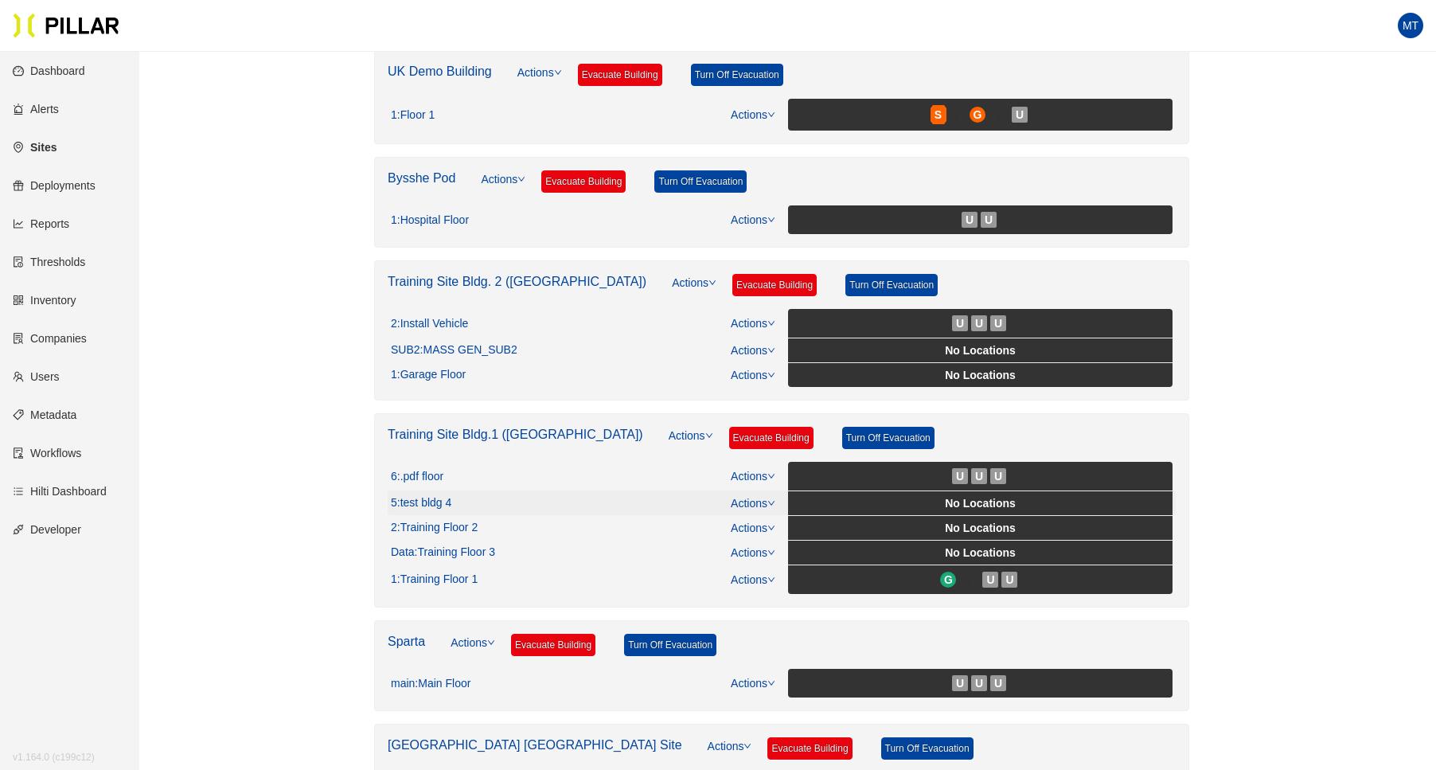
scroll to position [466, 0]
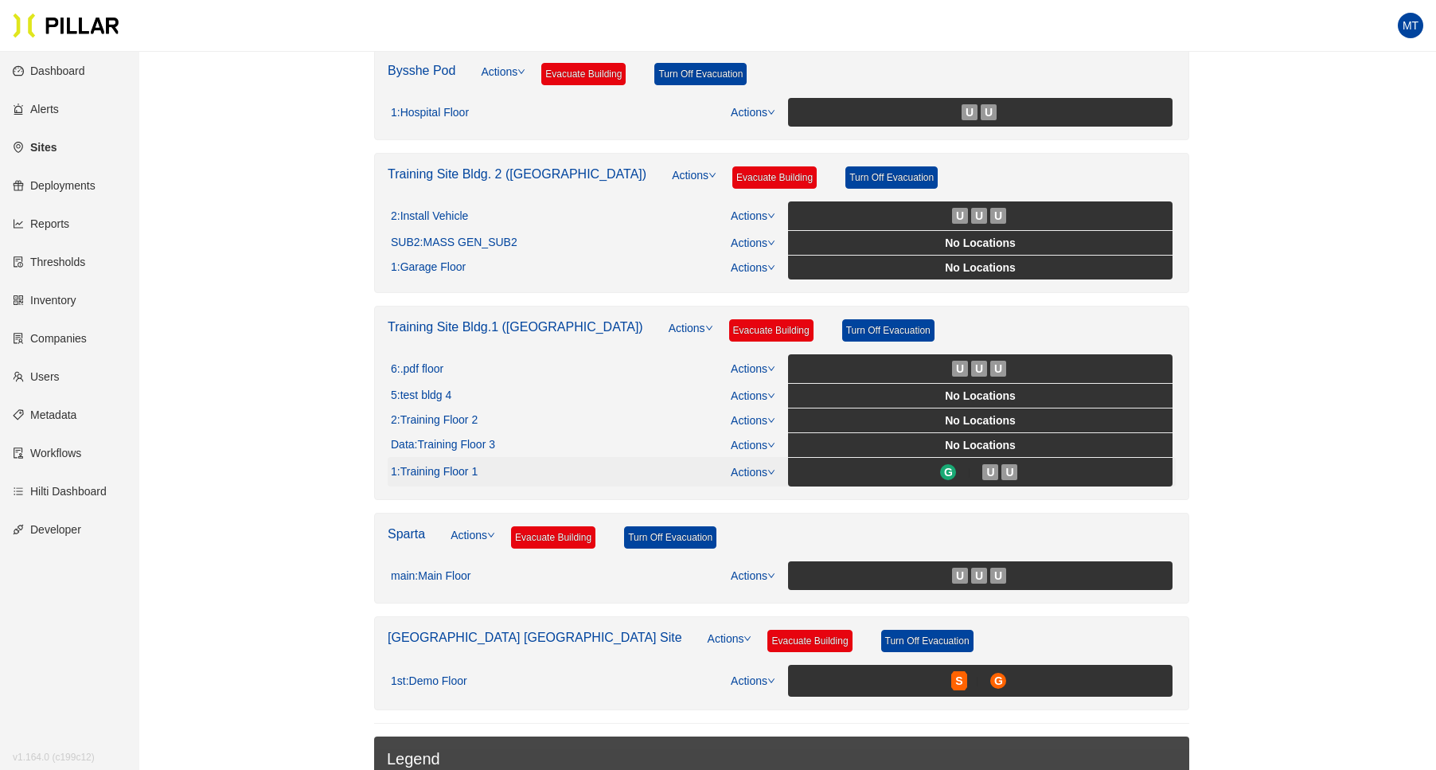
click at [772, 468] on icon "down" at bounding box center [772, 472] width 8 height 8
click at [758, 485] on link "View/Edit Floor Plan" at bounding box center [787, 489] width 100 height 18
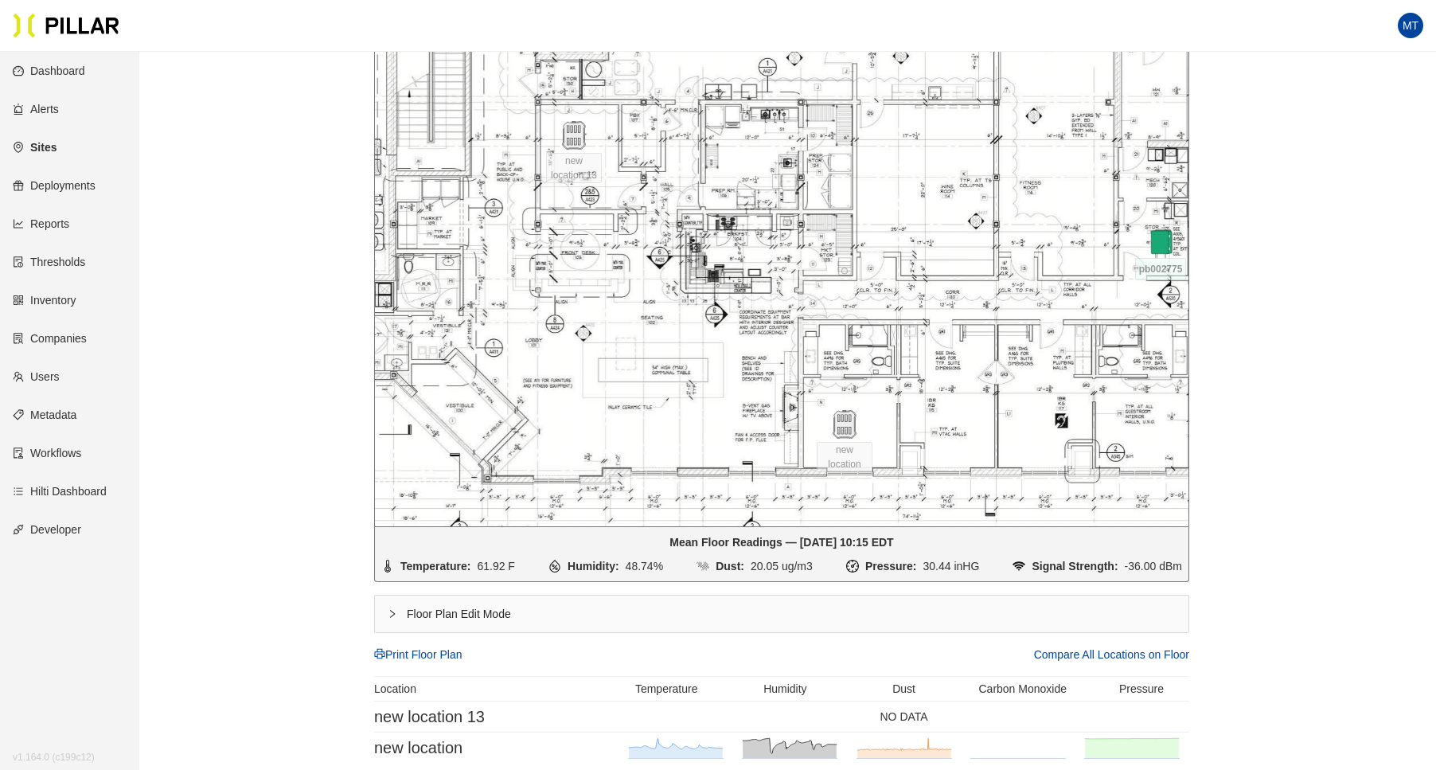
scroll to position [466, 0]
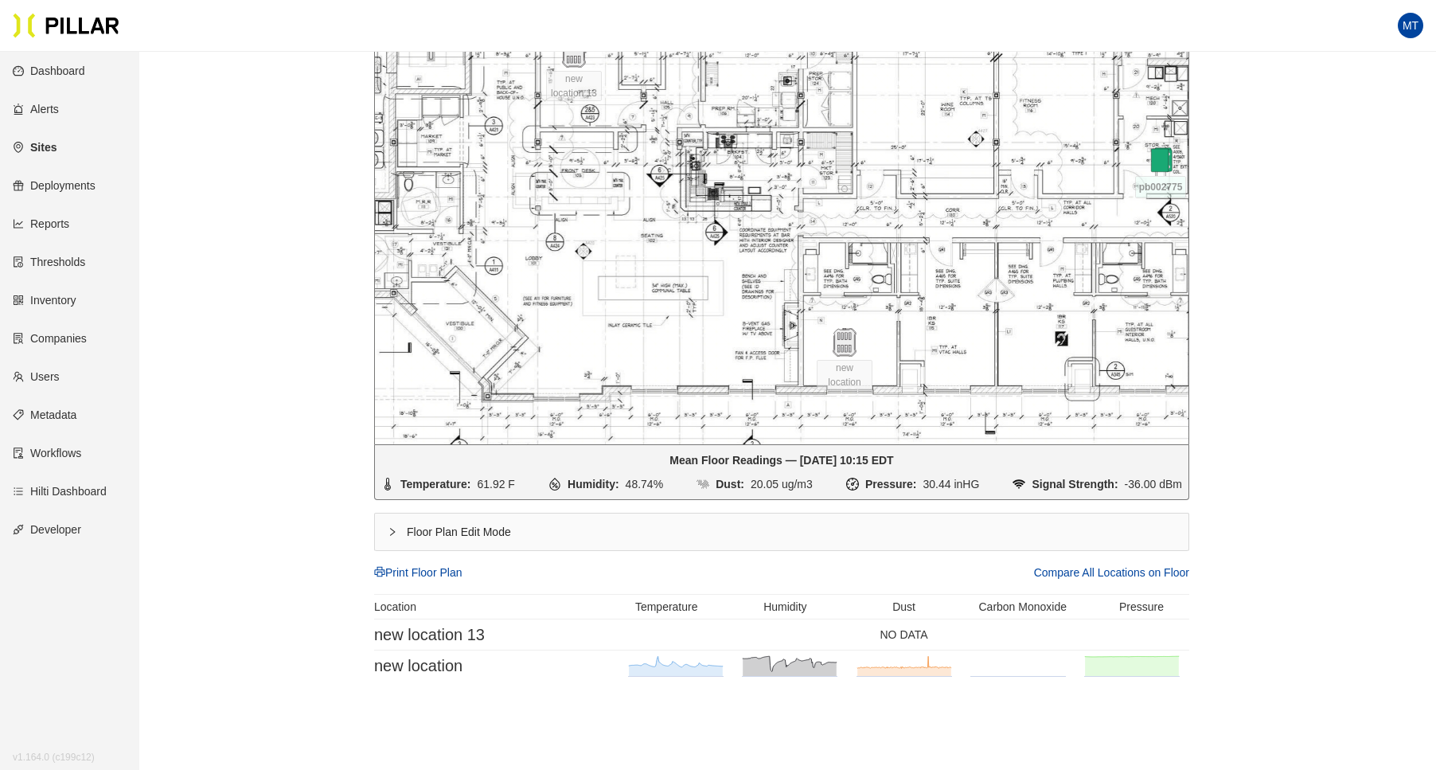
click at [393, 523] on div "Floor Plan Edit Mode" at bounding box center [782, 532] width 814 height 37
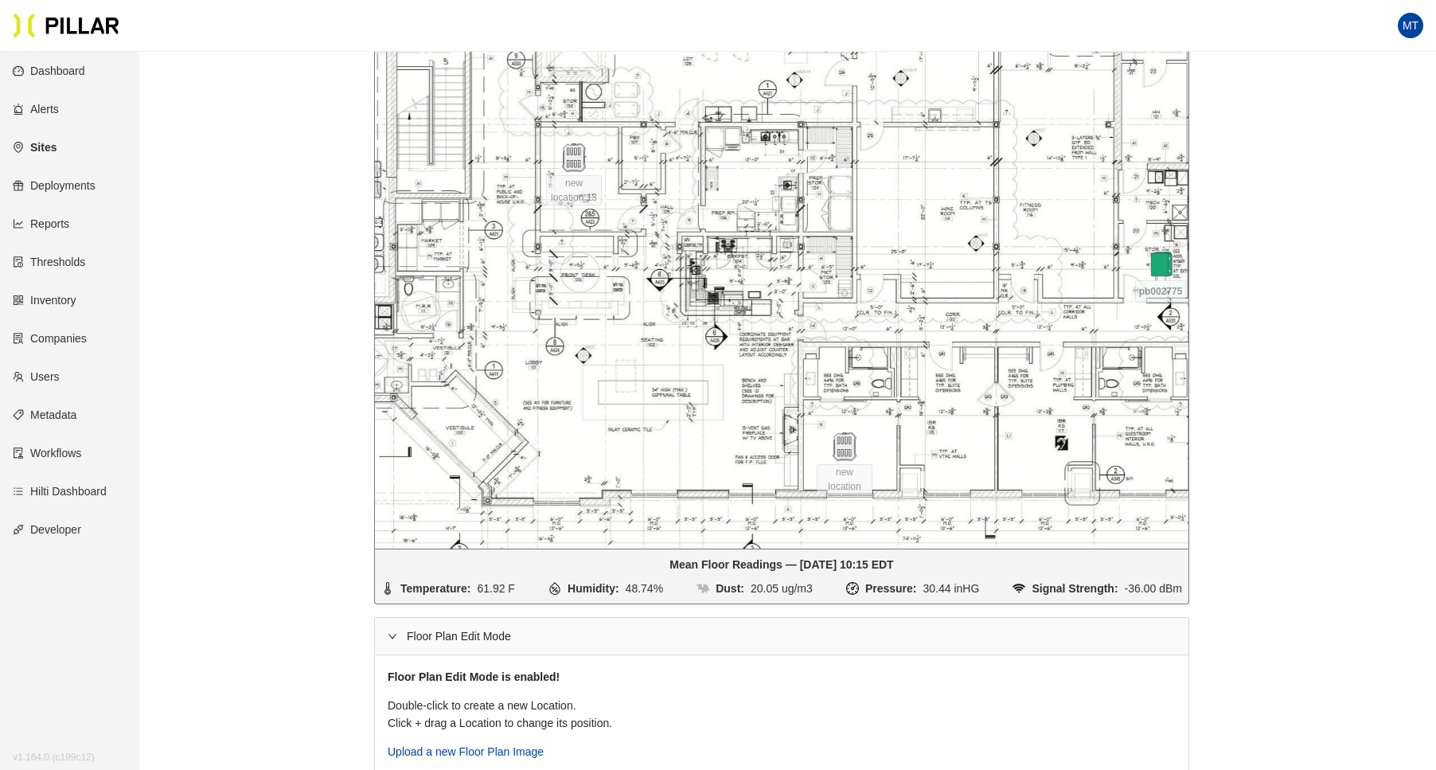
scroll to position [295, 0]
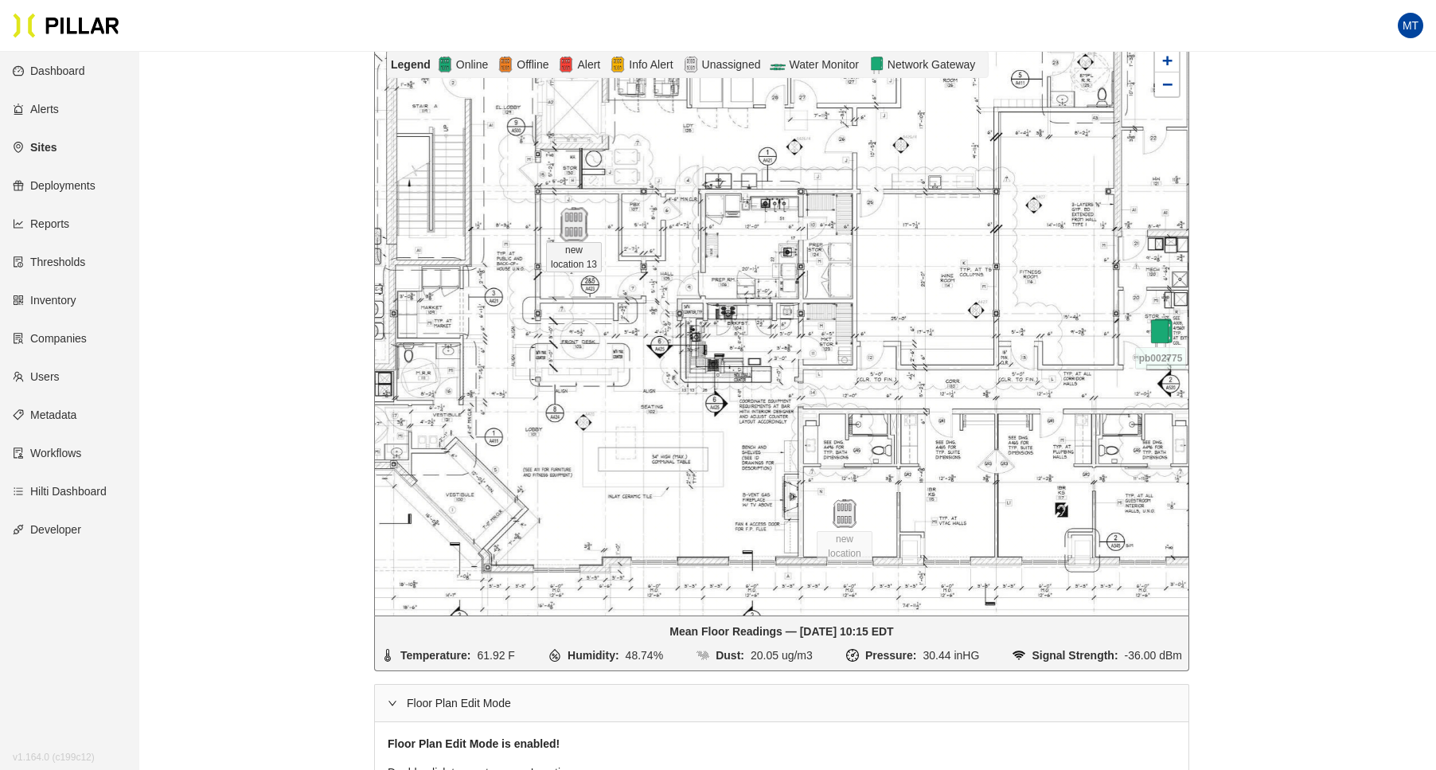
click at [582, 223] on img at bounding box center [574, 225] width 34 height 34
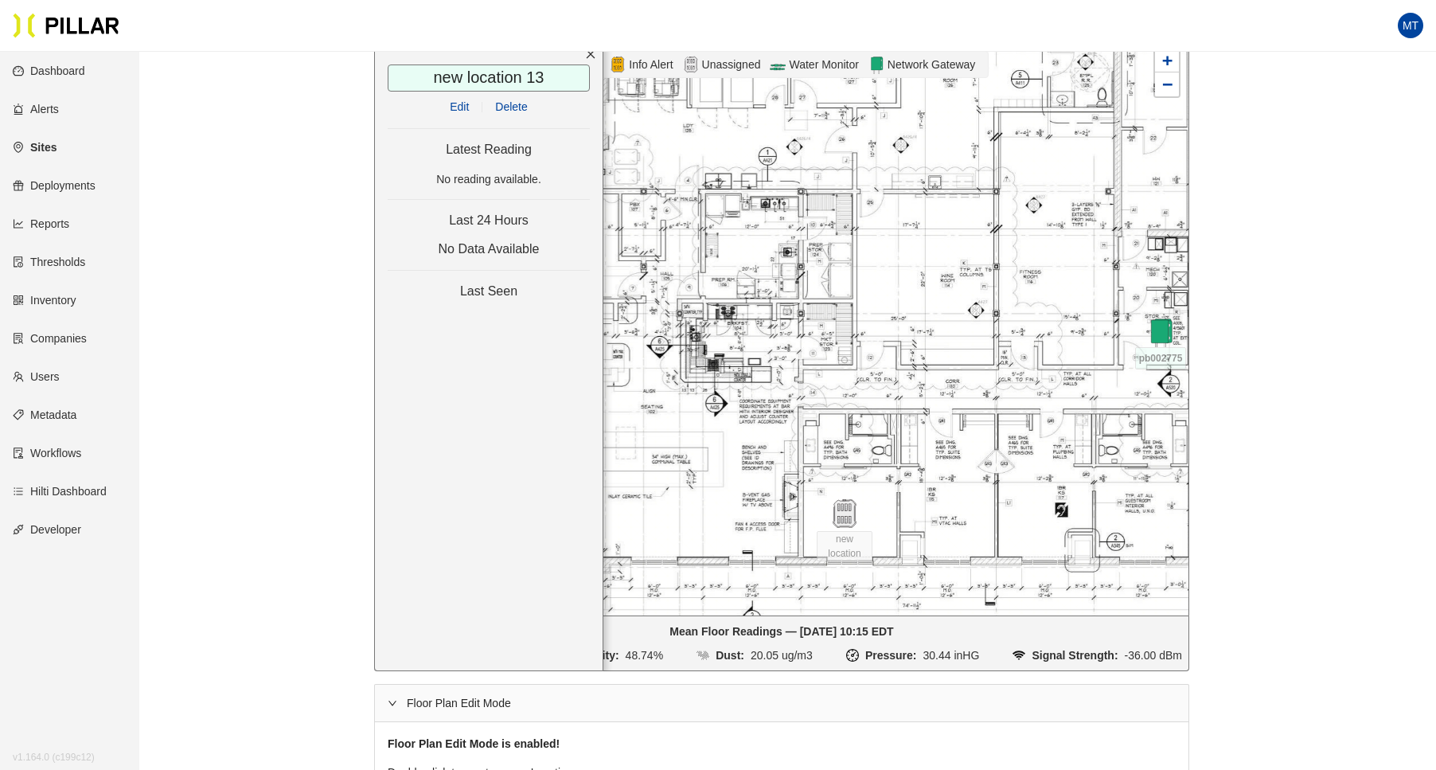
click at [460, 98] on span "Edit" at bounding box center [472, 107] width 45 height 18
click at [460, 100] on link "Edit" at bounding box center [459, 106] width 19 height 13
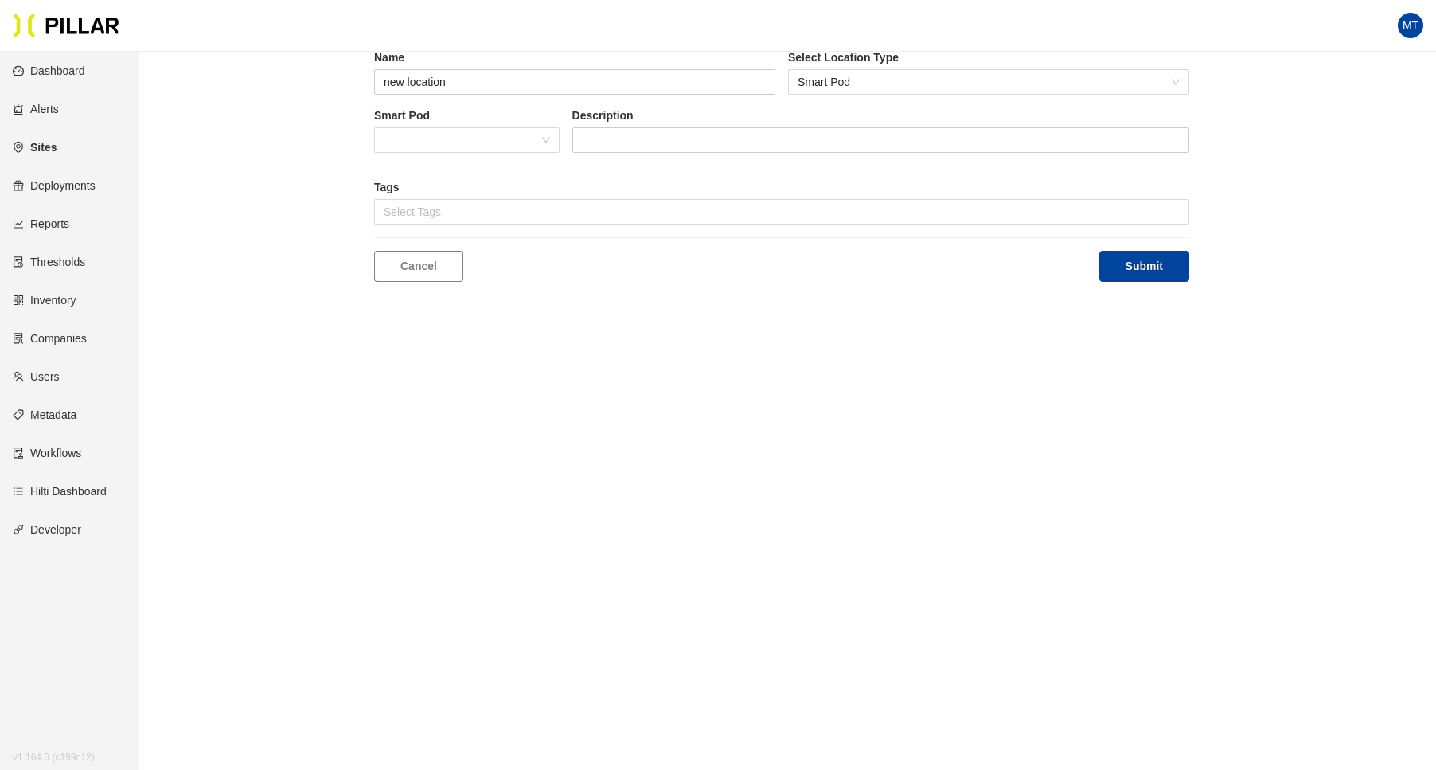
scroll to position [52, 0]
type input "new location 13"
click at [551, 143] on div at bounding box center [467, 139] width 186 height 25
click at [420, 166] on div "BF748" at bounding box center [467, 172] width 166 height 18
click at [1145, 261] on button "Submit" at bounding box center [1145, 266] width 90 height 31
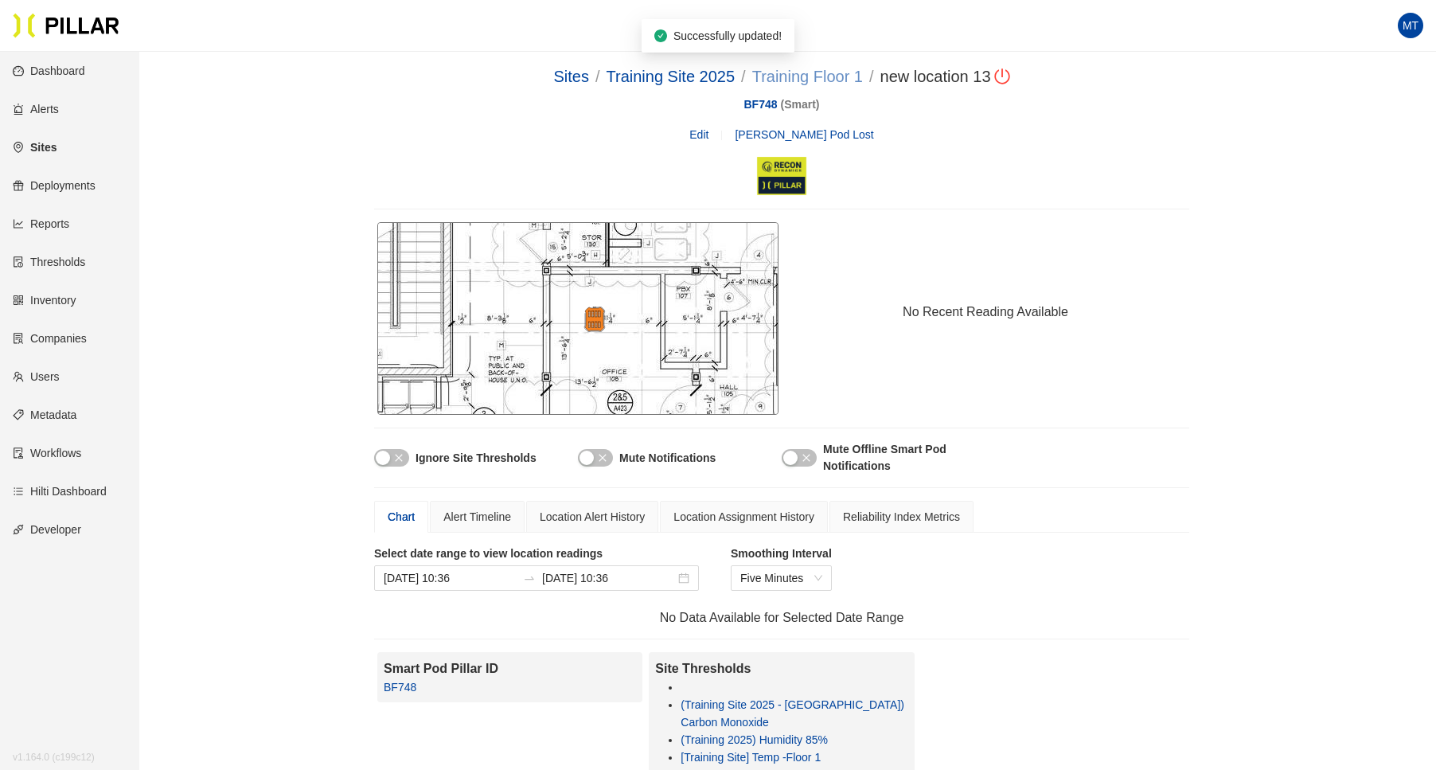
click at [792, 71] on link "Training Floor 1" at bounding box center [807, 77] width 111 height 18
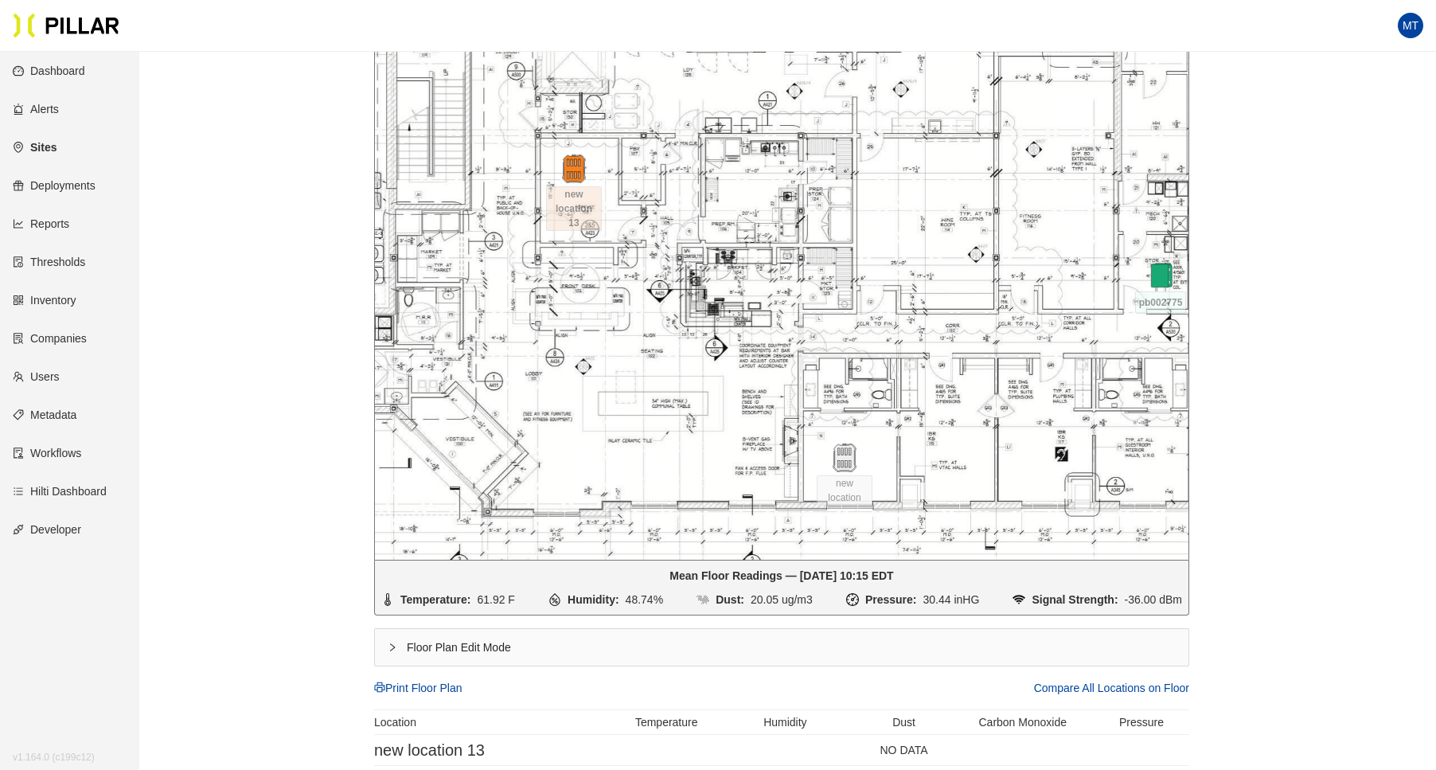
scroll to position [362, 0]
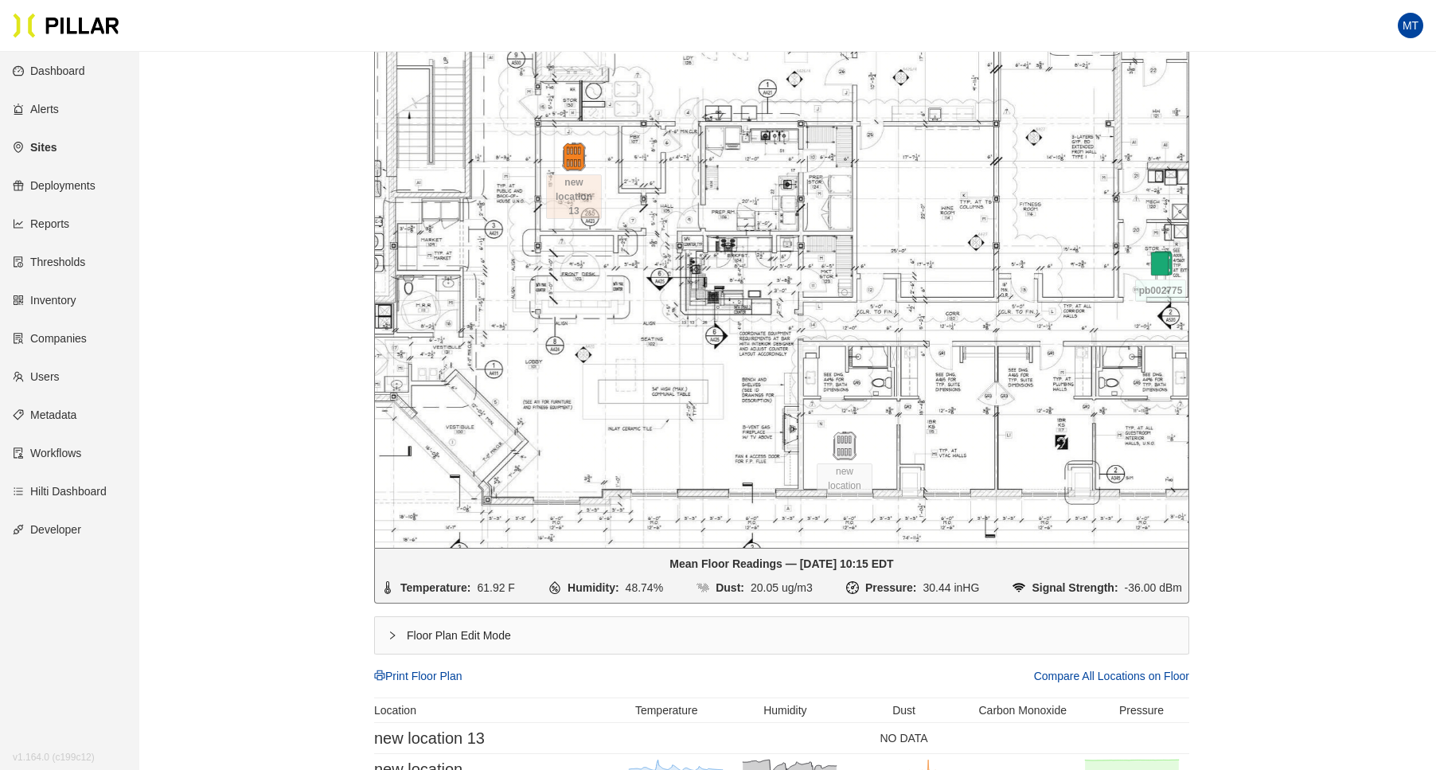
click at [389, 633] on icon "right" at bounding box center [393, 636] width 10 height 10
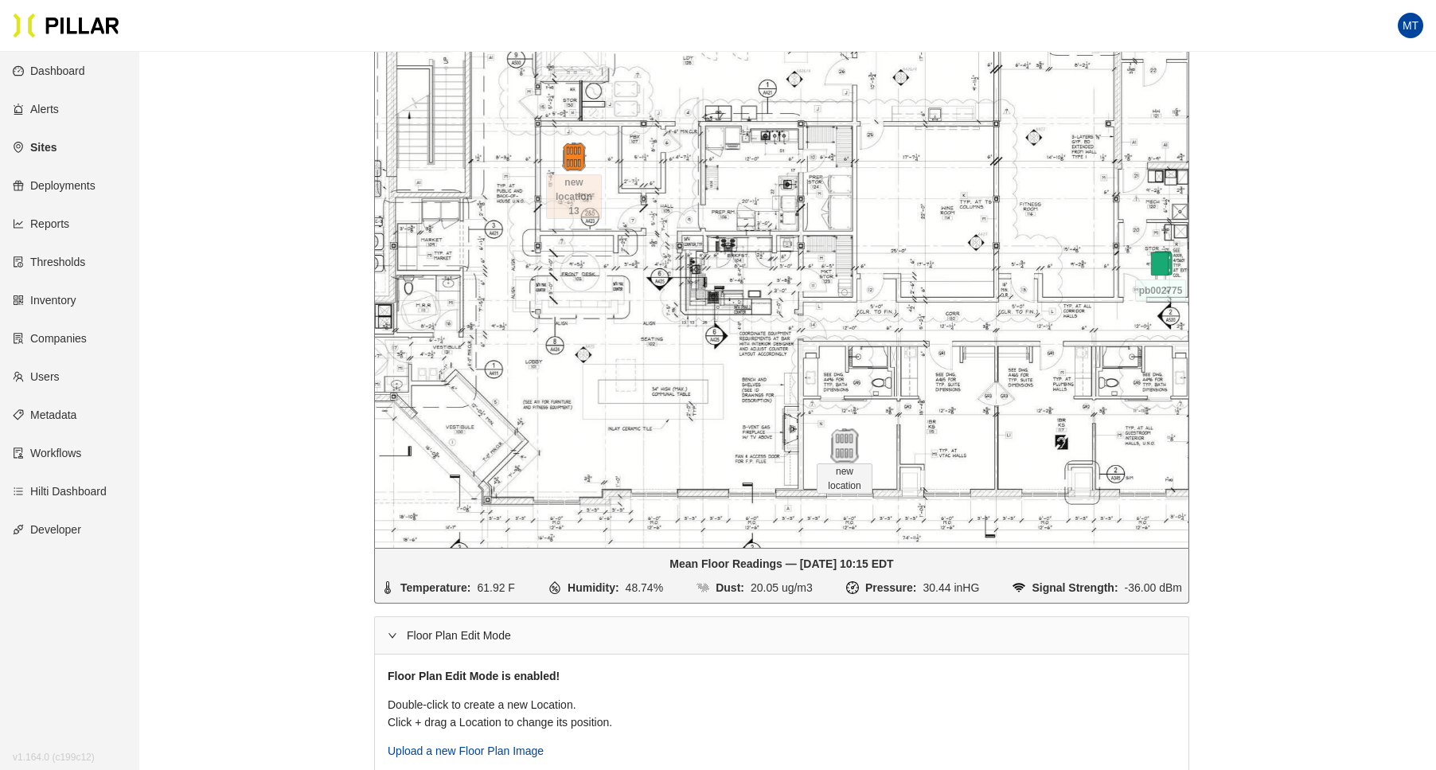
click at [838, 454] on img at bounding box center [844, 446] width 34 height 34
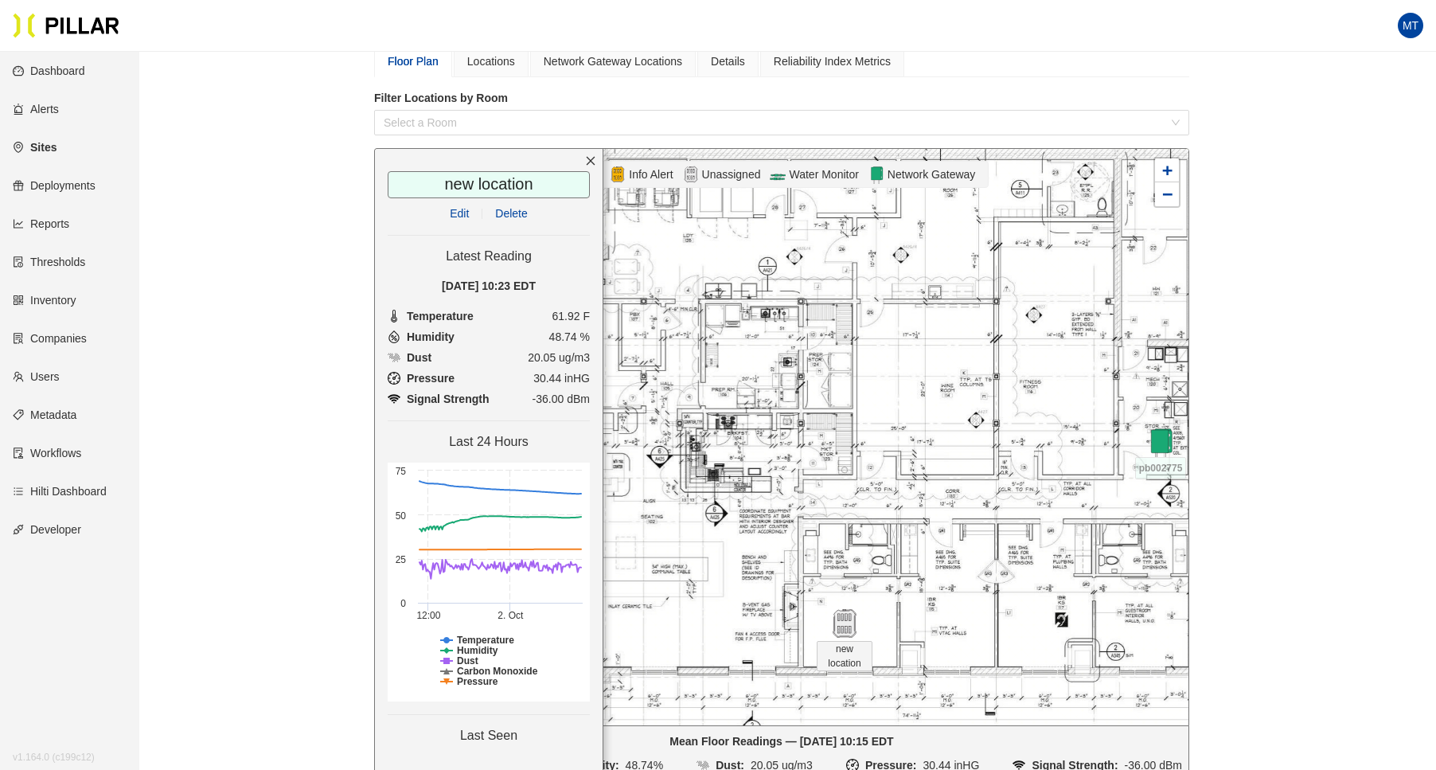
scroll to position [187, 0]
click at [450, 206] on link "Edit" at bounding box center [459, 211] width 19 height 13
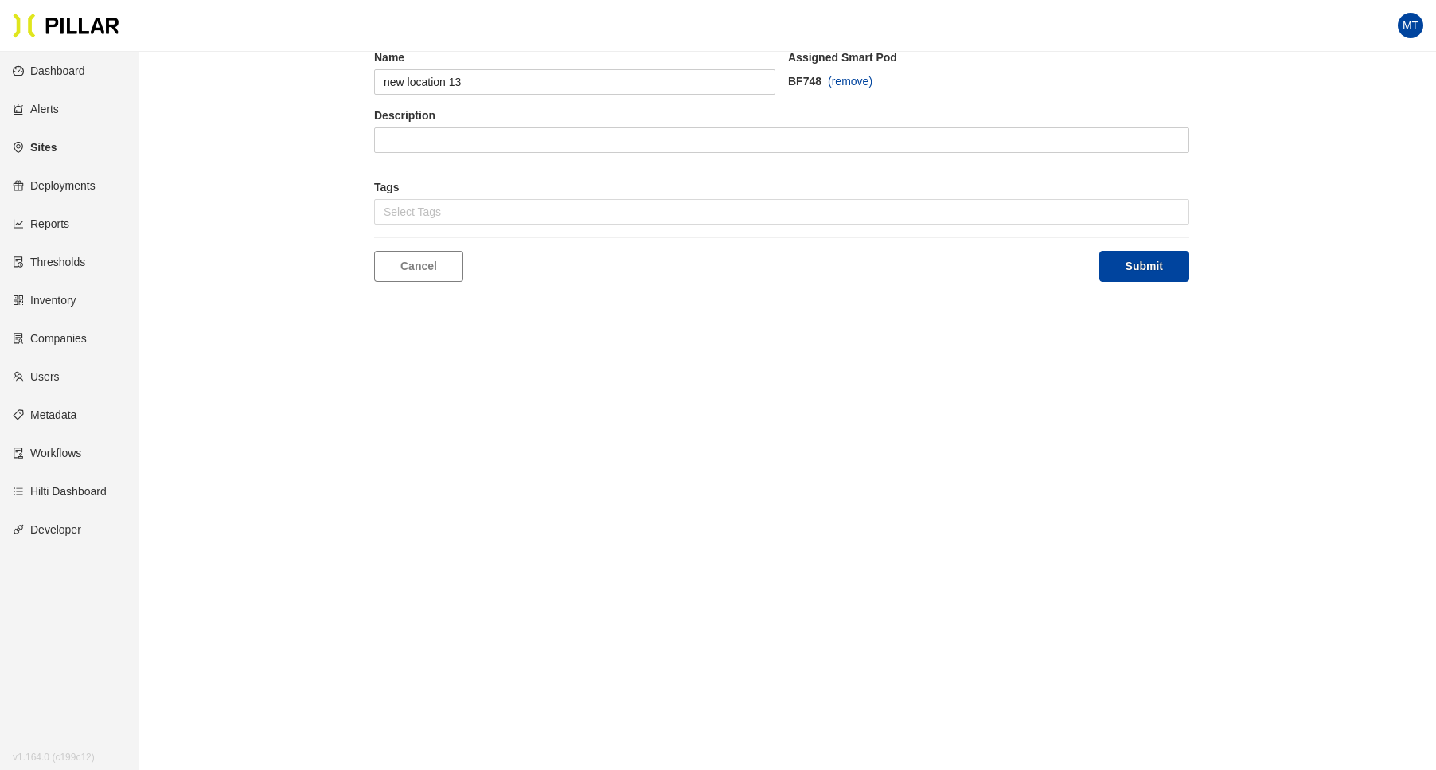
scroll to position [52, 0]
click at [508, 84] on input "new location" at bounding box center [574, 81] width 401 height 25
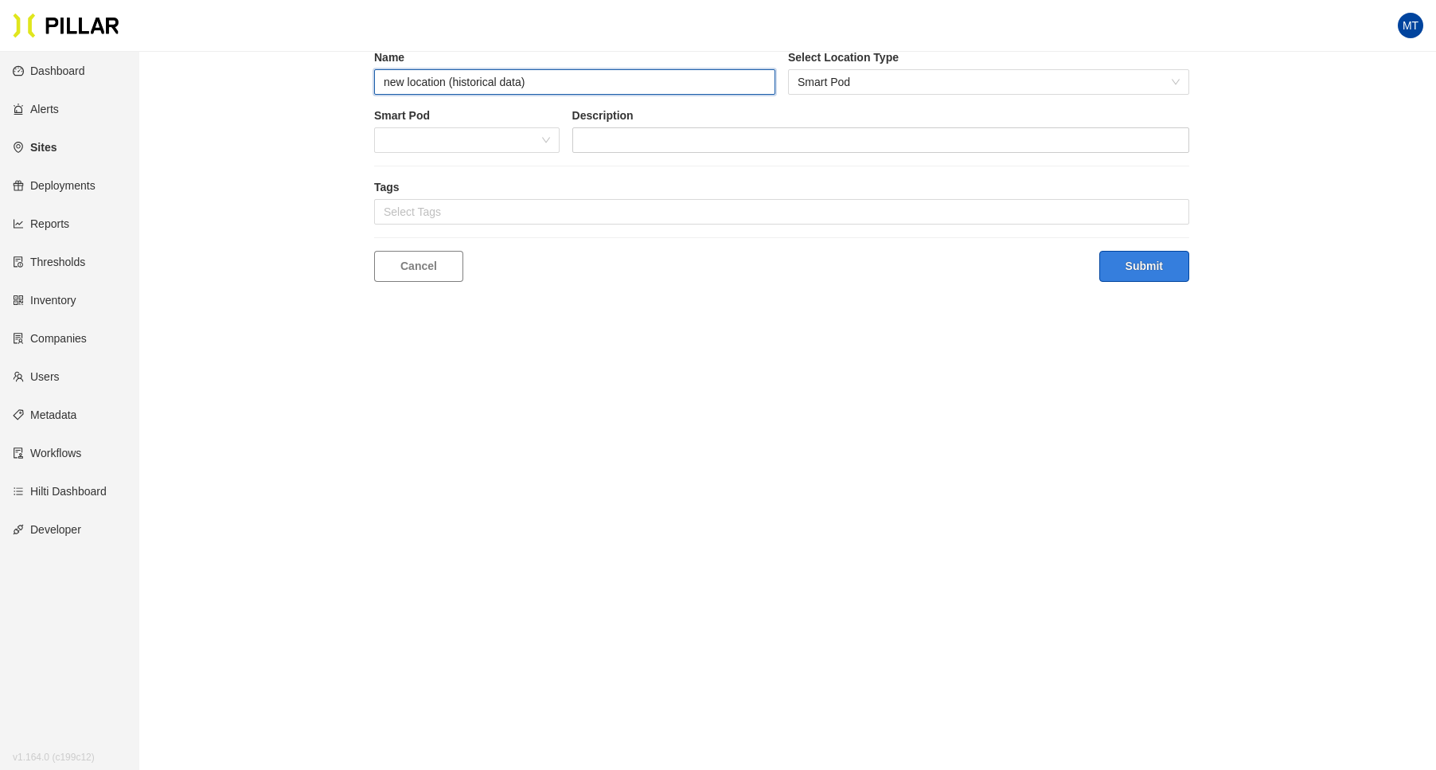
type input "new location (historical data)"
click at [1145, 268] on button "Submit" at bounding box center [1145, 266] width 90 height 31
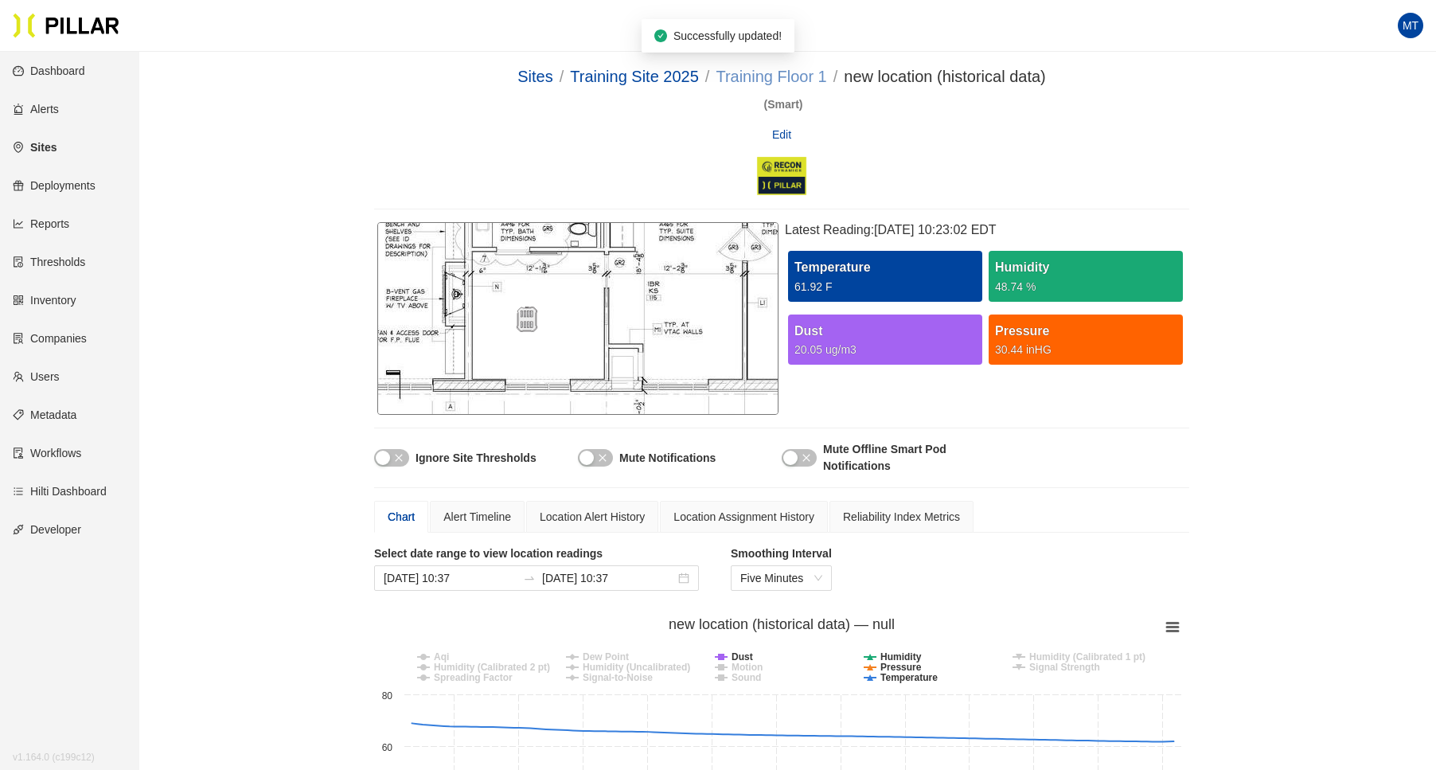
click at [769, 76] on link "Training Floor 1" at bounding box center [771, 77] width 111 height 18
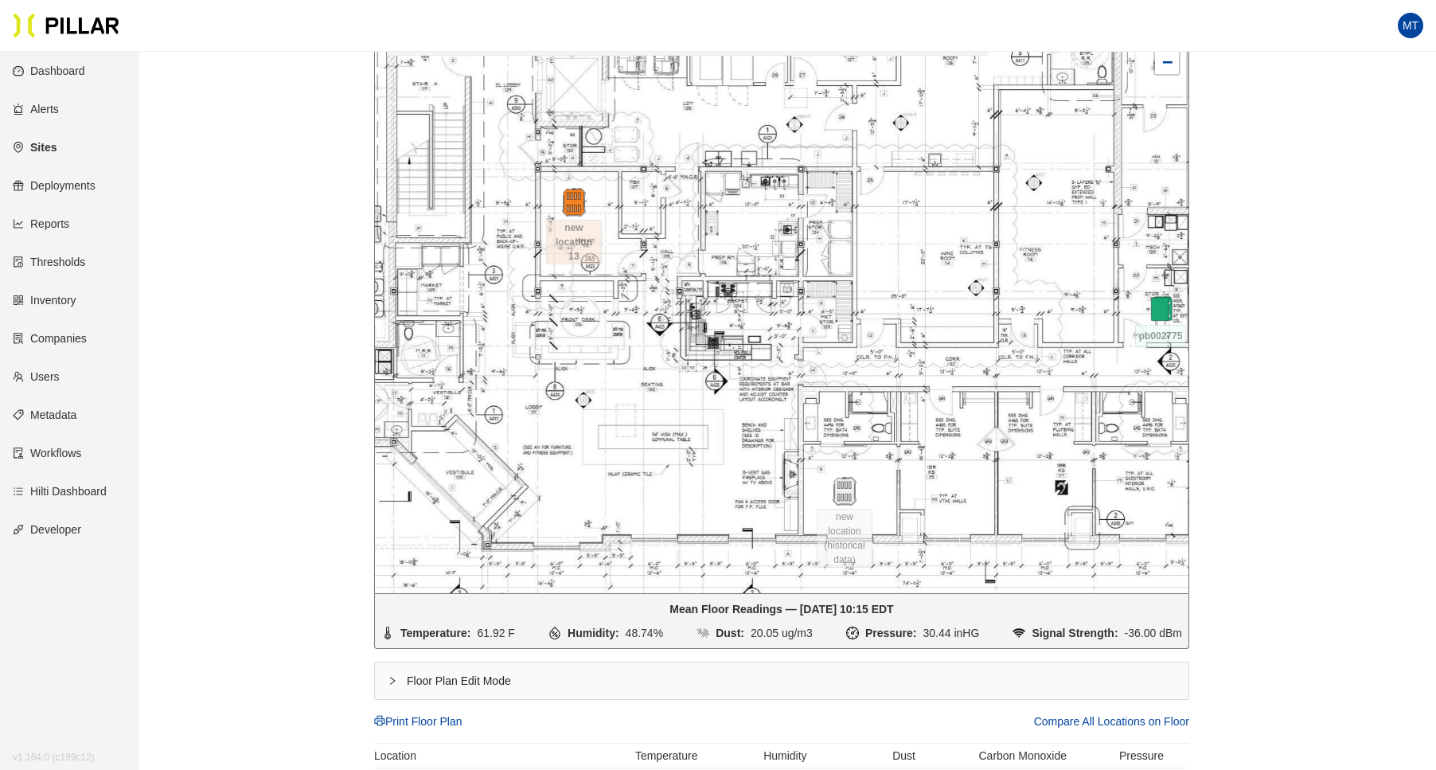
scroll to position [324, 0]
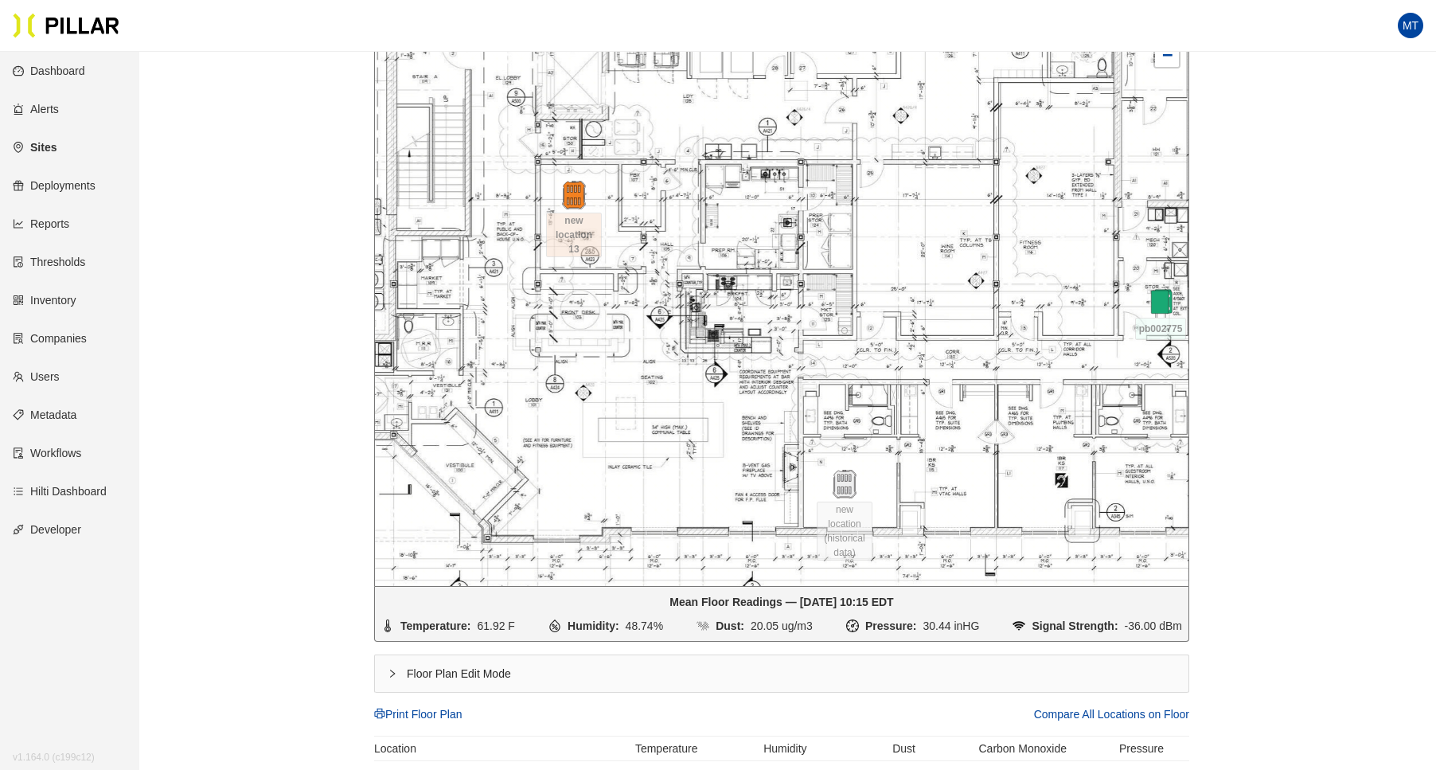
click at [392, 670] on icon "right" at bounding box center [393, 674] width 10 height 10
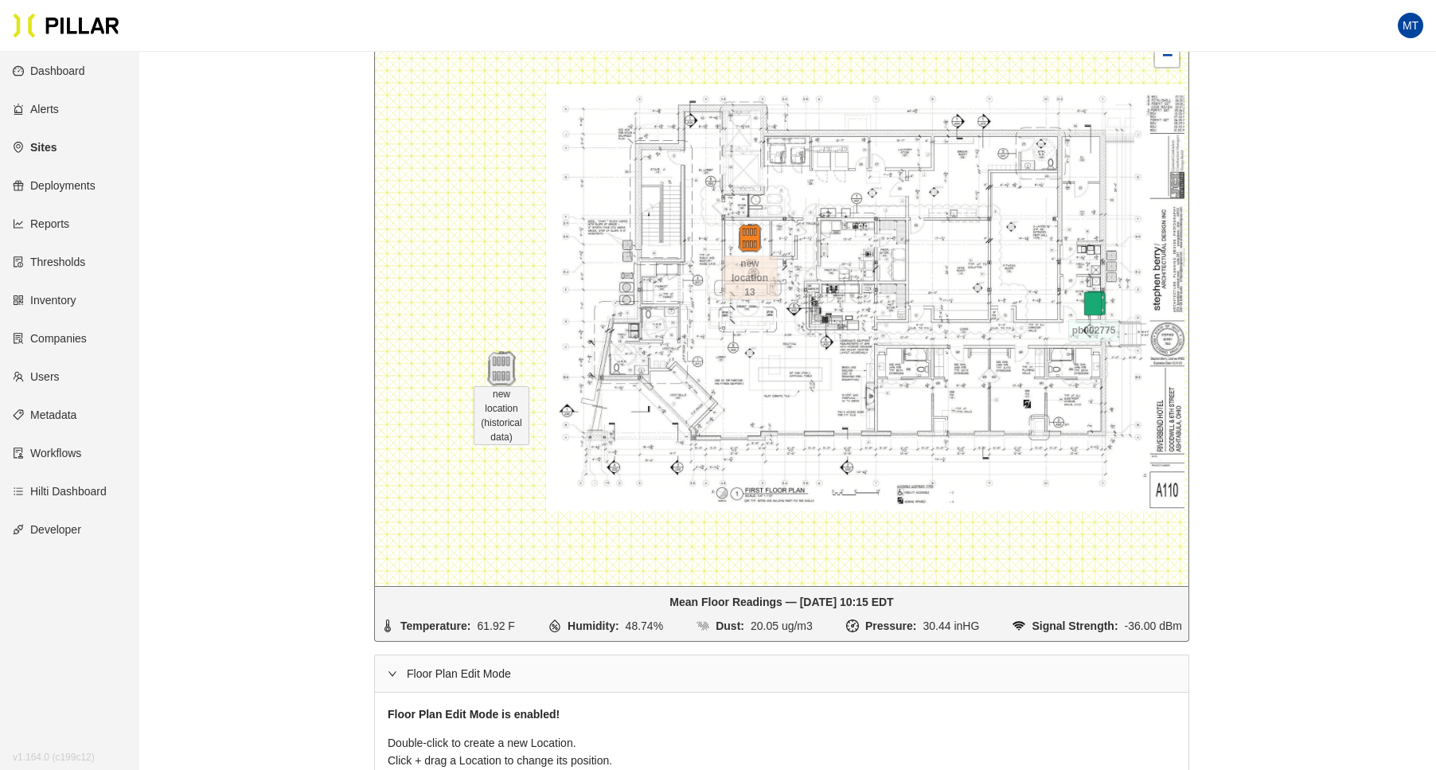
drag, startPoint x: 913, startPoint y: 407, endPoint x: 507, endPoint y: 369, distance: 407.0
click at [507, 369] on img at bounding box center [501, 369] width 34 height 34
click at [506, 367] on img at bounding box center [501, 369] width 34 height 34
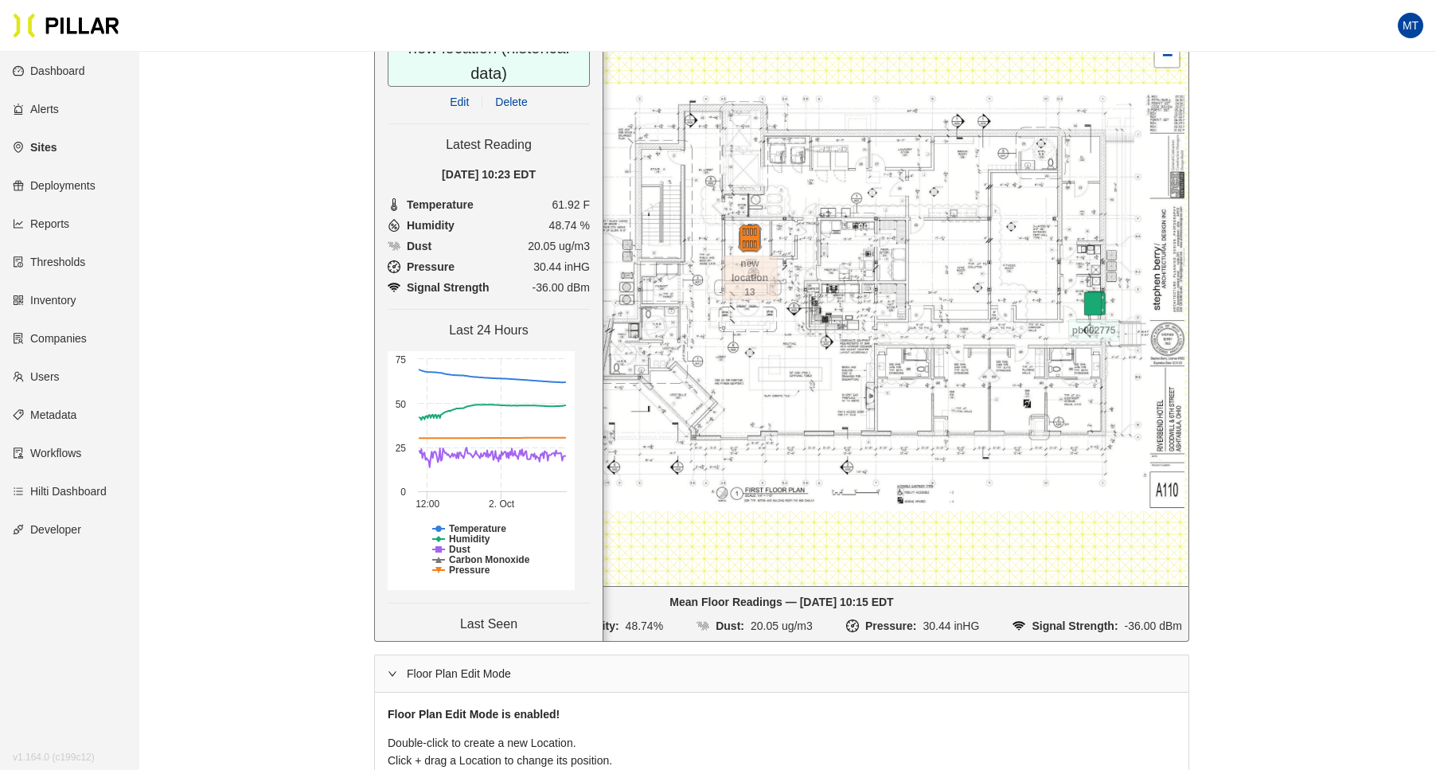
click at [451, 96] on link "Edit" at bounding box center [459, 102] width 19 height 13
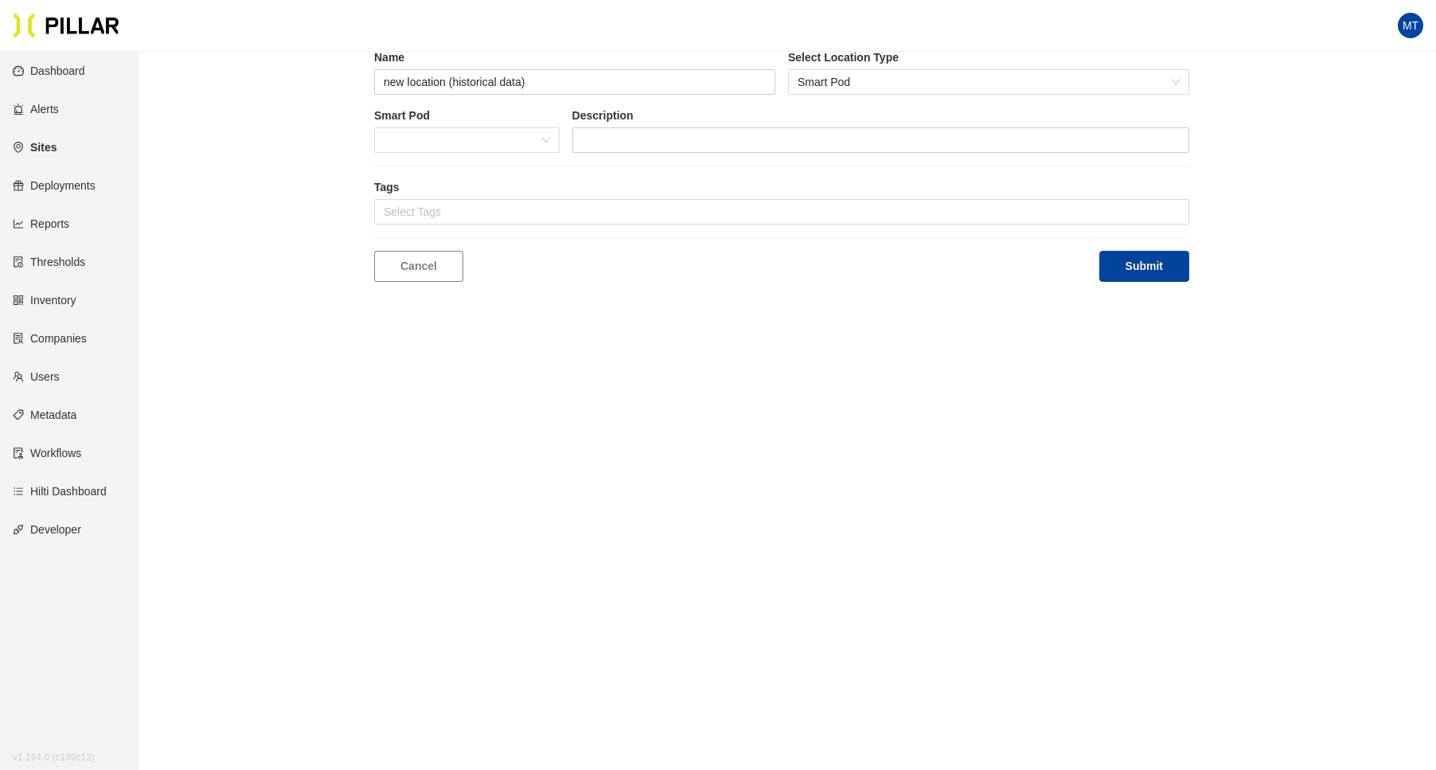
scroll to position [52, 0]
drag, startPoint x: 448, startPoint y: 85, endPoint x: 182, endPoint y: 84, distance: 265.2
click at [182, 84] on div "Edit Location Name new location (historical data) Select Location Type Smart Po…" at bounding box center [781, 147] width 1207 height 269
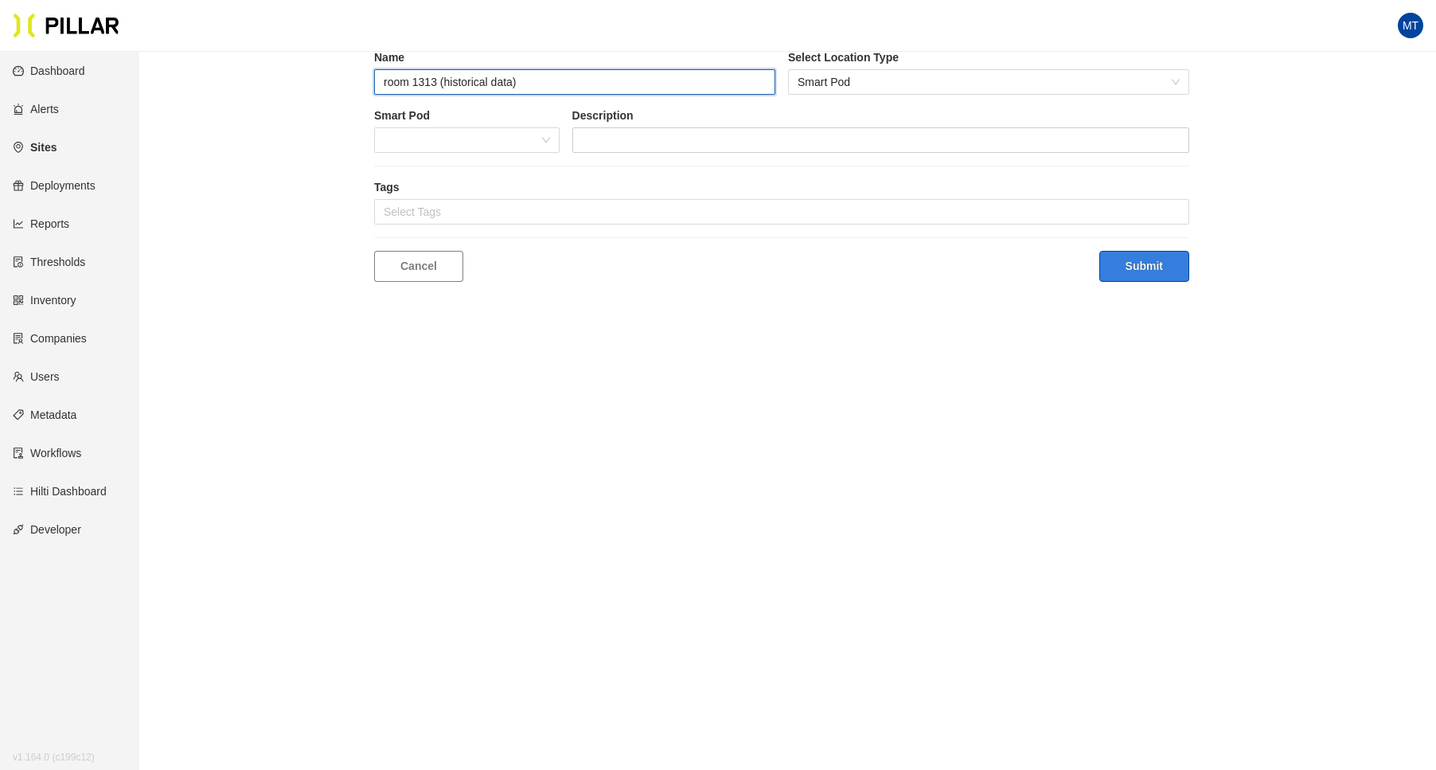
type input "room 1313 (historical data)"
click at [1135, 261] on button "Submit" at bounding box center [1145, 266] width 90 height 31
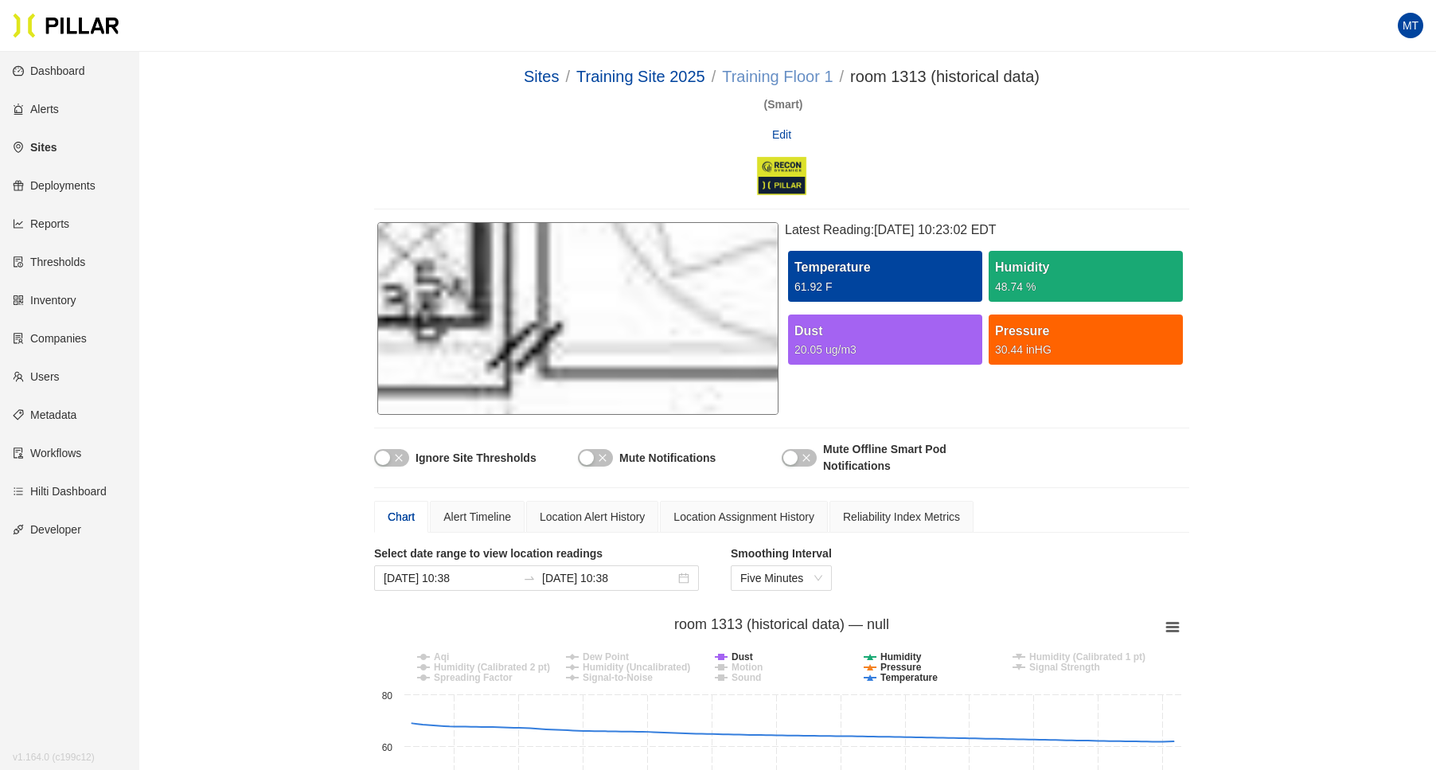
click at [774, 84] on link "Training Floor 1" at bounding box center [777, 77] width 111 height 18
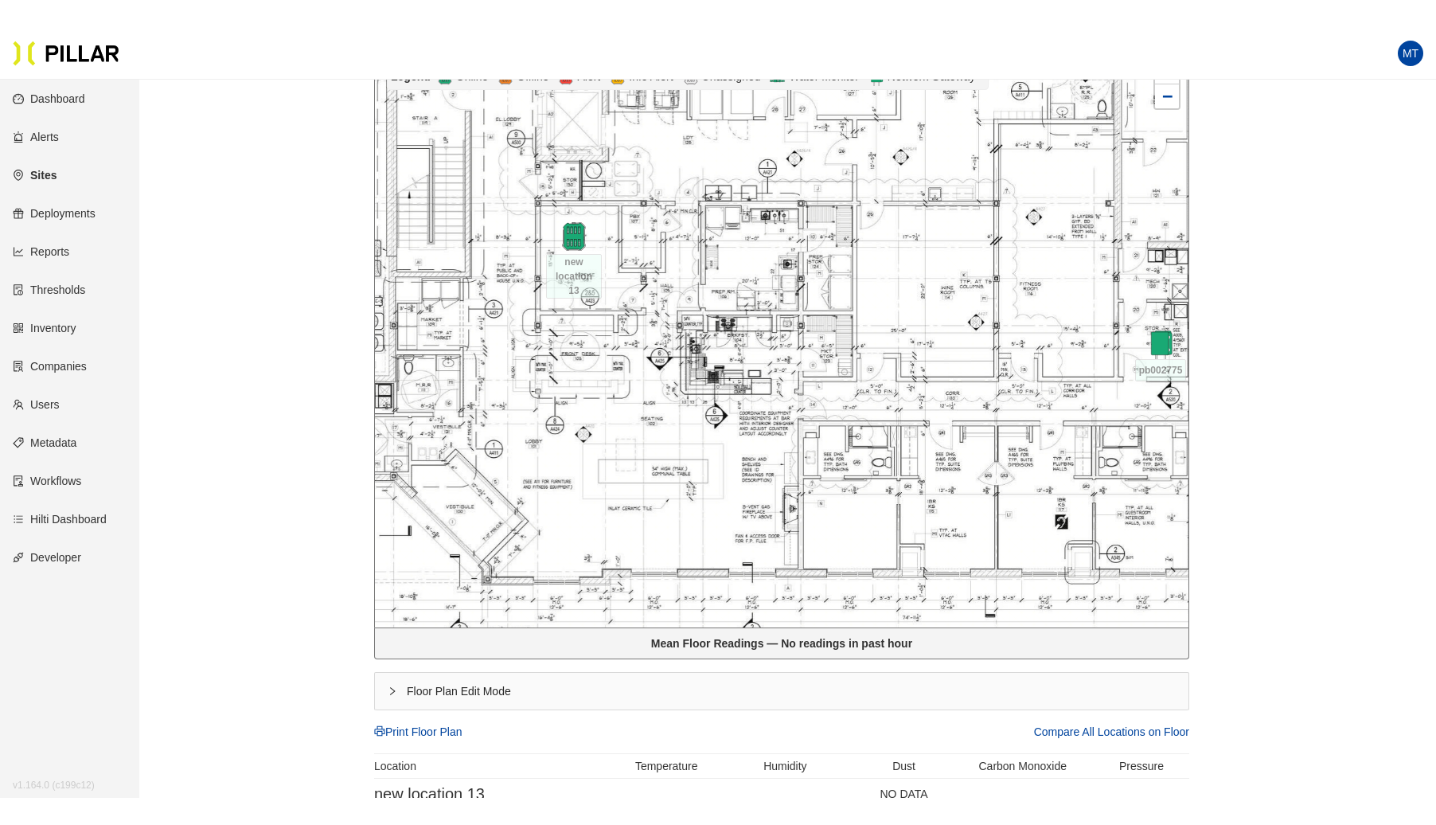
scroll to position [330, 0]
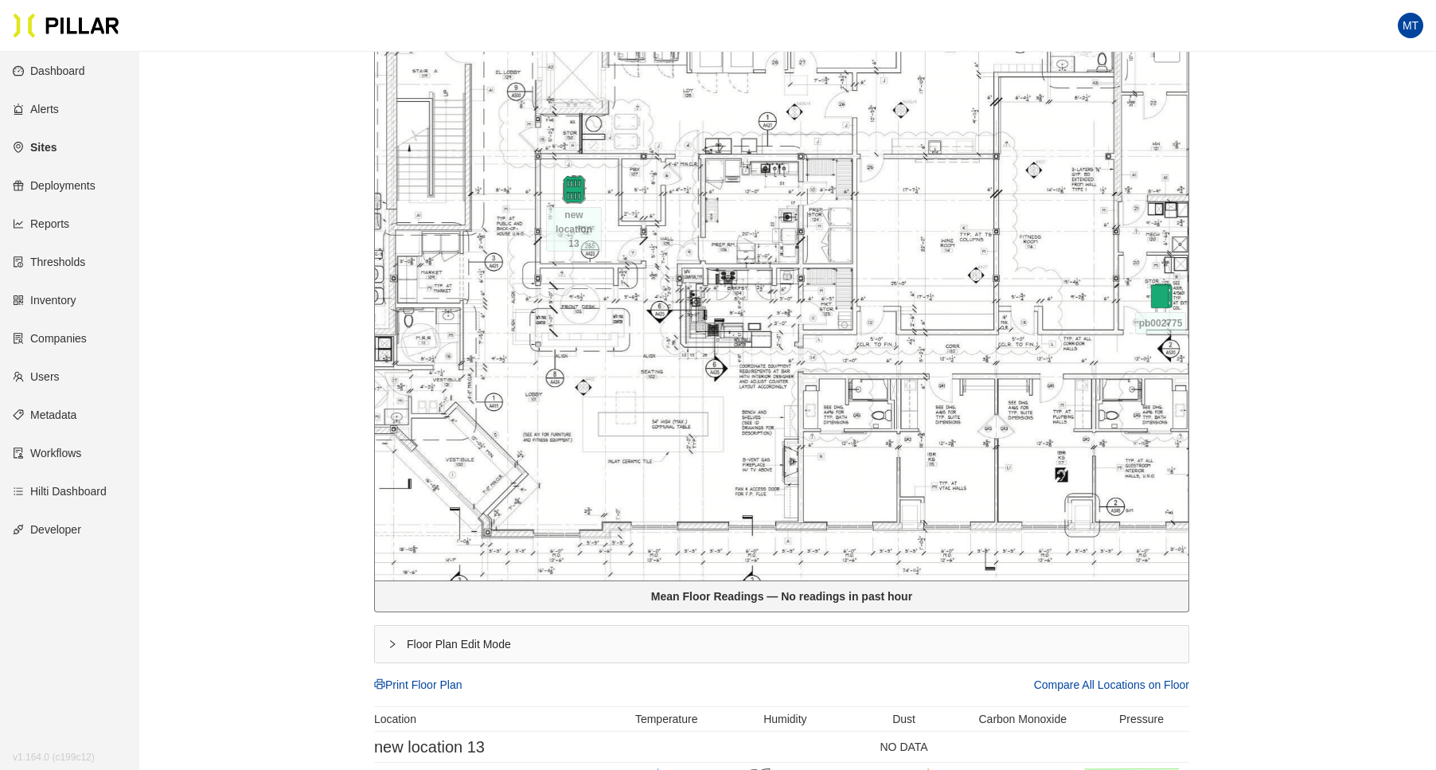
click at [393, 647] on div "Floor Plan Edit Mode" at bounding box center [782, 644] width 814 height 37
